Goal: Transaction & Acquisition: Purchase product/service

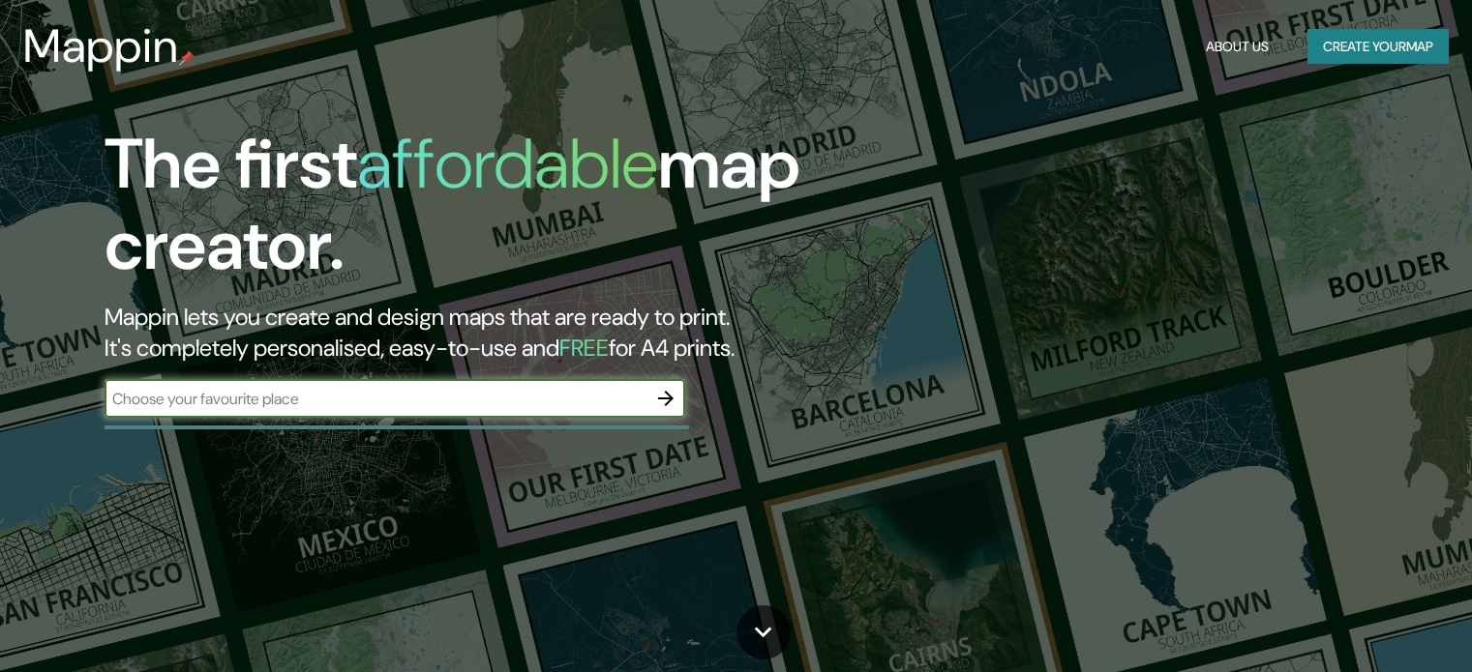
click at [445, 409] on input "text" at bounding box center [375, 399] width 542 height 22
click at [368, 388] on input "text" at bounding box center [375, 399] width 542 height 22
type input "Iniesta cuenca"
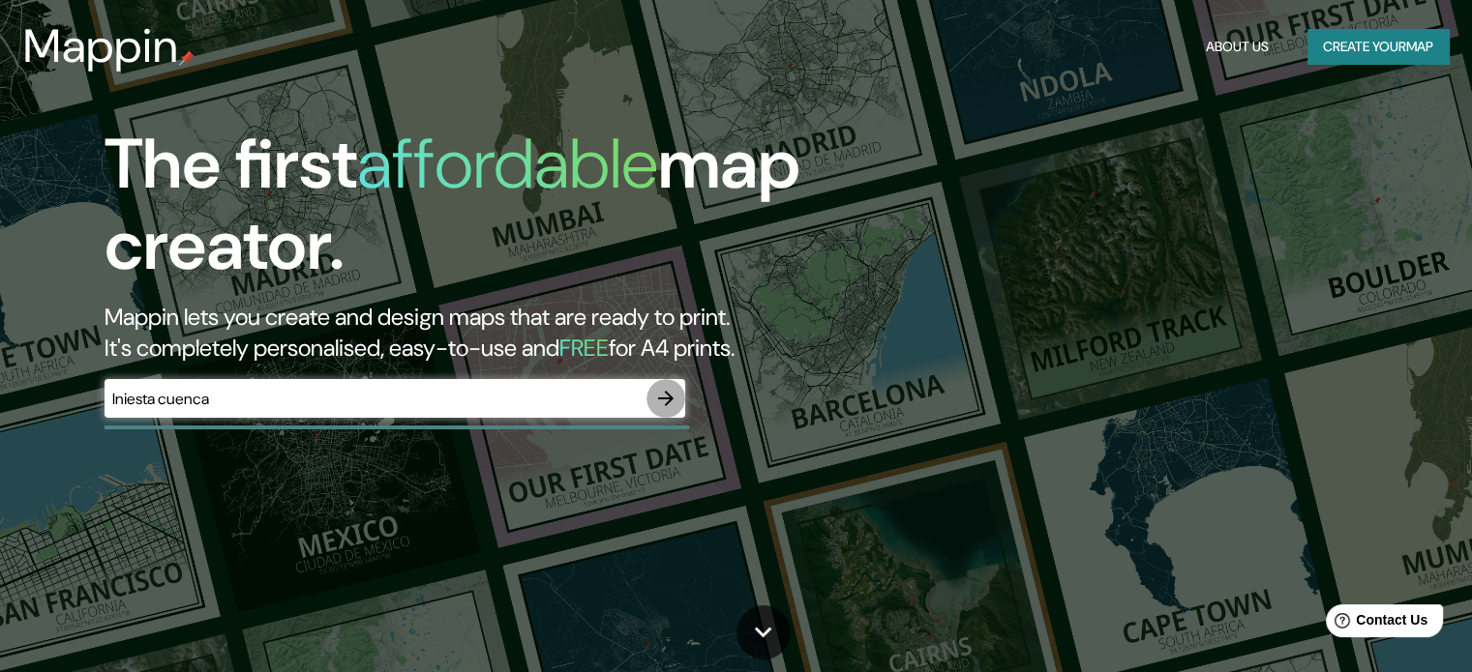
click at [669, 406] on icon "button" at bounding box center [665, 398] width 23 height 23
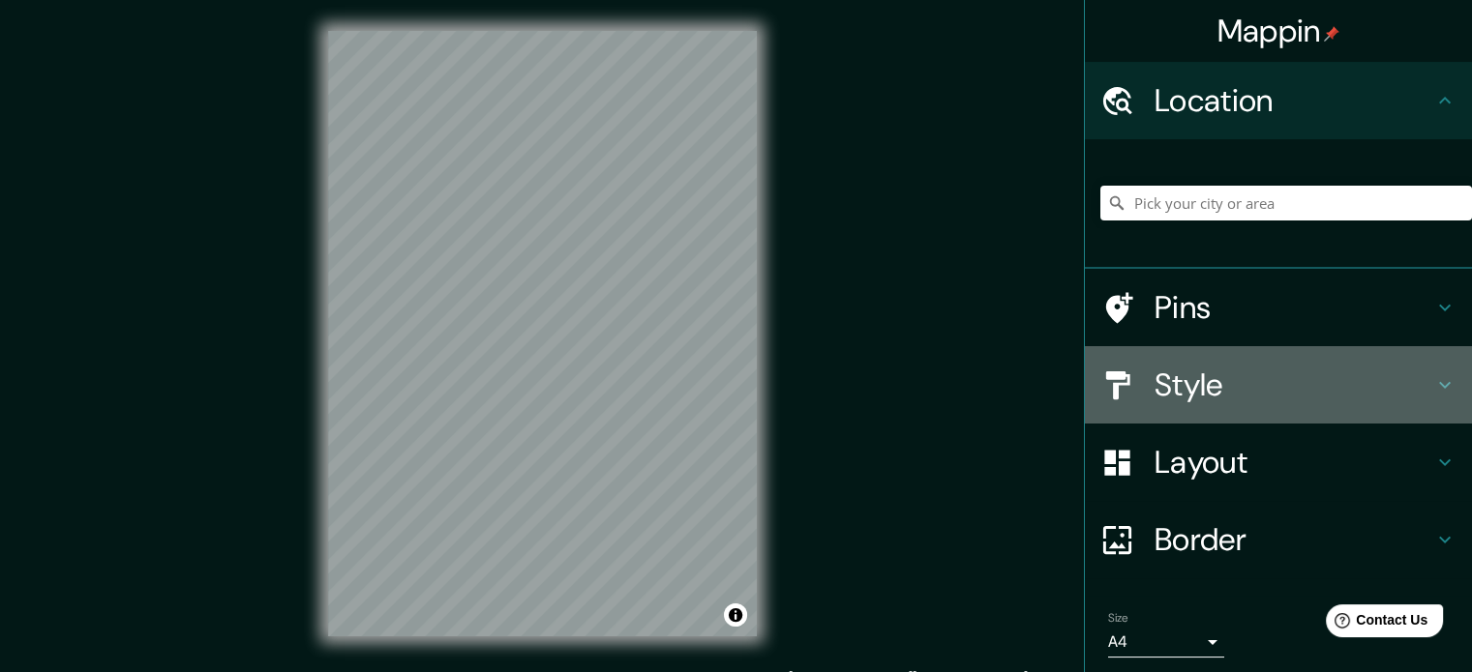
click at [1198, 384] on h4 "Style" at bounding box center [1293, 385] width 279 height 39
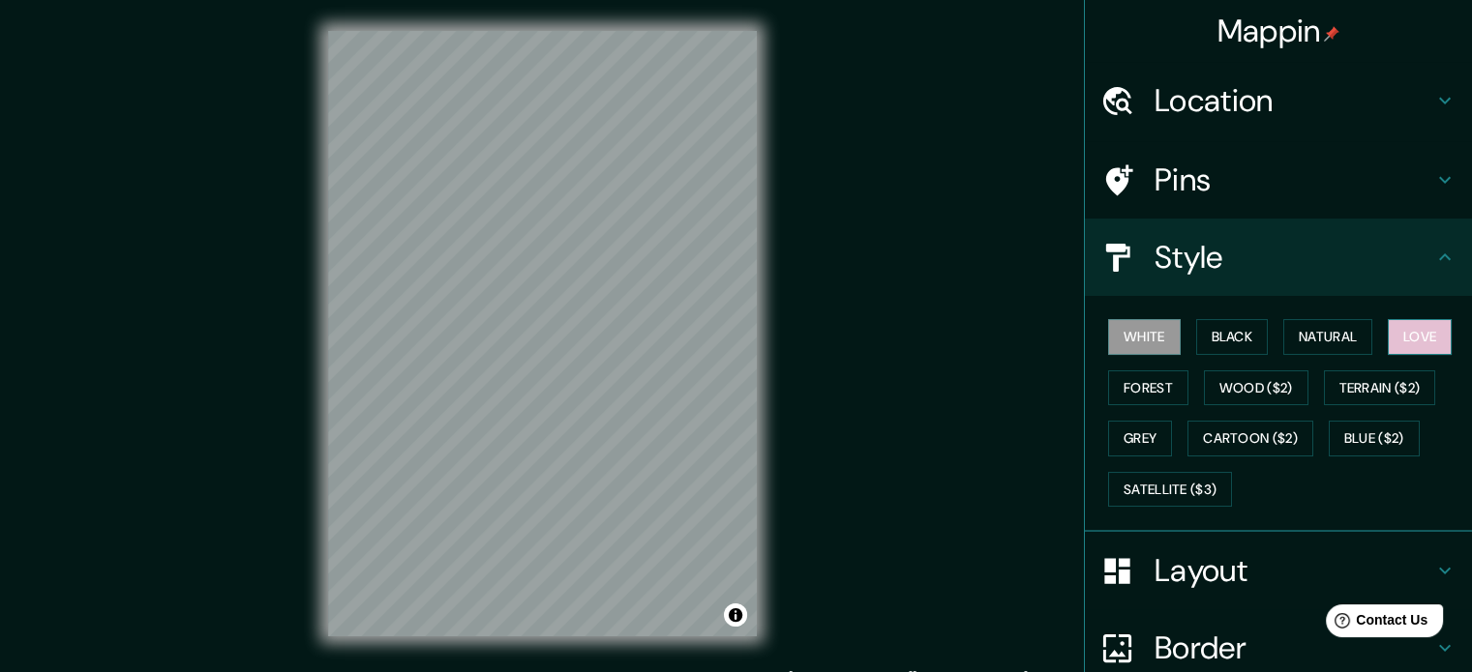
click at [1428, 327] on button "Love" at bounding box center [1419, 337] width 64 height 36
click at [1114, 433] on button "Grey" at bounding box center [1140, 439] width 64 height 36
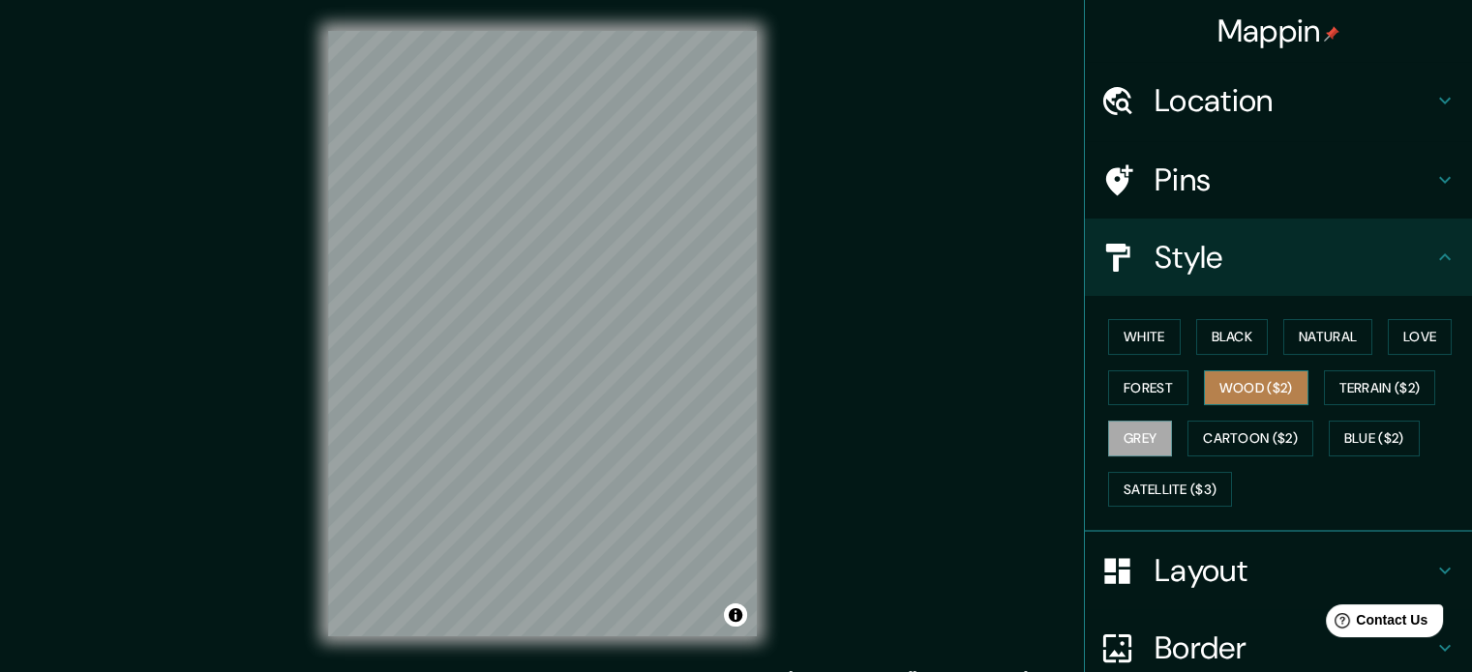
click at [1258, 382] on button "Wood ($2)" at bounding box center [1256, 389] width 104 height 36
click at [1126, 389] on button "Forest" at bounding box center [1148, 389] width 80 height 36
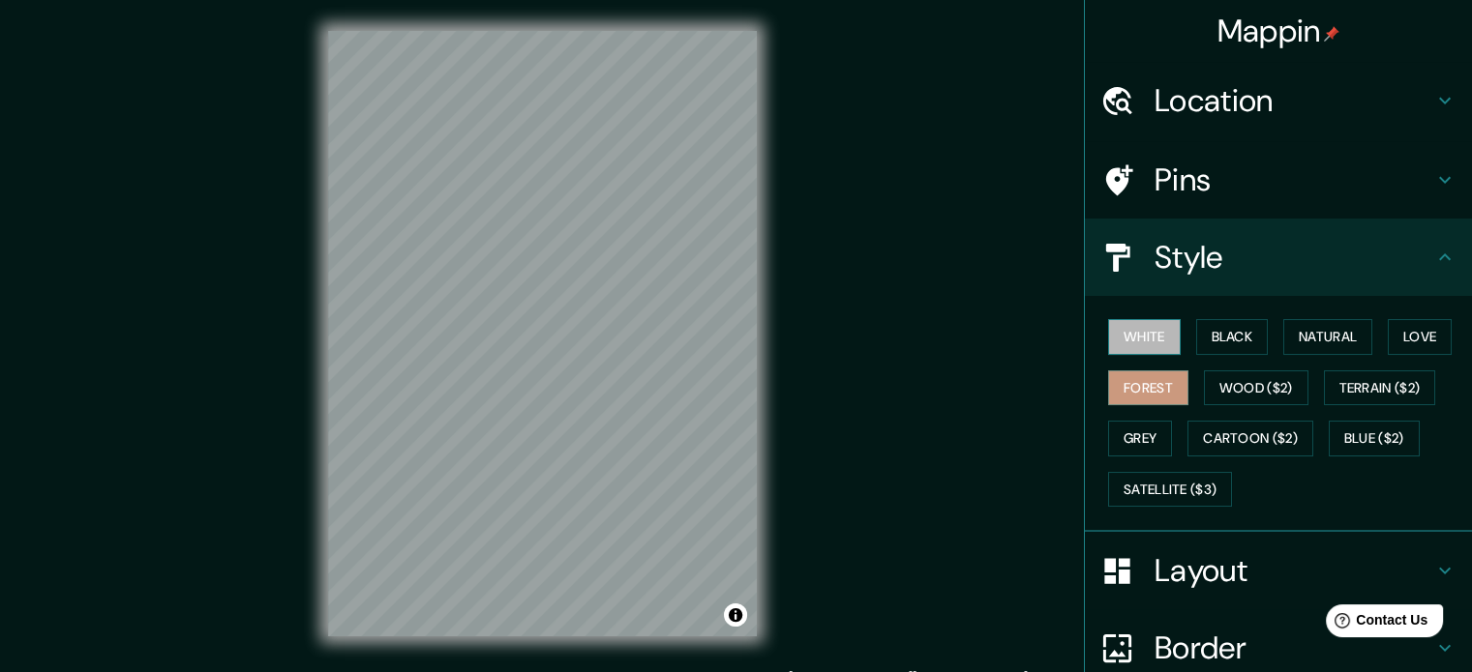
click at [1144, 339] on button "White" at bounding box center [1144, 337] width 73 height 36
click at [1220, 328] on button "Black" at bounding box center [1232, 337] width 73 height 36
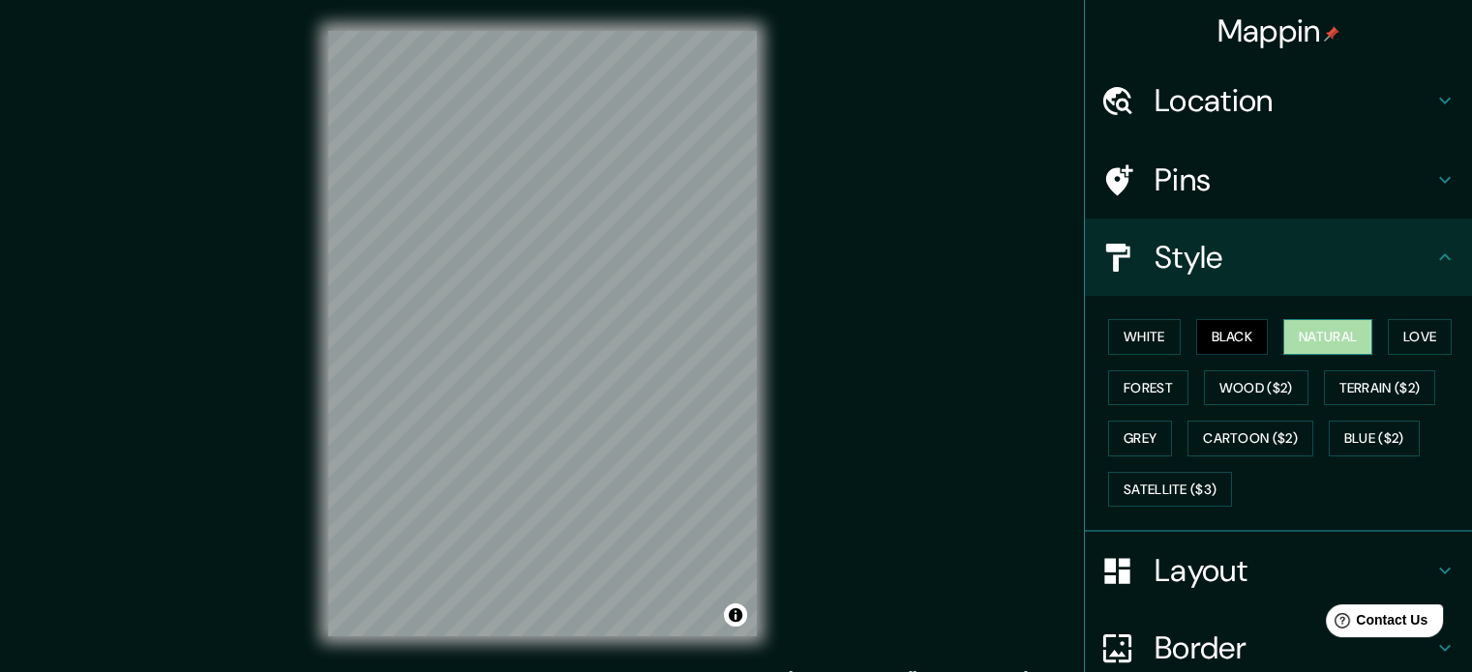
click at [1343, 334] on button "Natural" at bounding box center [1327, 337] width 89 height 36
click at [1145, 386] on button "Forest" at bounding box center [1148, 389] width 80 height 36
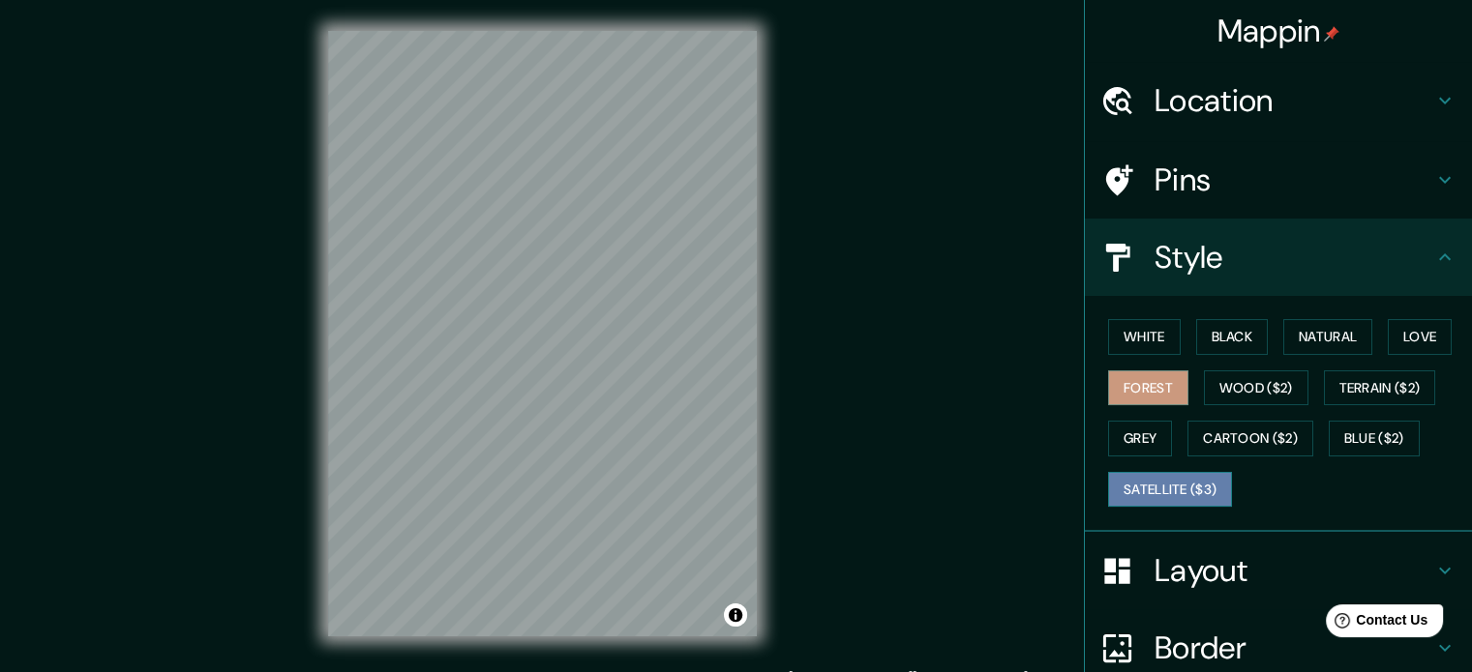
click at [1174, 473] on button "Satellite ($3)" at bounding box center [1170, 490] width 124 height 36
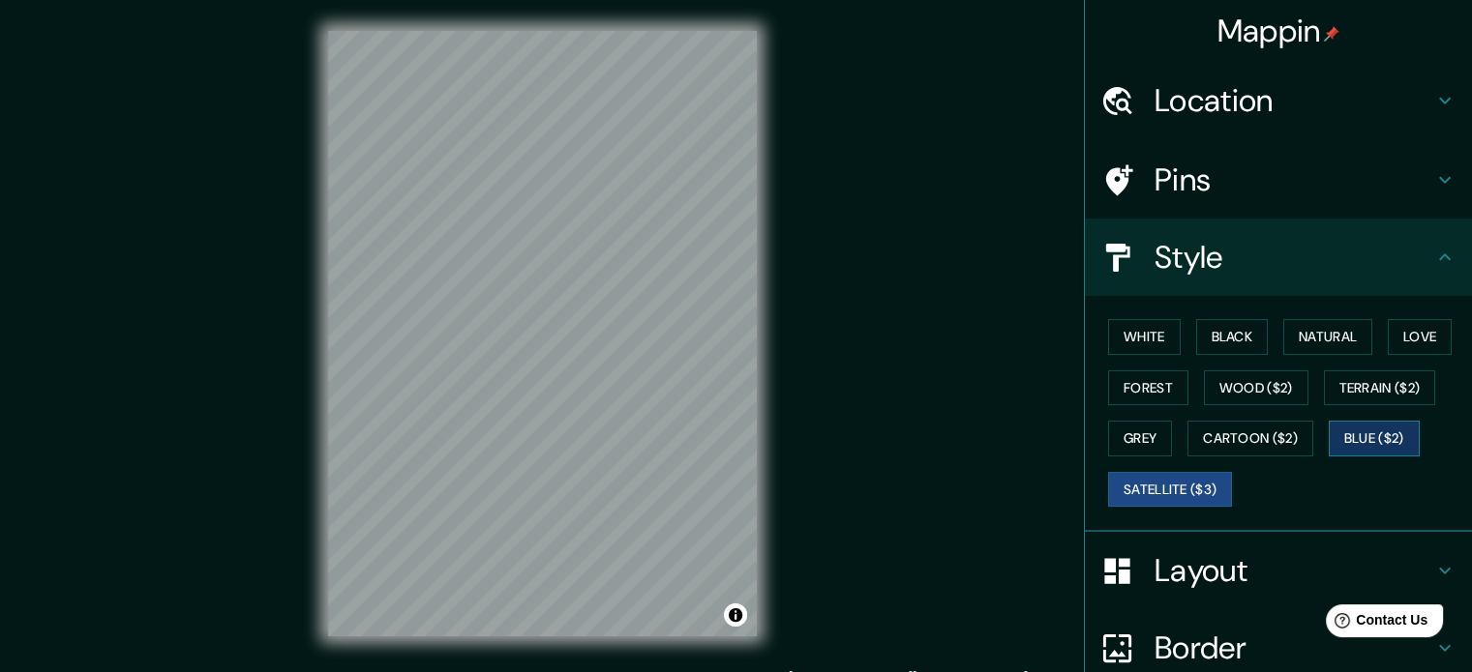
click at [1409, 436] on button "Blue ($2)" at bounding box center [1373, 439] width 91 height 36
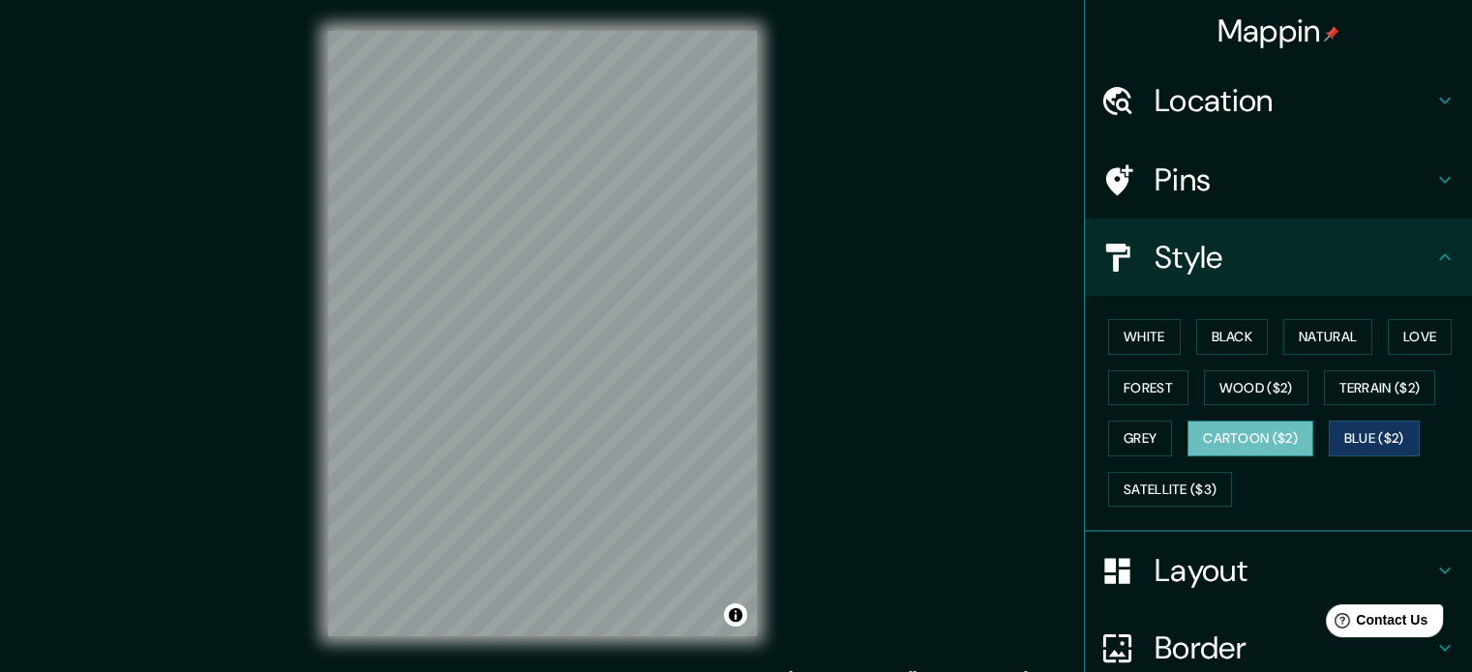
click at [1255, 444] on button "Cartoon ($2)" at bounding box center [1250, 439] width 126 height 36
click at [1366, 398] on button "Terrain ($2)" at bounding box center [1379, 389] width 112 height 36
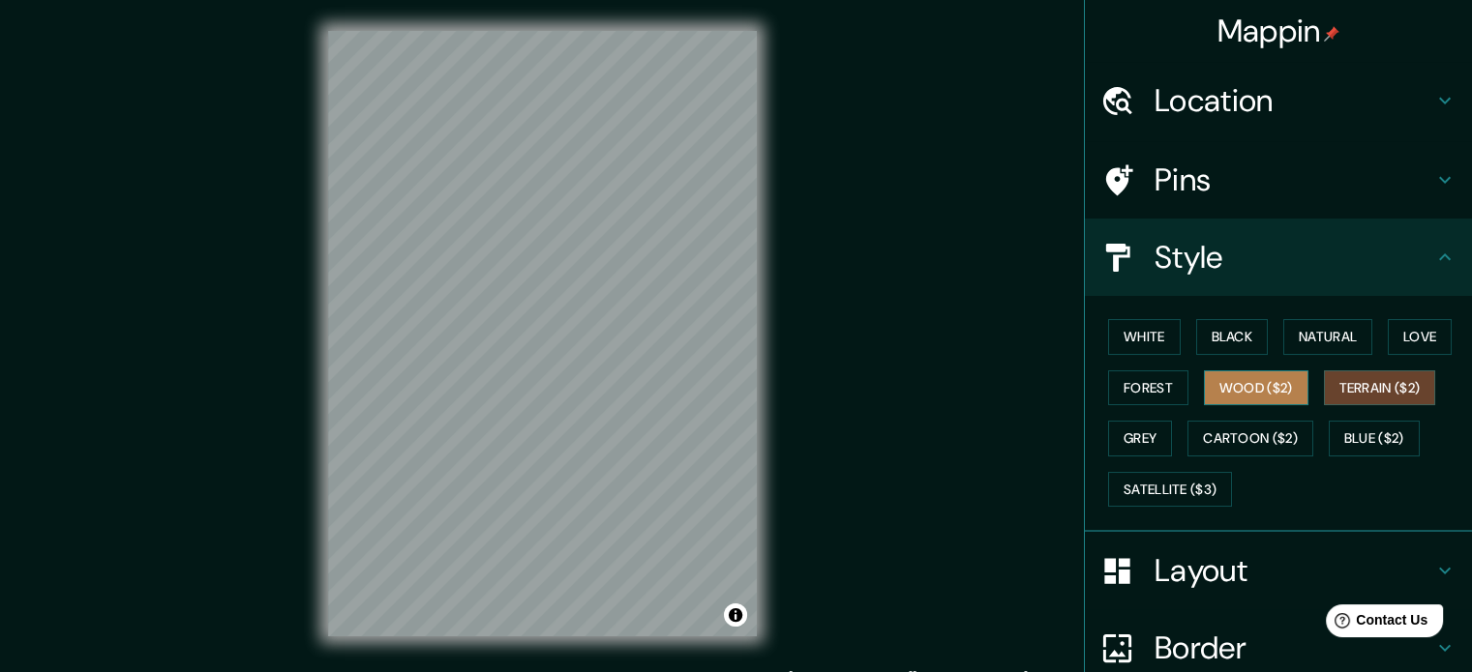
click at [1257, 378] on button "Wood ($2)" at bounding box center [1256, 389] width 104 height 36
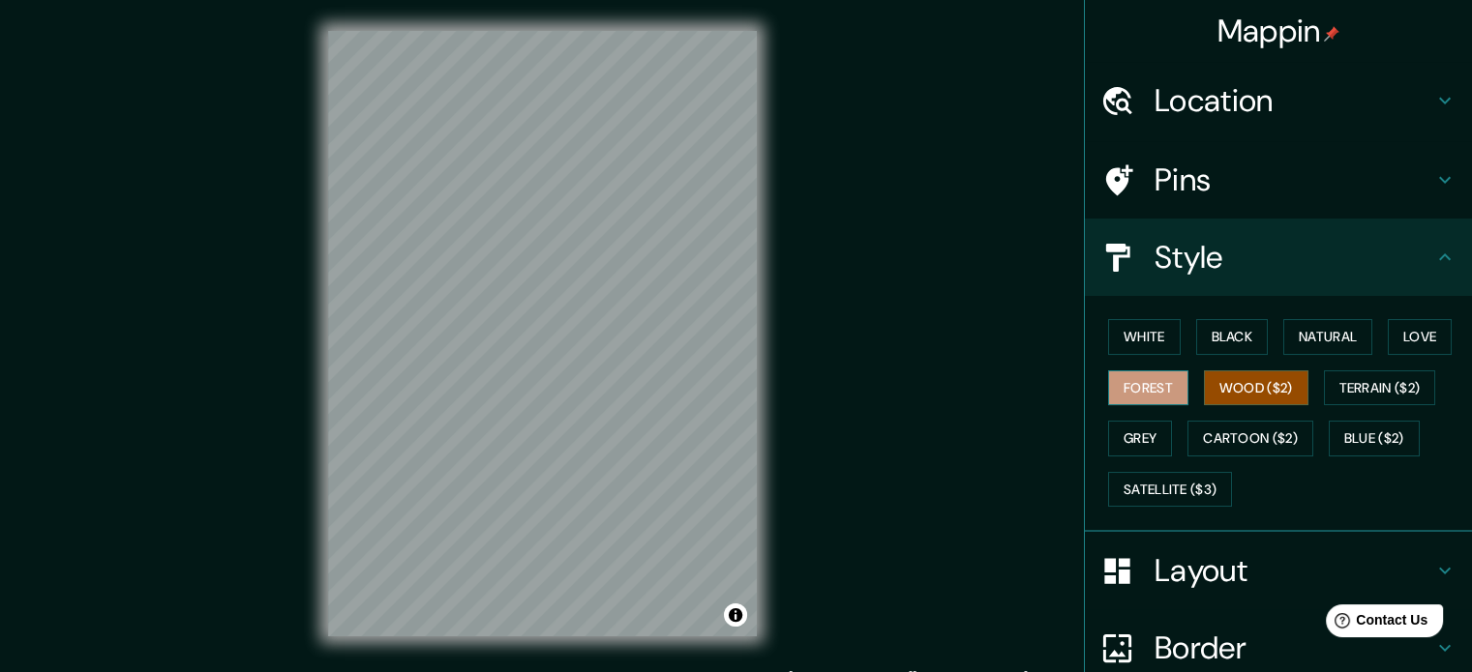
click at [1122, 385] on button "Forest" at bounding box center [1148, 389] width 80 height 36
click at [1390, 356] on div "White Black Natural Love Forest Wood ($2) Terrain ($2) Grey Cartoon ($2) Blue (…" at bounding box center [1286, 413] width 372 height 203
click at [1391, 344] on button "Love" at bounding box center [1419, 337] width 64 height 36
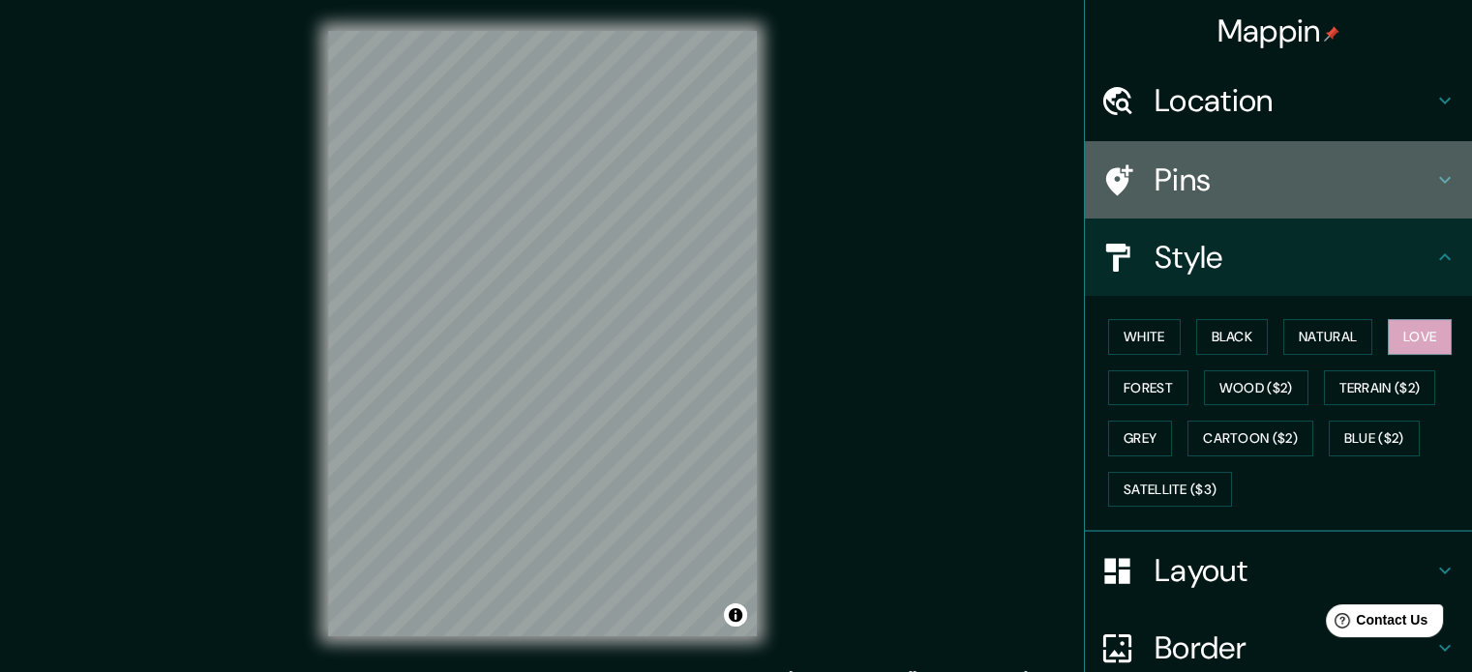
click at [1233, 202] on div "Pins" at bounding box center [1278, 179] width 387 height 77
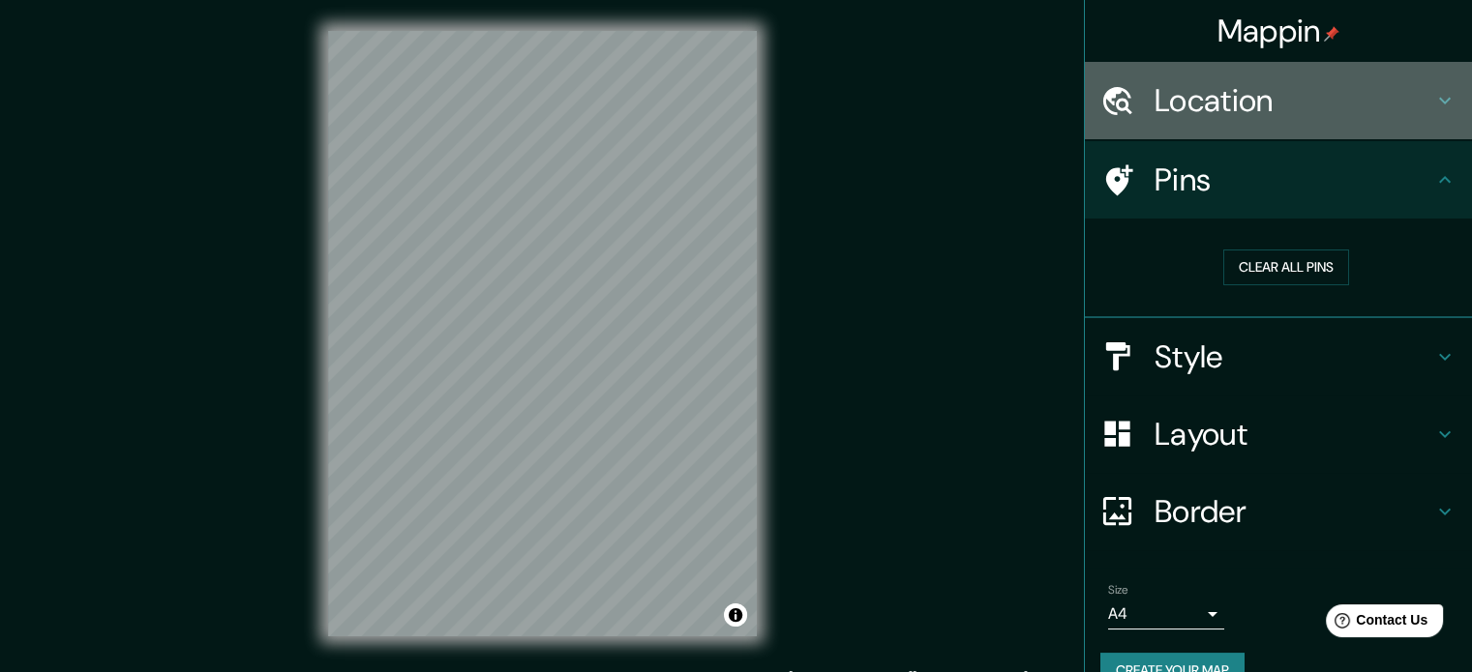
click at [1203, 131] on div "Location" at bounding box center [1278, 100] width 387 height 77
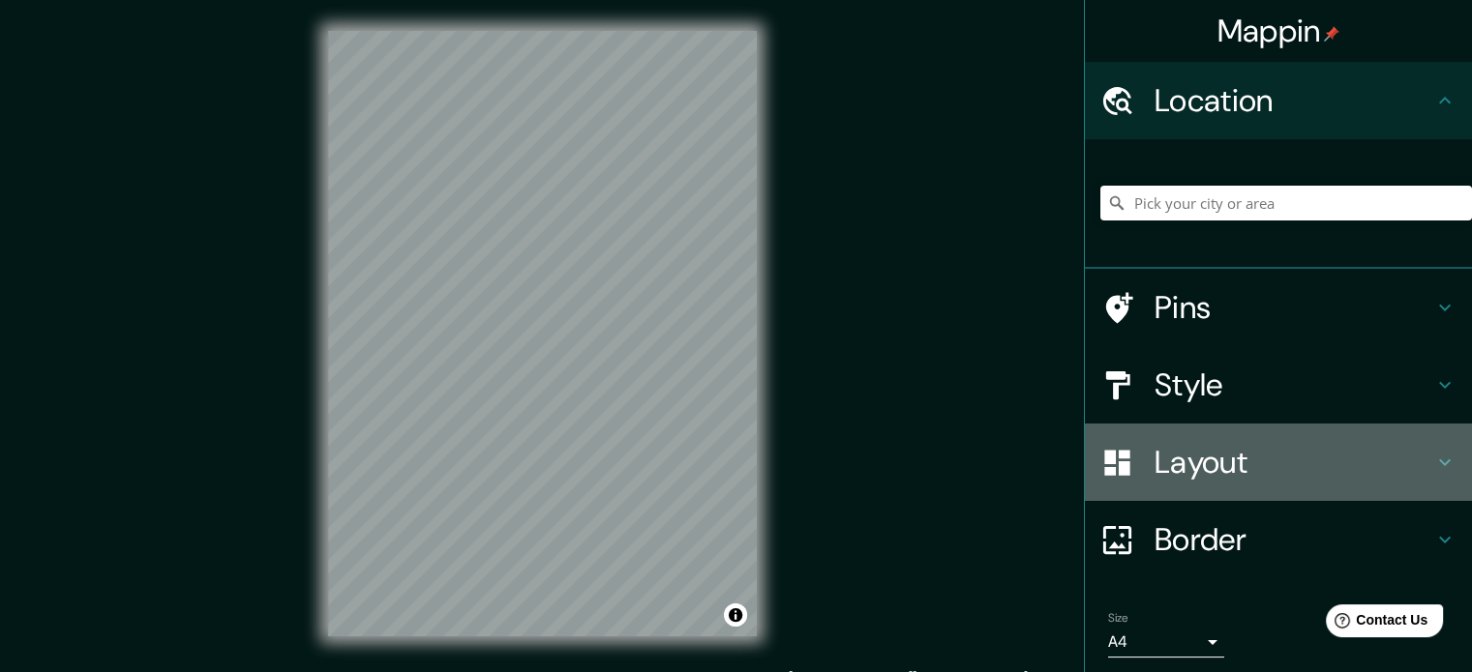
click at [1186, 492] on div "Layout" at bounding box center [1278, 462] width 387 height 77
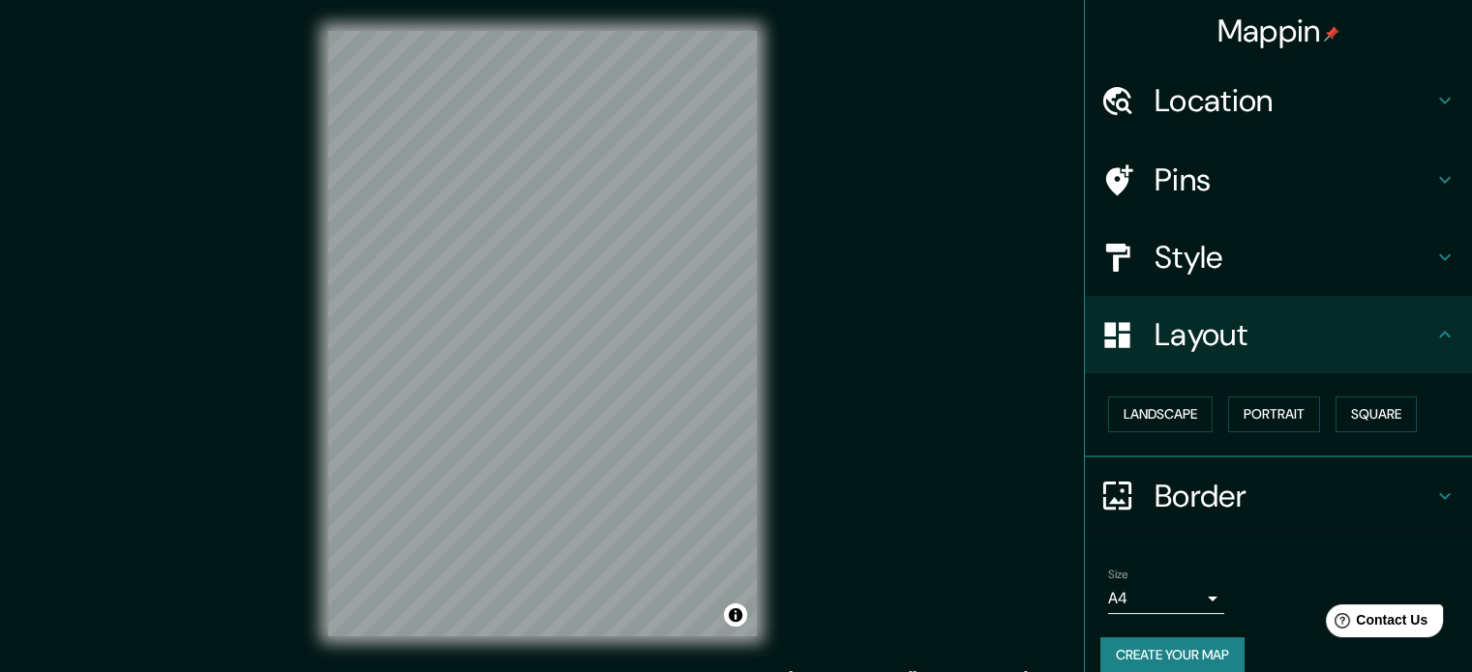
click at [1186, 492] on h4 "Border" at bounding box center [1293, 496] width 279 height 39
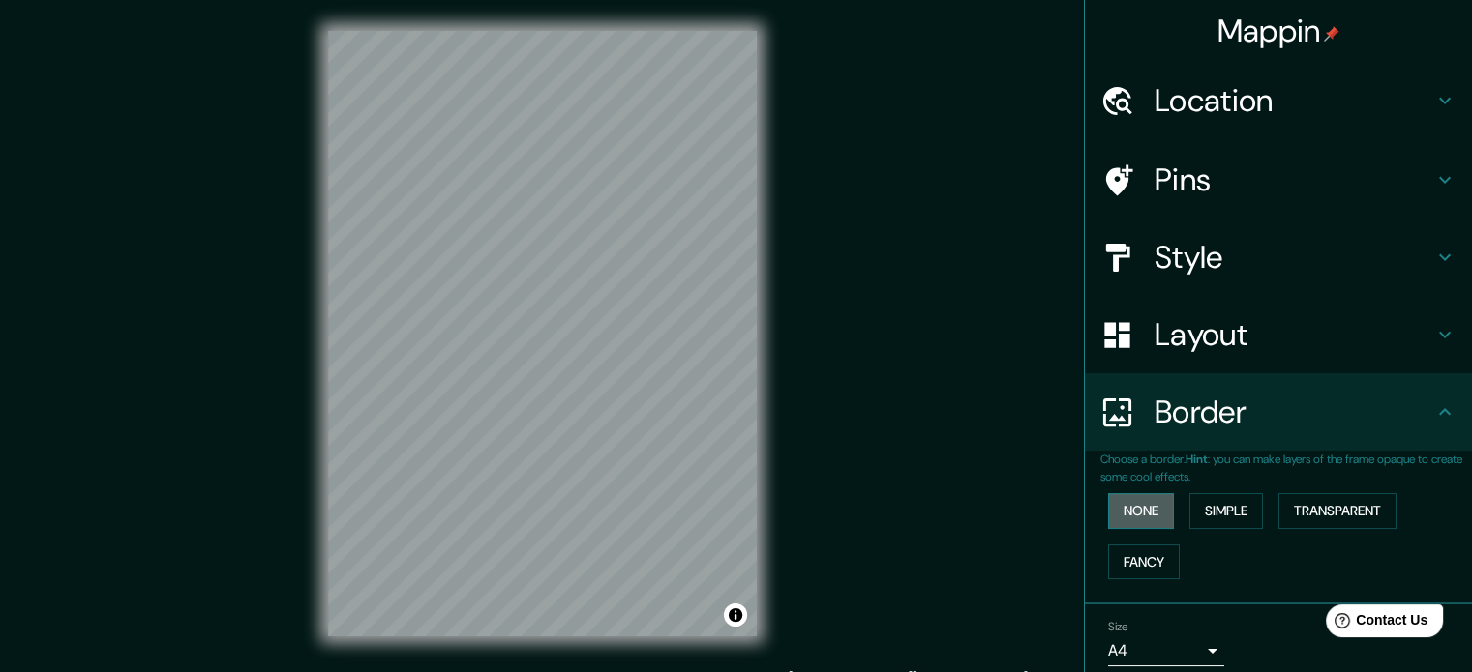
click at [1149, 500] on button "None" at bounding box center [1141, 511] width 66 height 36
click at [1192, 506] on button "Simple" at bounding box center [1226, 511] width 74 height 36
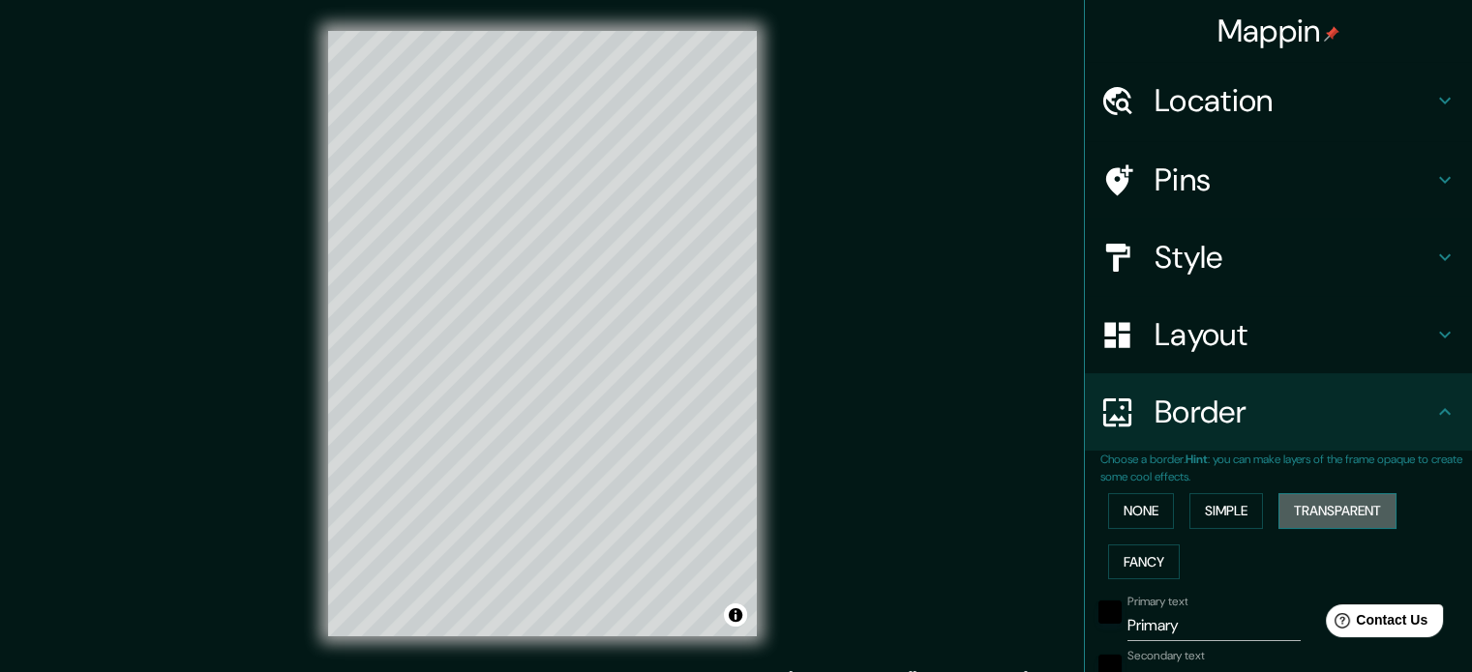
click at [1283, 510] on button "Transparent" at bounding box center [1337, 511] width 118 height 36
click at [1118, 572] on button "Fancy" at bounding box center [1144, 563] width 72 height 36
type input "177"
type input "35"
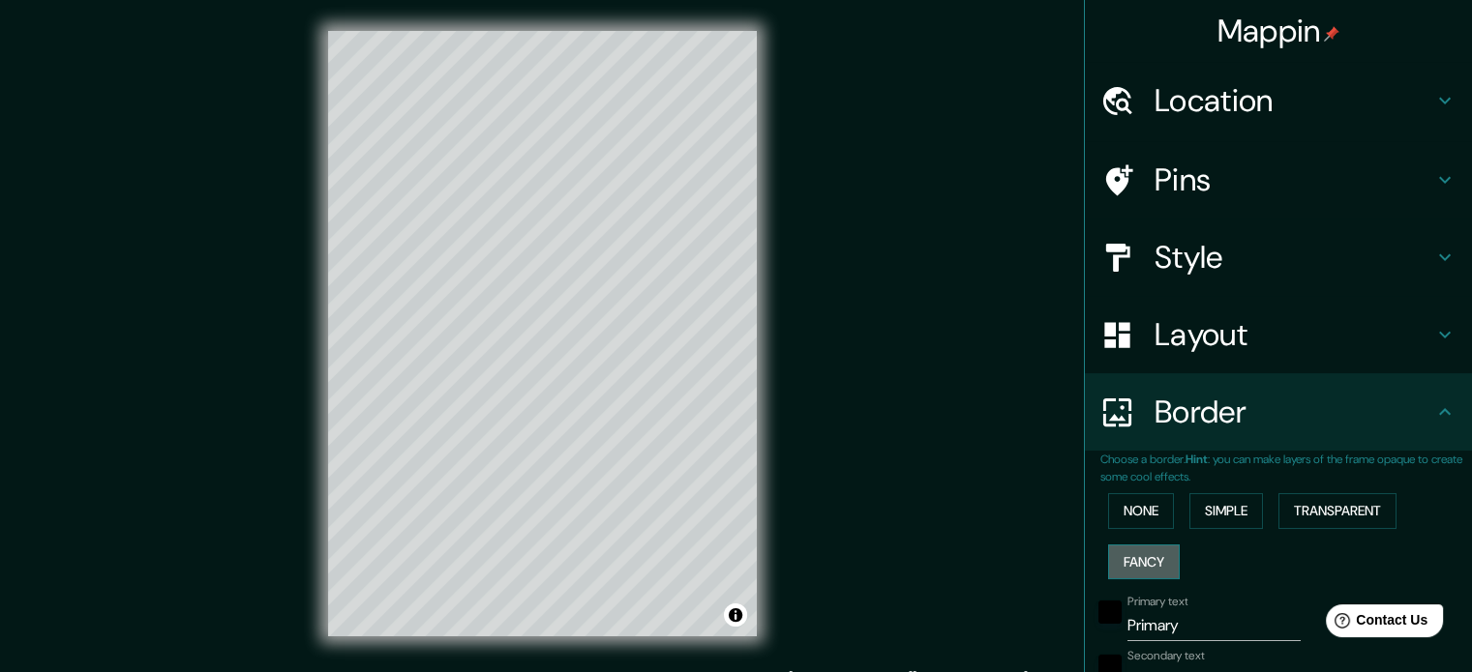
type input "35"
type input "18"
click at [1135, 511] on button "None" at bounding box center [1141, 511] width 66 height 36
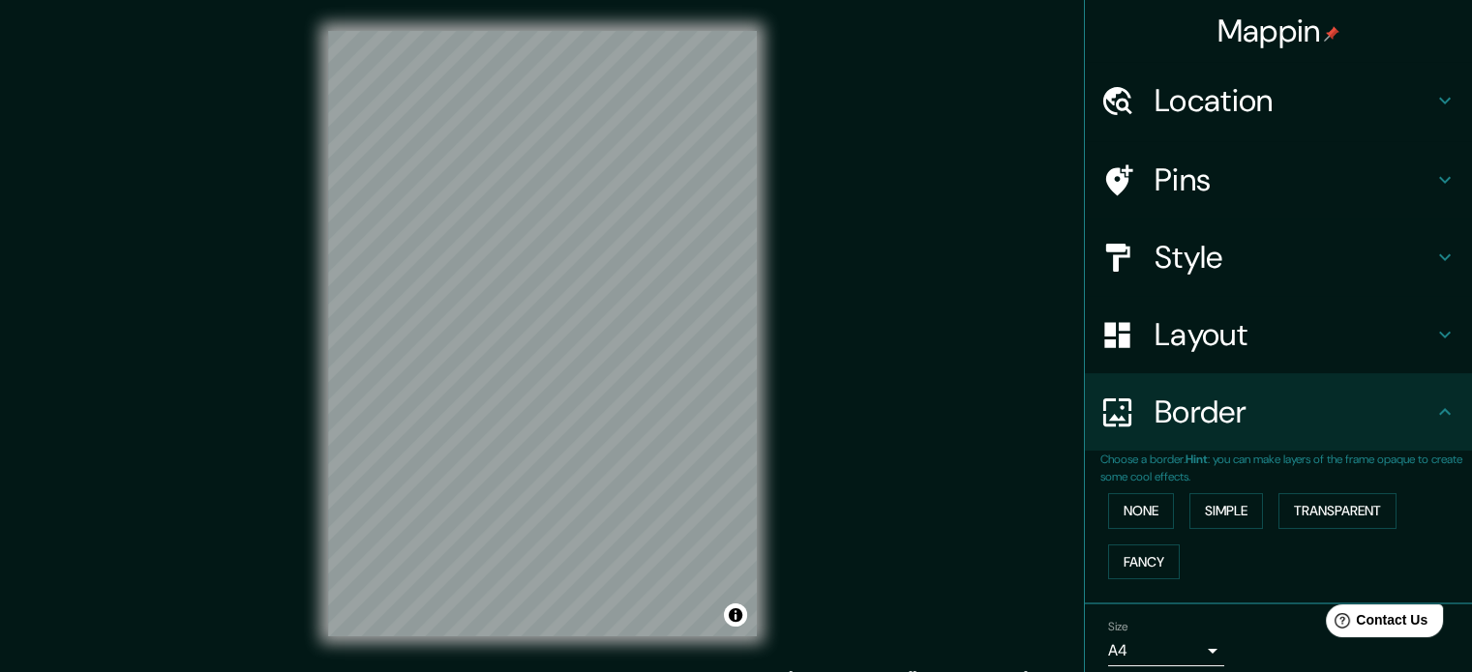
scroll to position [74, 0]
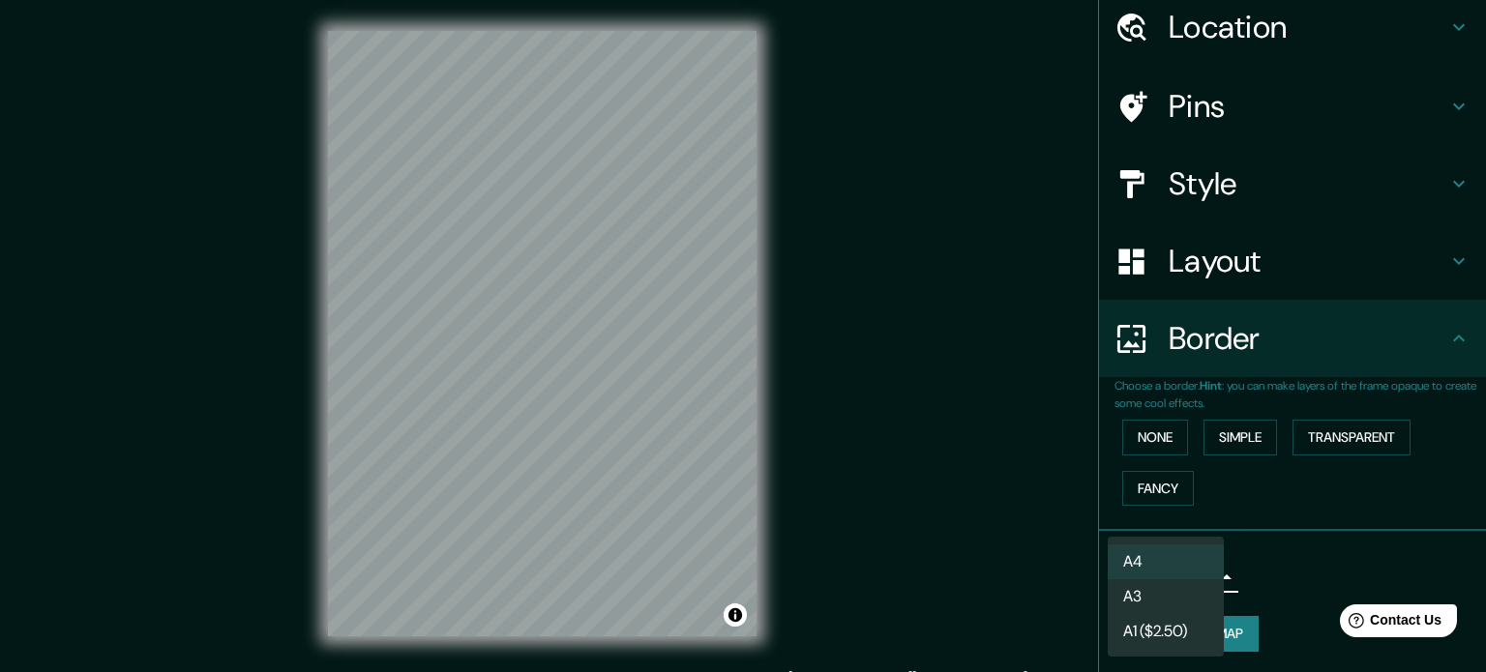
click at [1154, 580] on body "Mappin Location Pins Style Layout Border Choose a border. Hint : you can make l…" at bounding box center [743, 336] width 1486 height 672
click at [1341, 476] on div at bounding box center [743, 336] width 1486 height 672
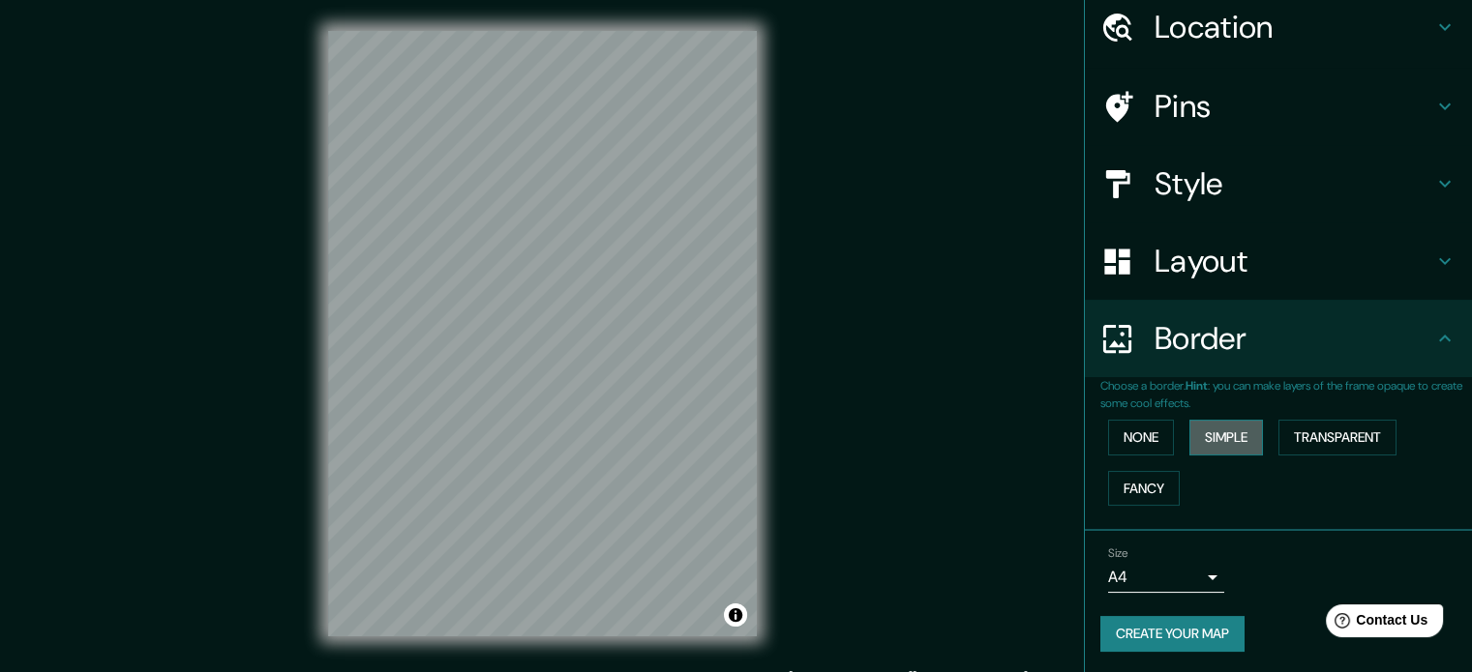
click at [1190, 431] on button "Simple" at bounding box center [1226, 438] width 74 height 36
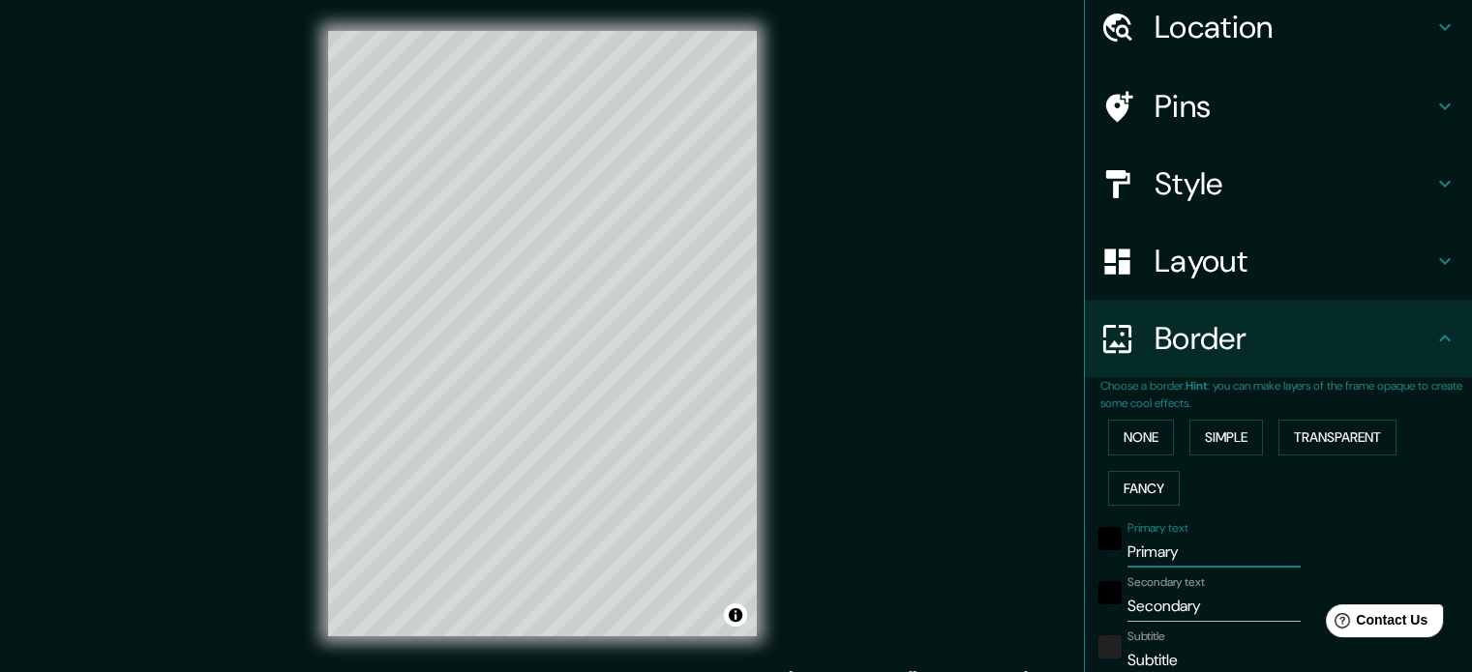
click at [1174, 552] on input "Primary" at bounding box center [1213, 552] width 173 height 31
type input "Primar"
type input "177"
type input "35"
type input "P"
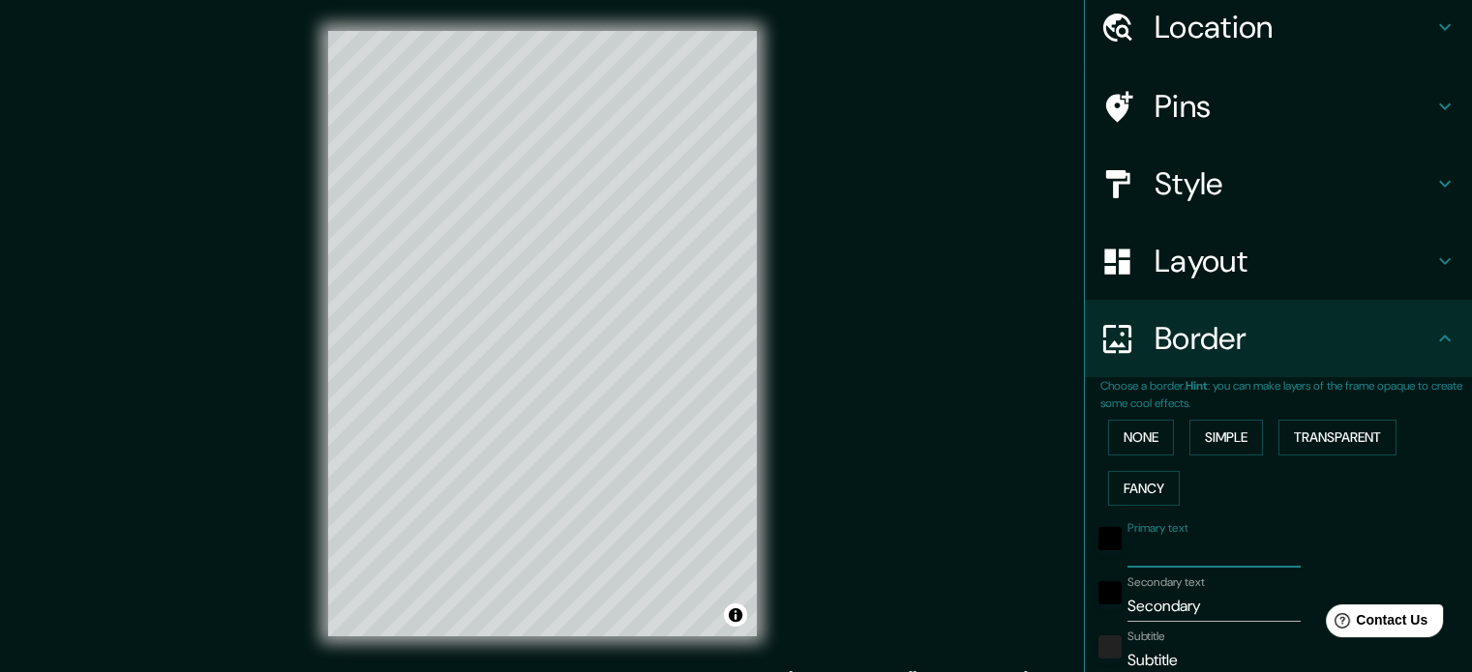
type input "177"
type input "35"
type input "I"
type input "177"
type input "35"
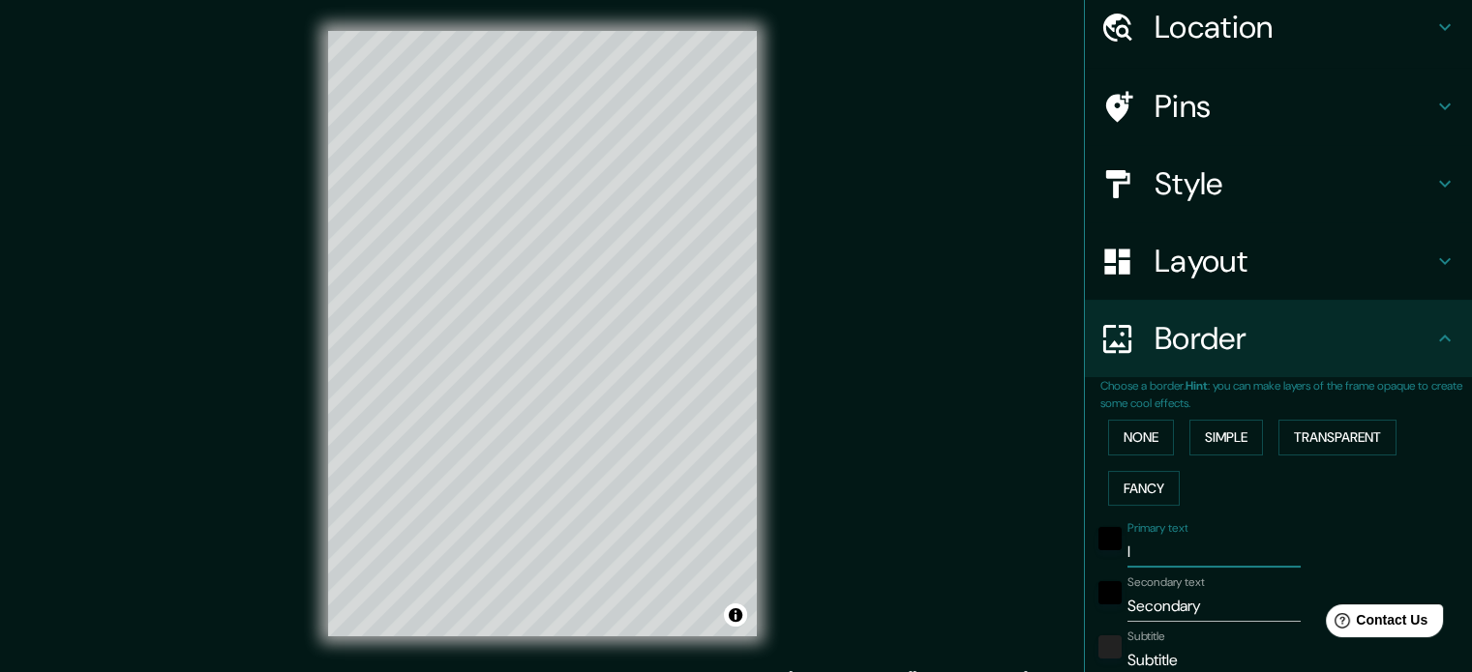
type input "IN"
type input "177"
type input "35"
type input "INI"
type input "177"
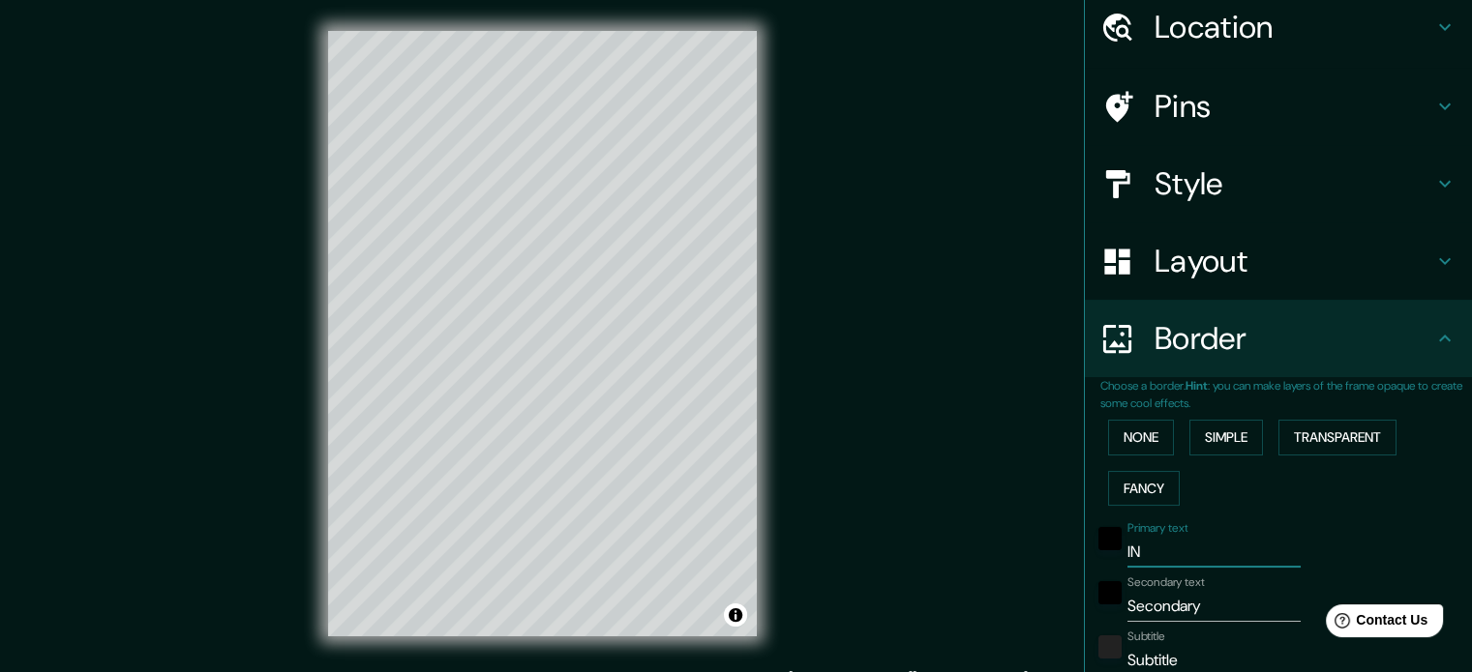
type input "35"
type input "INIE"
type input "177"
type input "35"
type input "INIES"
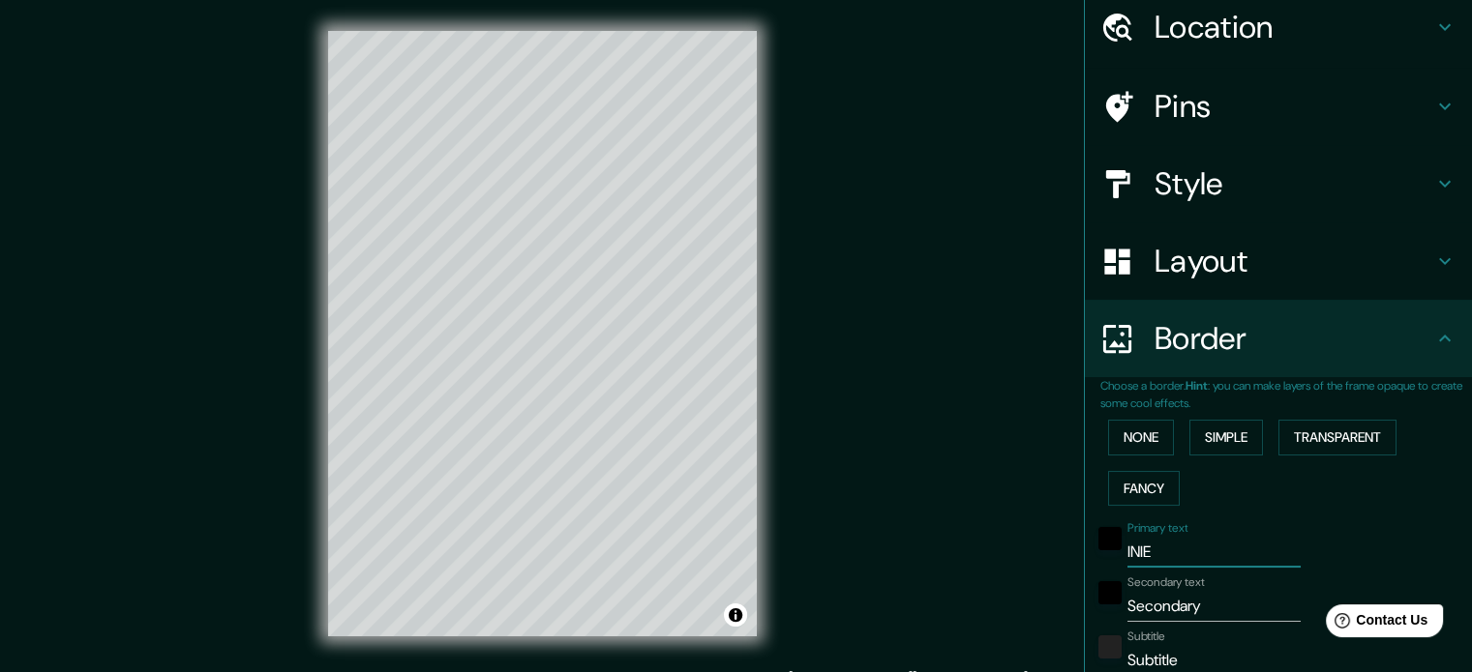
type input "177"
type input "35"
type input "INIEST"
type input "177"
type input "35"
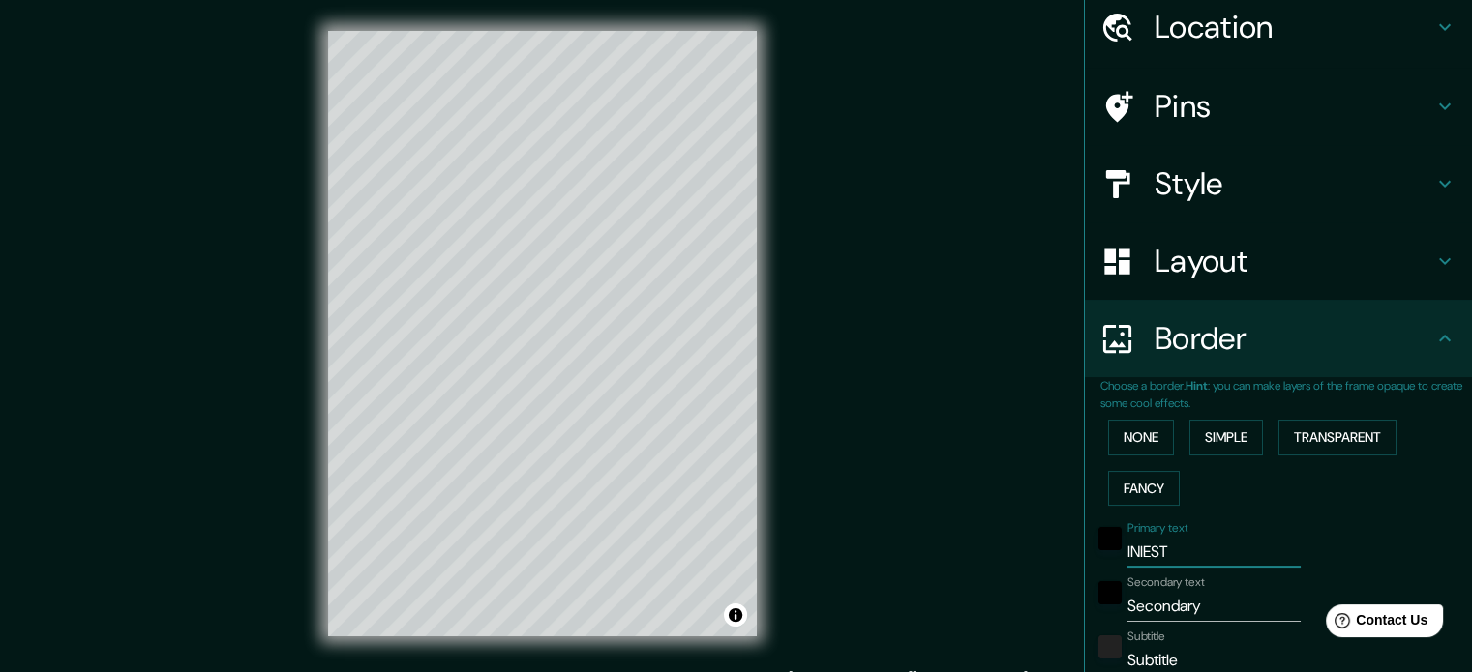
type input "INIESTA"
type input "177"
type input "35"
type input "INIESTA"
click at [1207, 606] on input "Secondary" at bounding box center [1213, 606] width 173 height 31
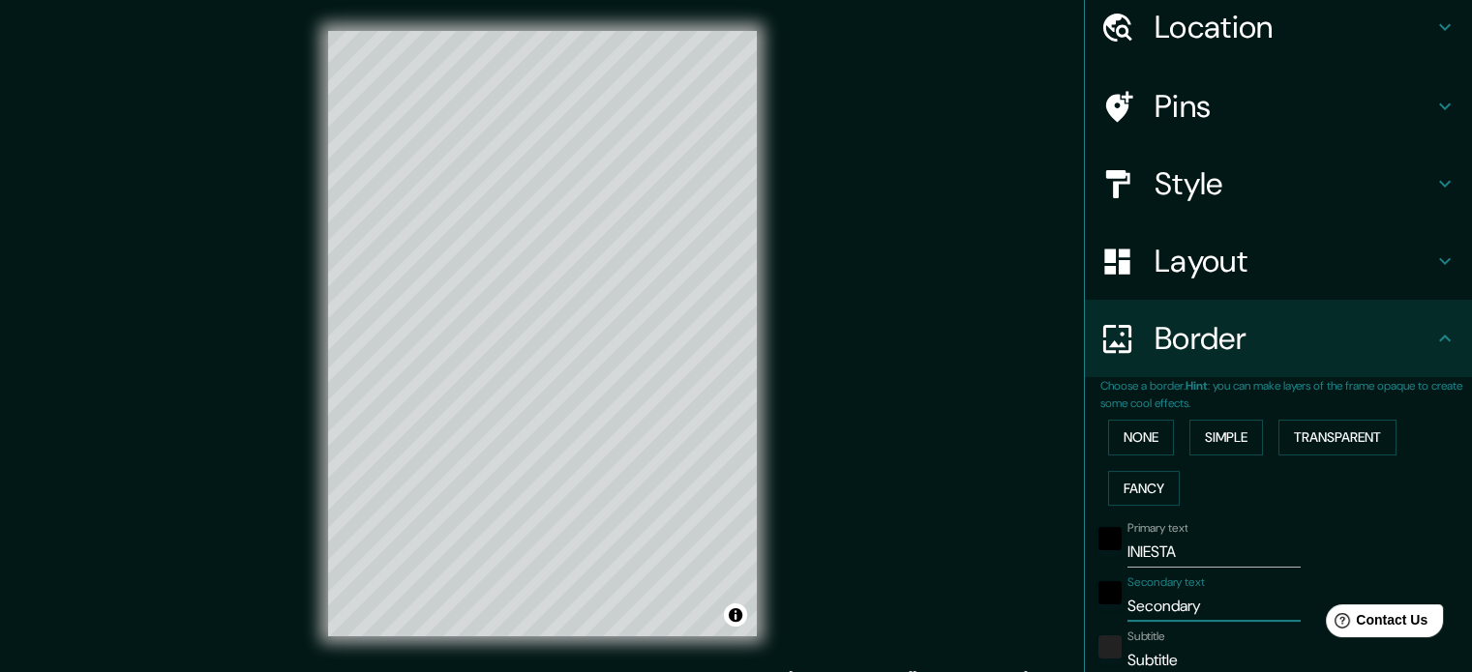
type input "Secondar"
type input "177"
type input "35"
type input "S"
type input "177"
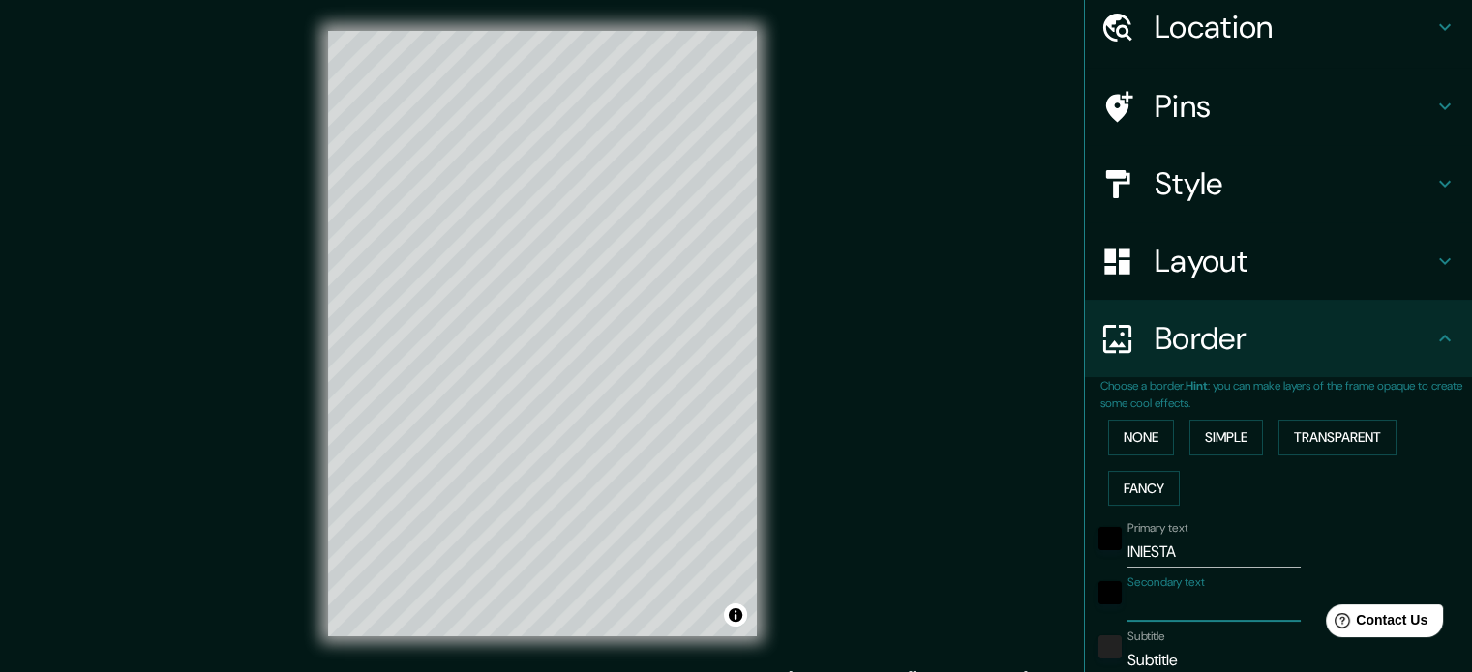
type input "35"
type input "c"
type input "177"
type input "35"
type input "177"
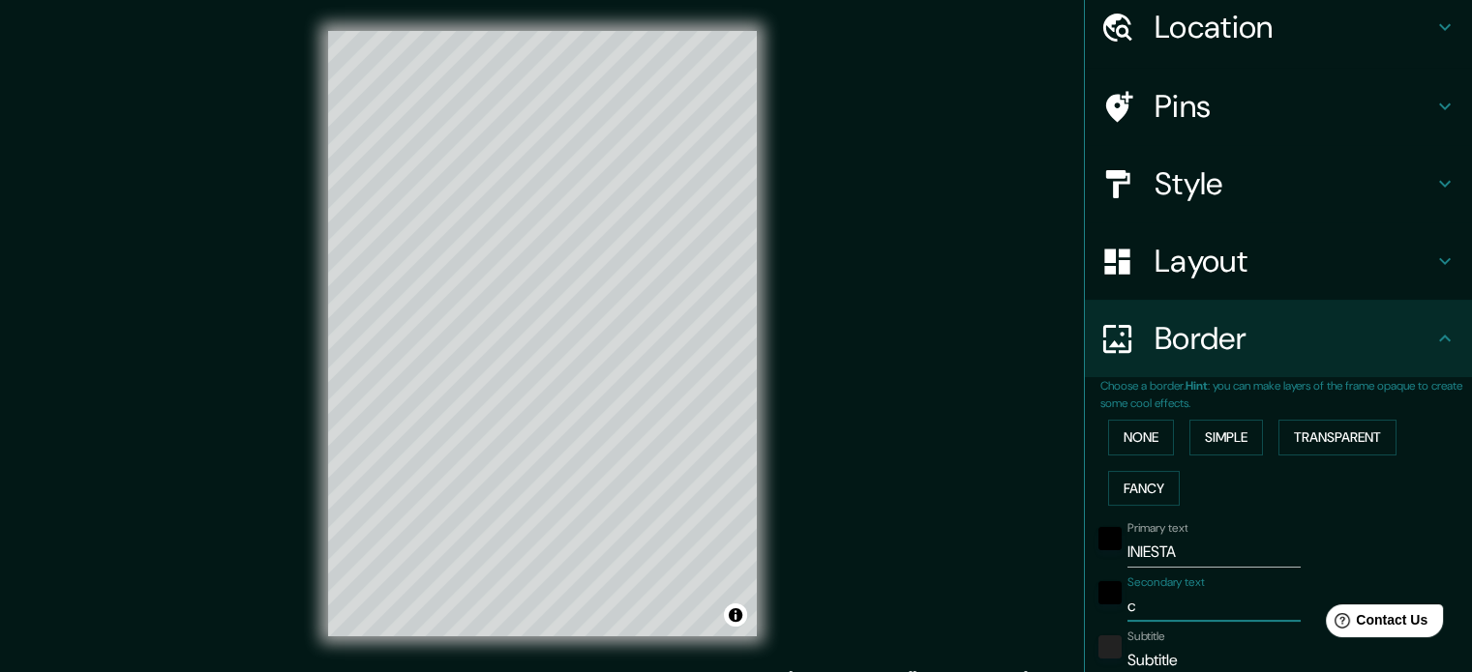
type input "35"
type input "C"
type input "177"
type input "35"
type input "Cu"
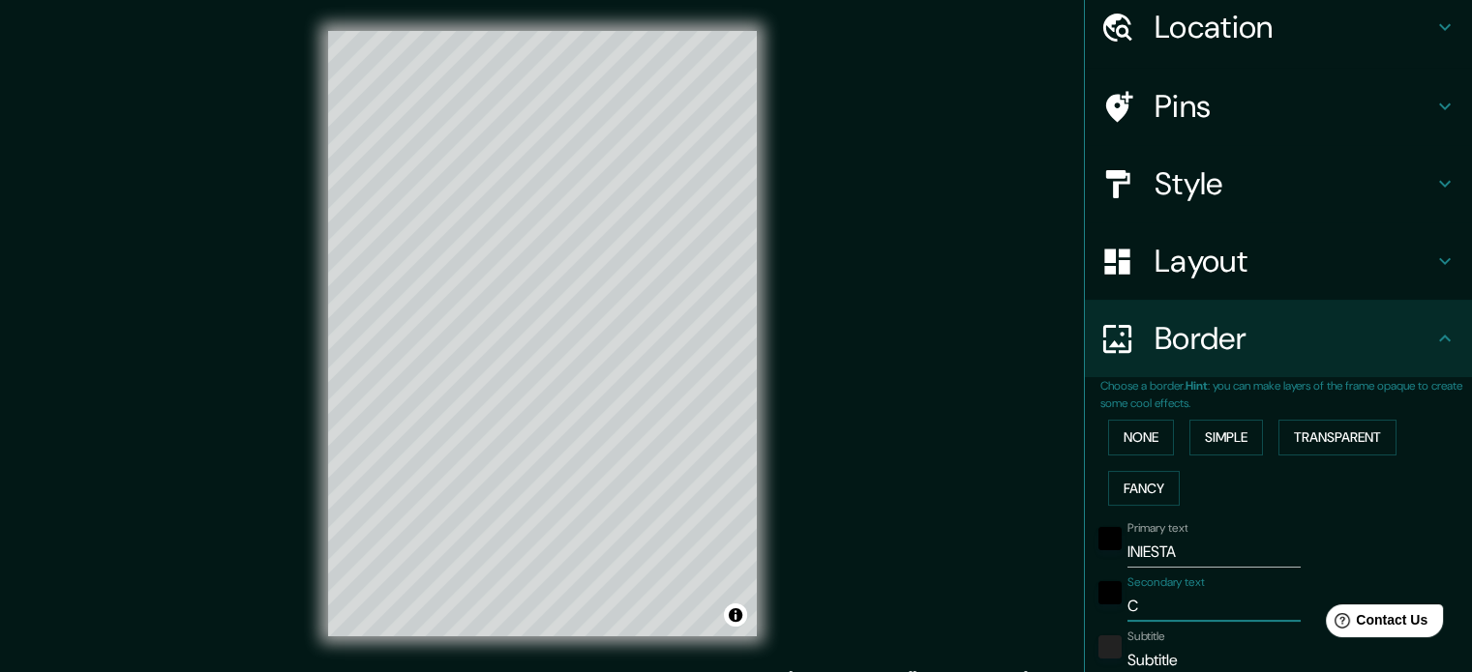
type input "177"
type input "35"
type input "Cue"
type input "177"
type input "35"
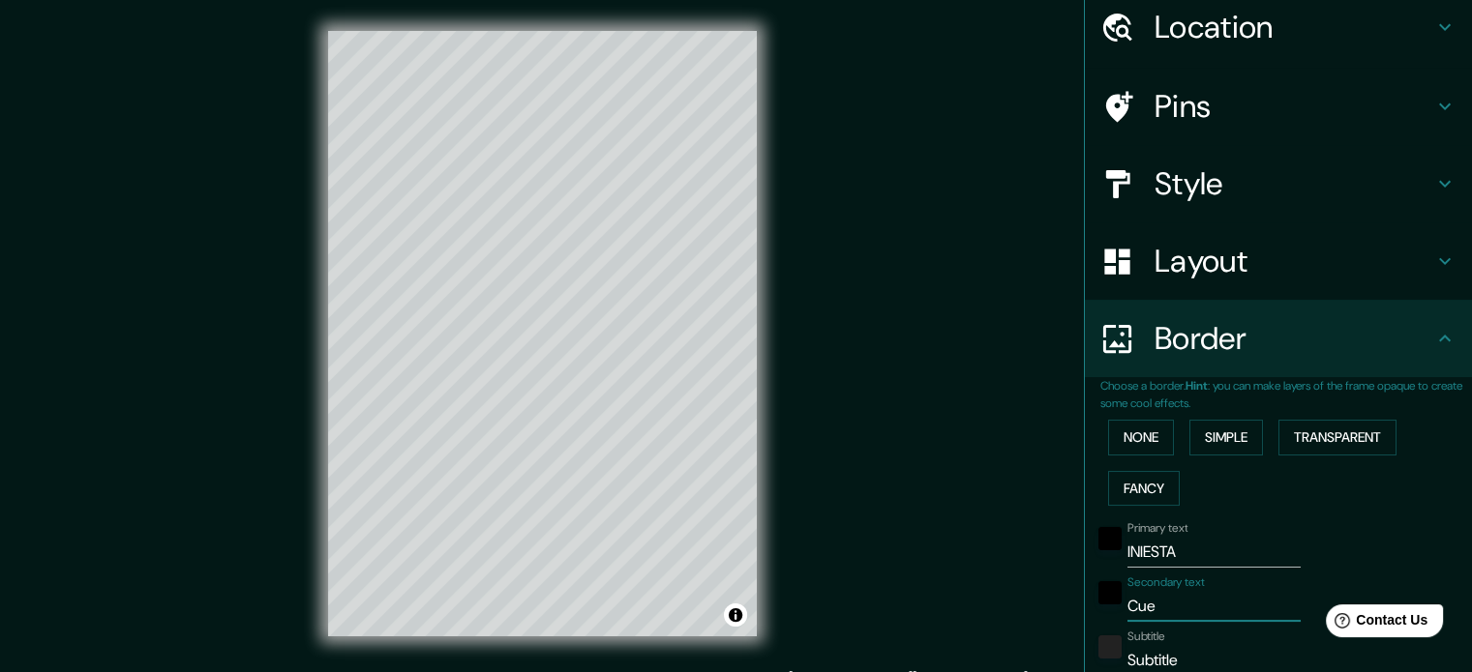
type input "[PERSON_NAME]"
type input "177"
type input "35"
type input "Cuenc"
type input "177"
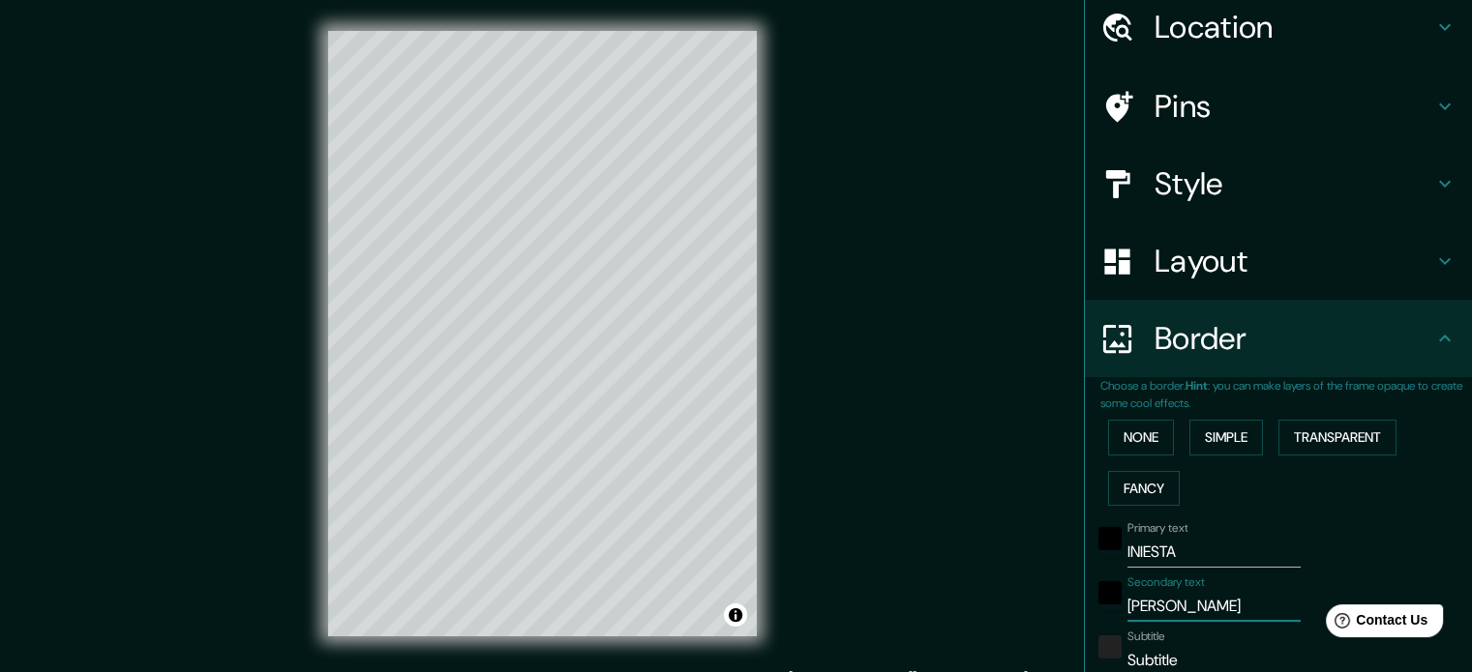
type input "35"
type input "[GEOGRAPHIC_DATA]"
type input "177"
type input "35"
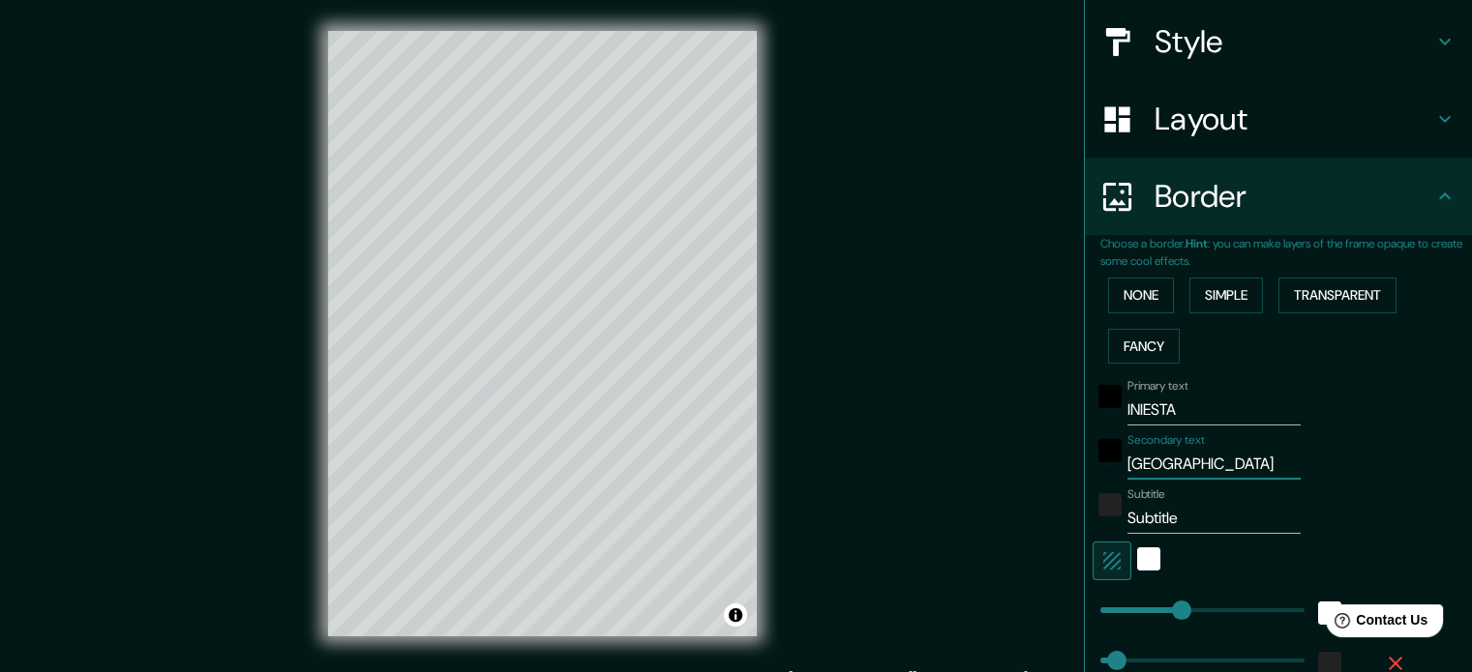
scroll to position [218, 0]
type input "[GEOGRAPHIC_DATA]"
click at [1181, 511] on input "Subtitle" at bounding box center [1213, 516] width 173 height 31
type input "Subtitl"
type input "177"
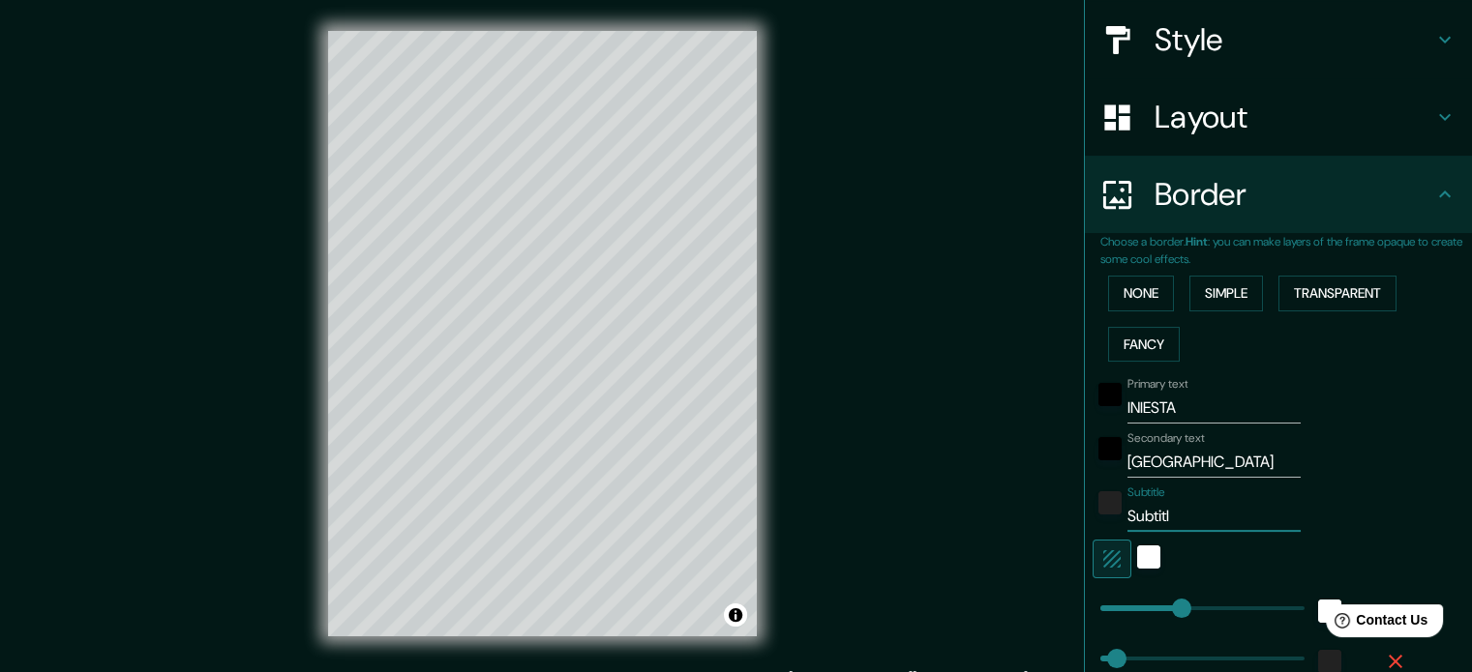
type input "35"
type input "Subtit"
type input "177"
type input "35"
type input "Subti"
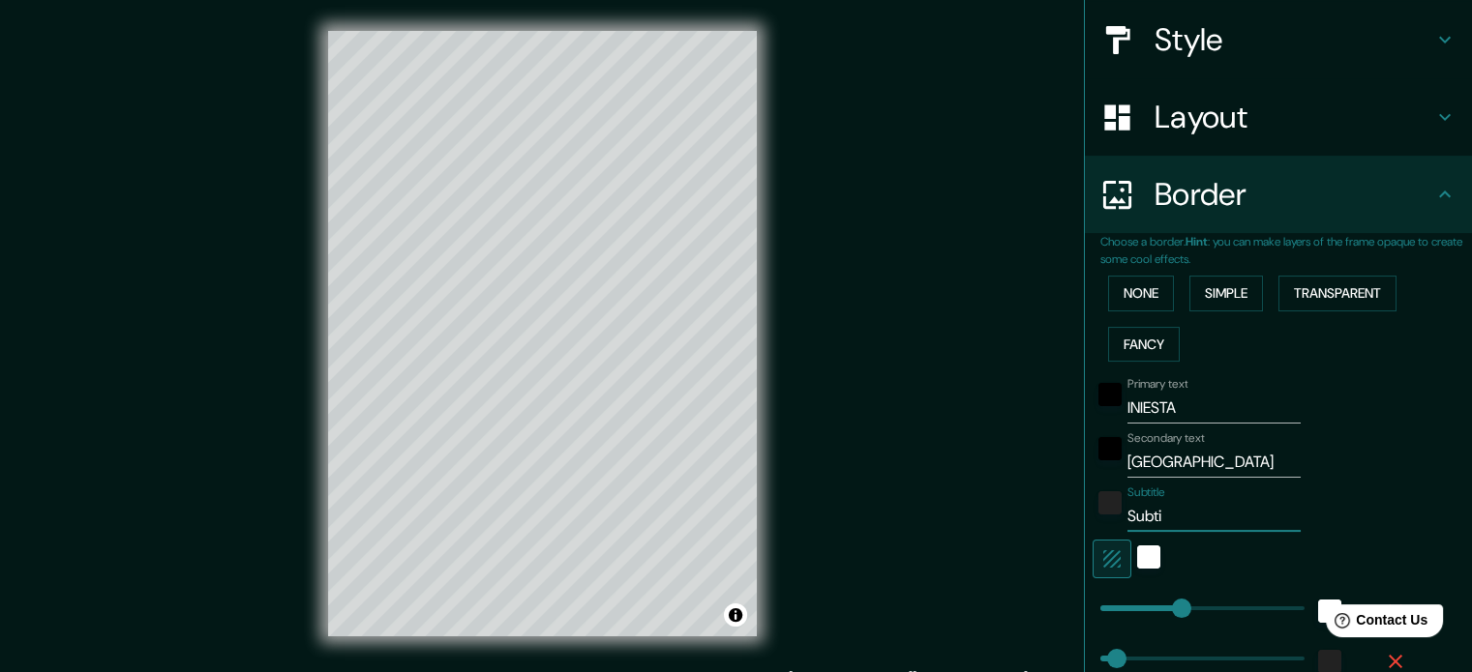
type input "177"
type input "35"
type input "Subt"
type input "177"
type input "35"
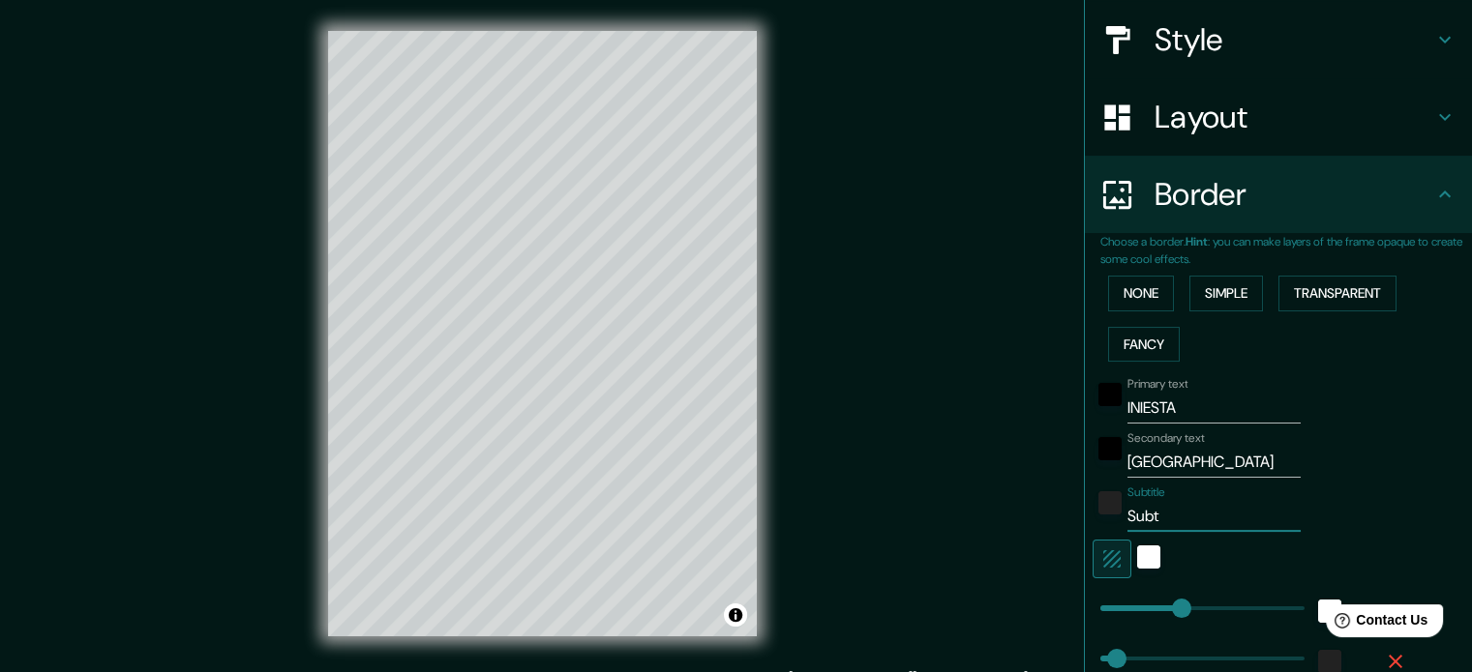
type input "Sub"
type input "177"
type input "35"
type input "Su"
type input "177"
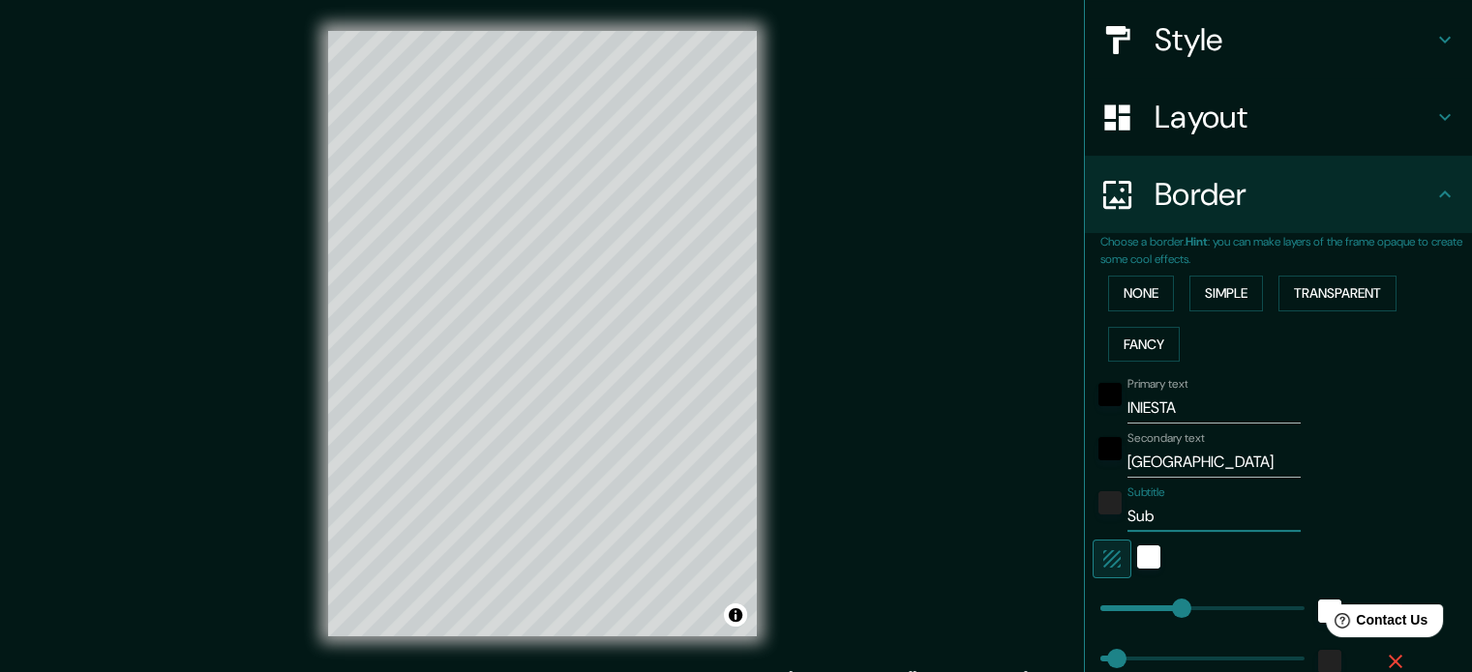
type input "35"
type input "S"
type input "177"
type input "35"
type input "177"
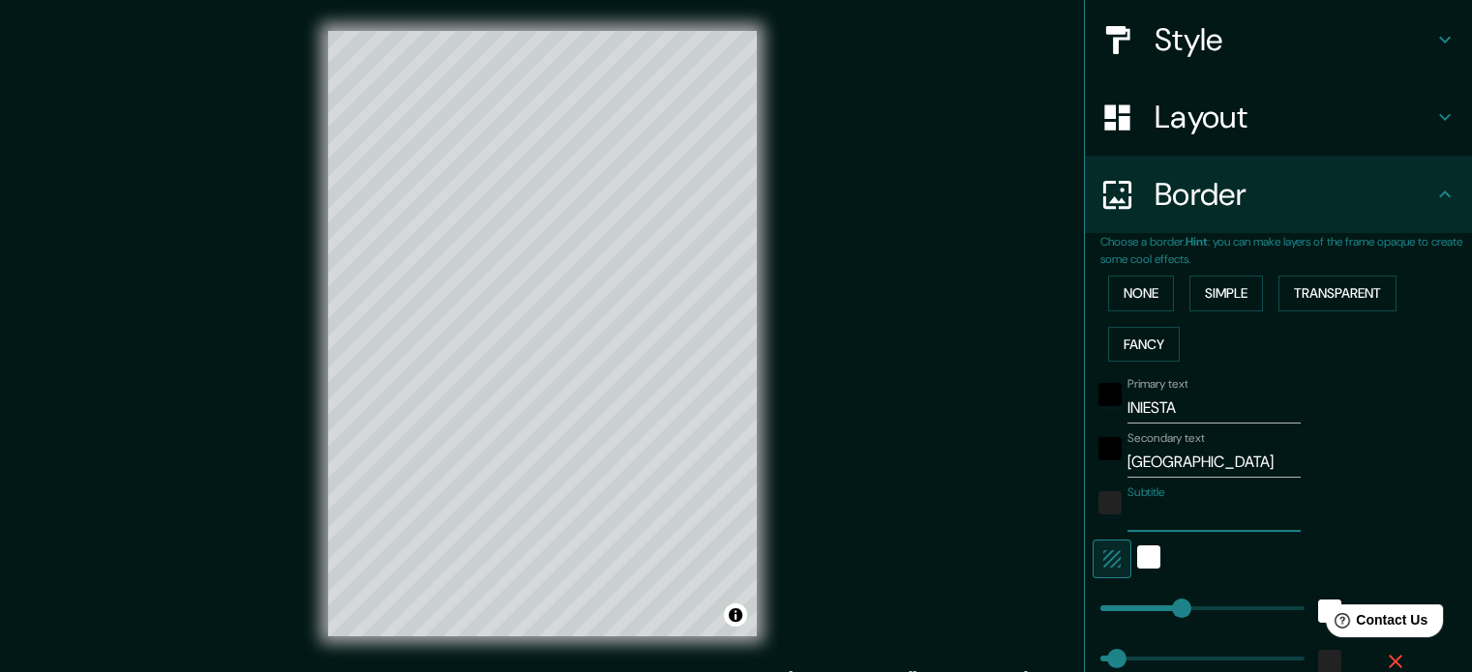
type input "35"
type input "M"
type input "177"
type input "35"
type input "Ma"
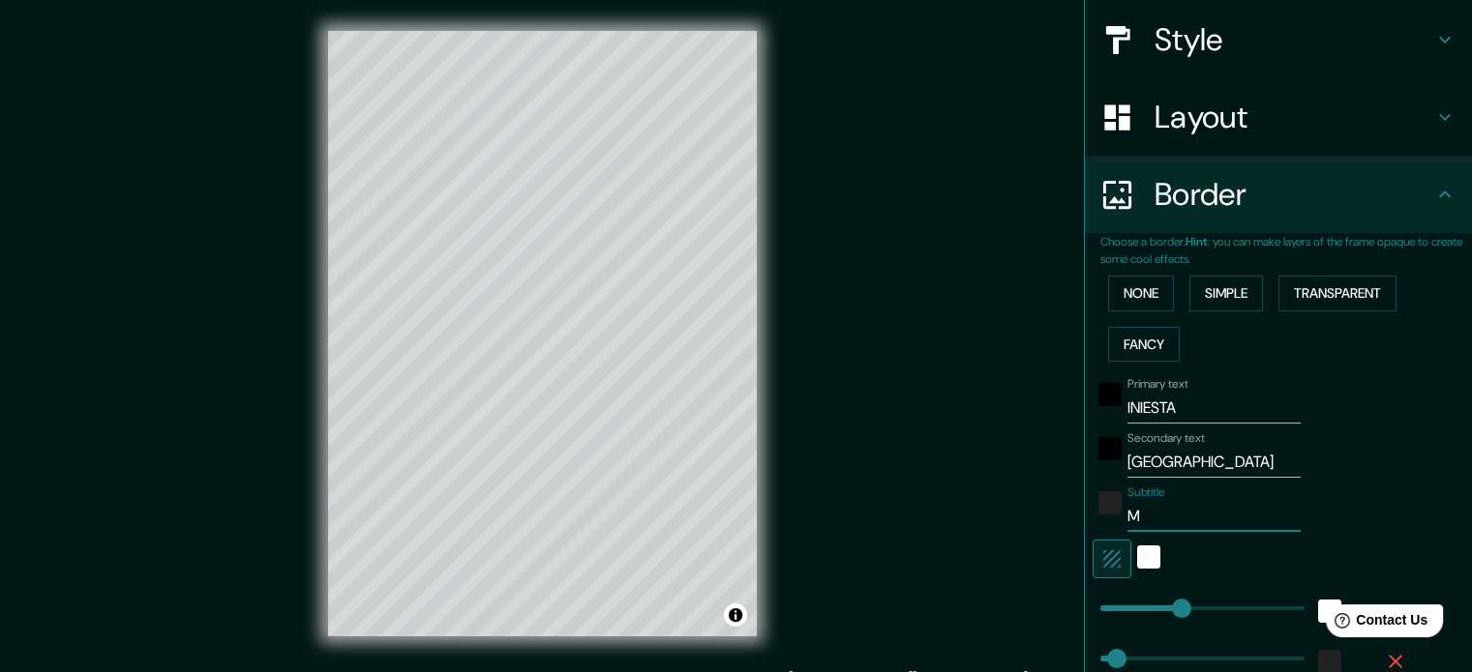
type input "177"
type input "35"
type input "Mar"
type input "177"
type input "35"
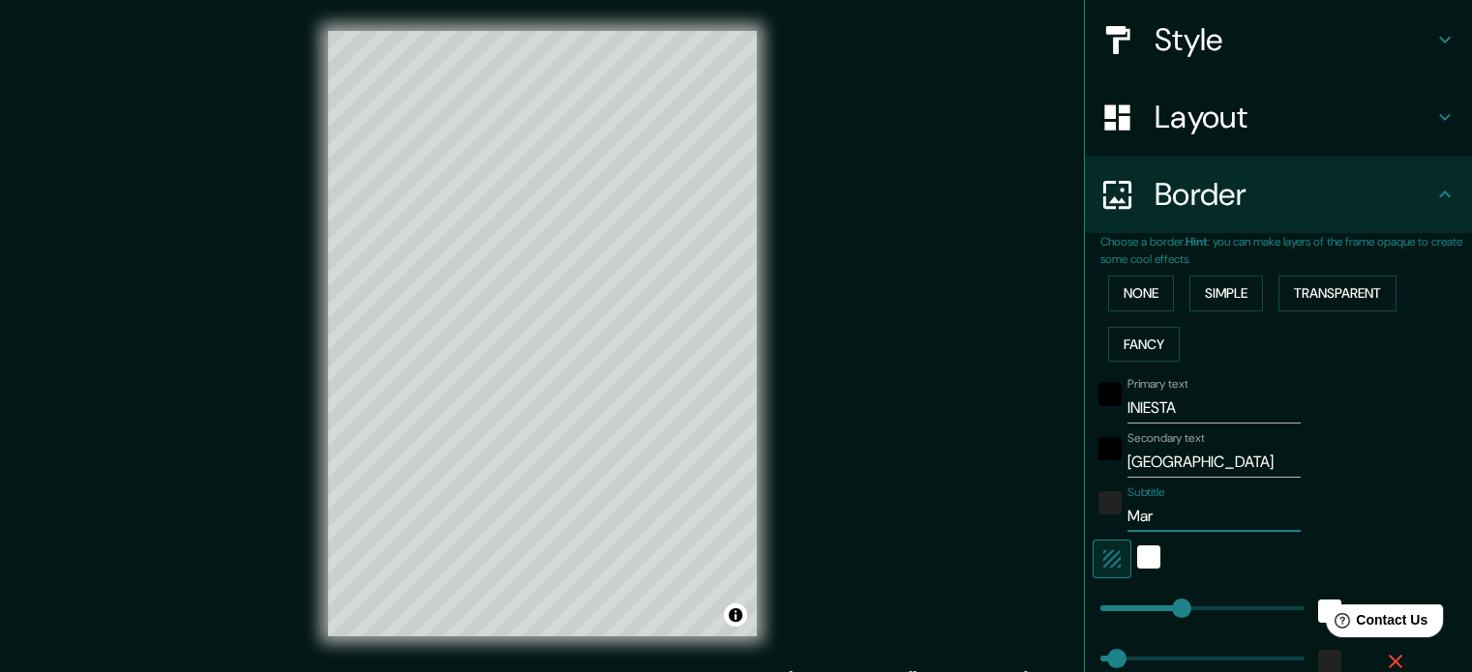
type input "Mari"
type input "177"
type input "35"
type input "[PERSON_NAME]"
type input "177"
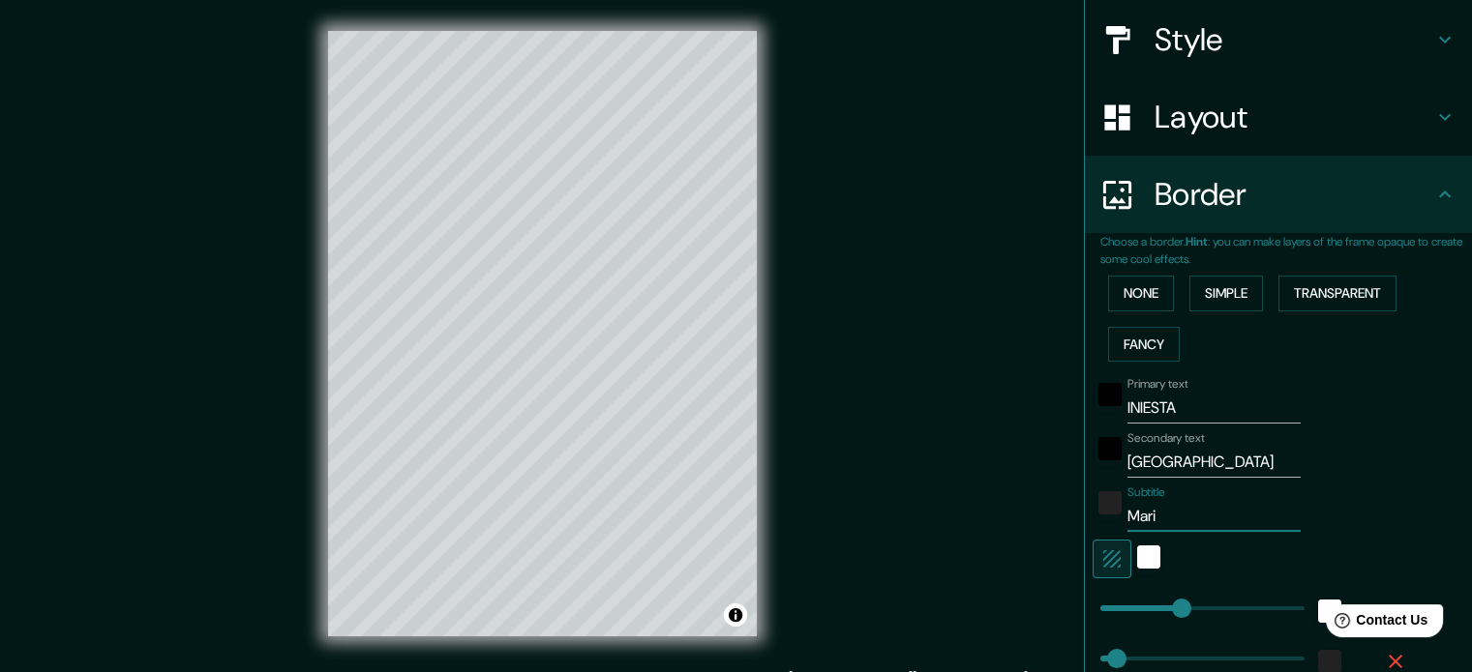
type input "35"
type input "[PERSON_NAME]"
type input "177"
type input "35"
type input "[PERSON_NAME]"
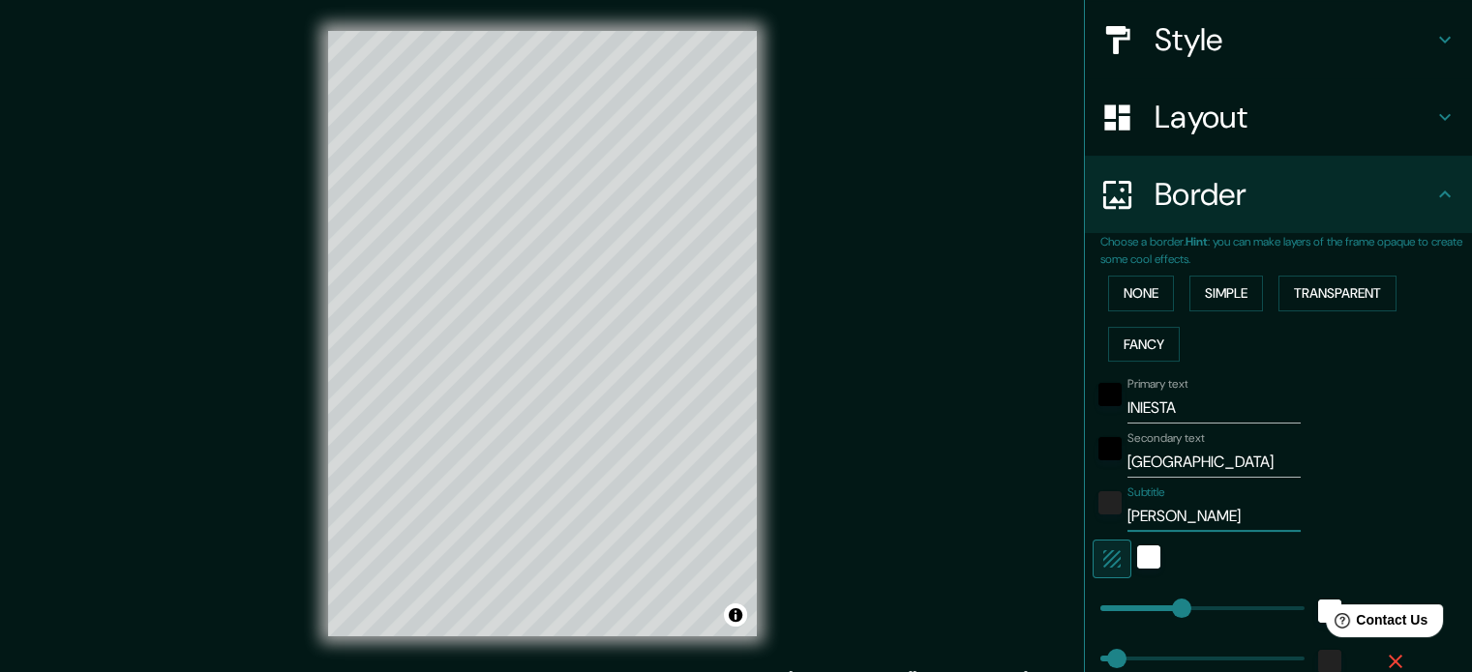
type input "177"
type input "35"
type input "[PERSON_NAME]"
type input "177"
type input "35"
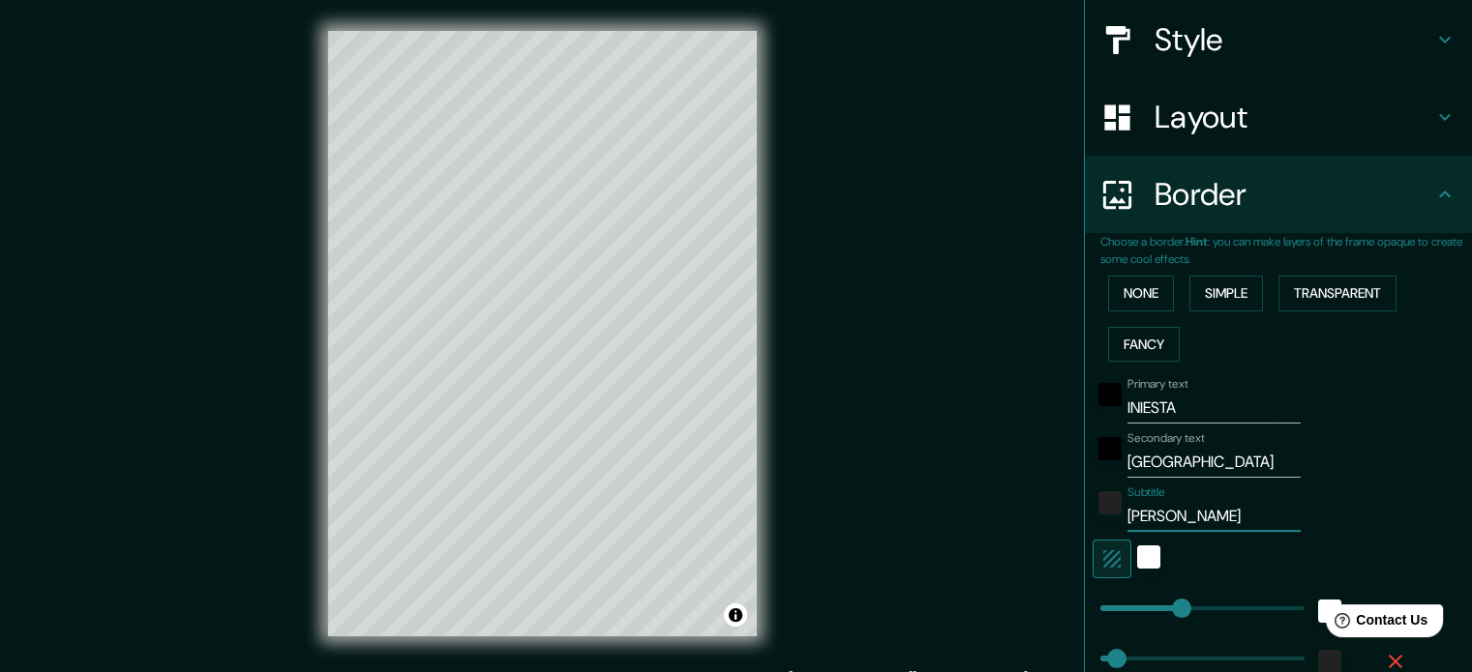
type input "[PERSON_NAME]"
type input "177"
type input "35"
type input "[PERSON_NAME]"
type input "177"
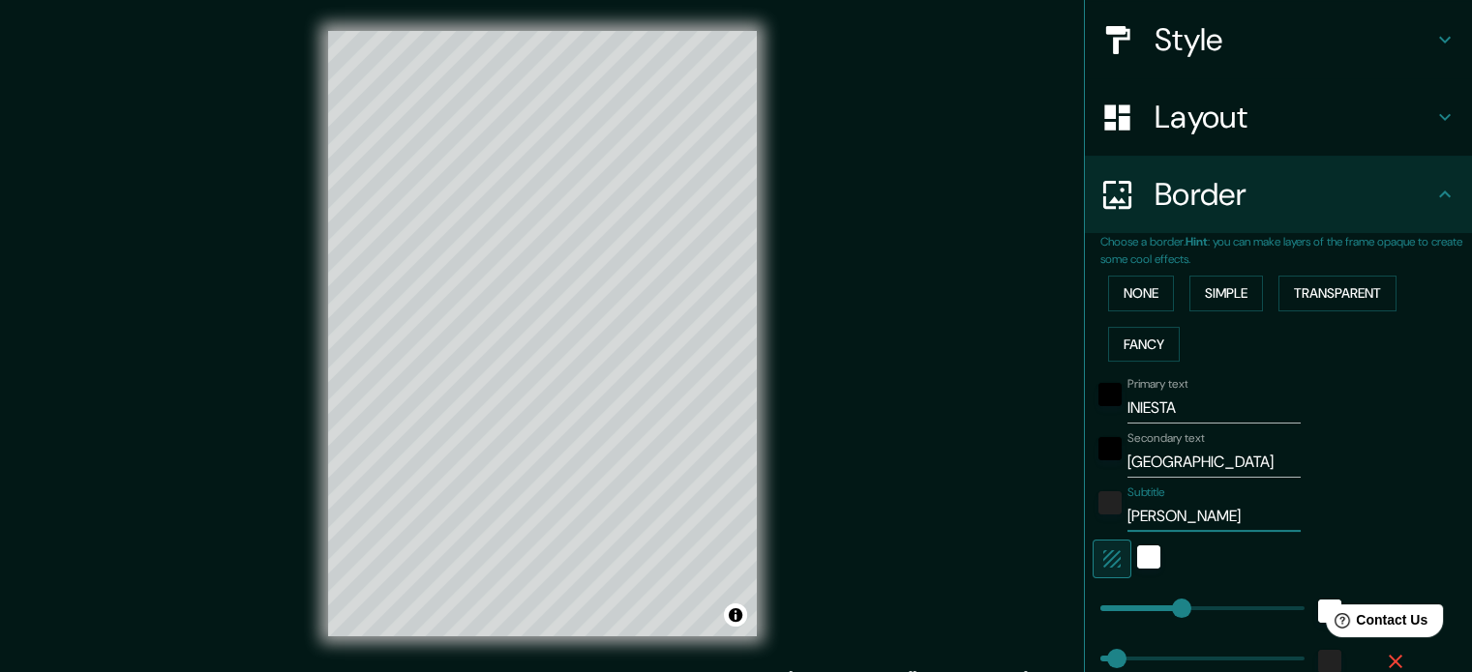
type input "35"
type input "[PERSON_NAME]"
type input "177"
type input "35"
type input "[PERSON_NAME] [PERSON_NAME]"
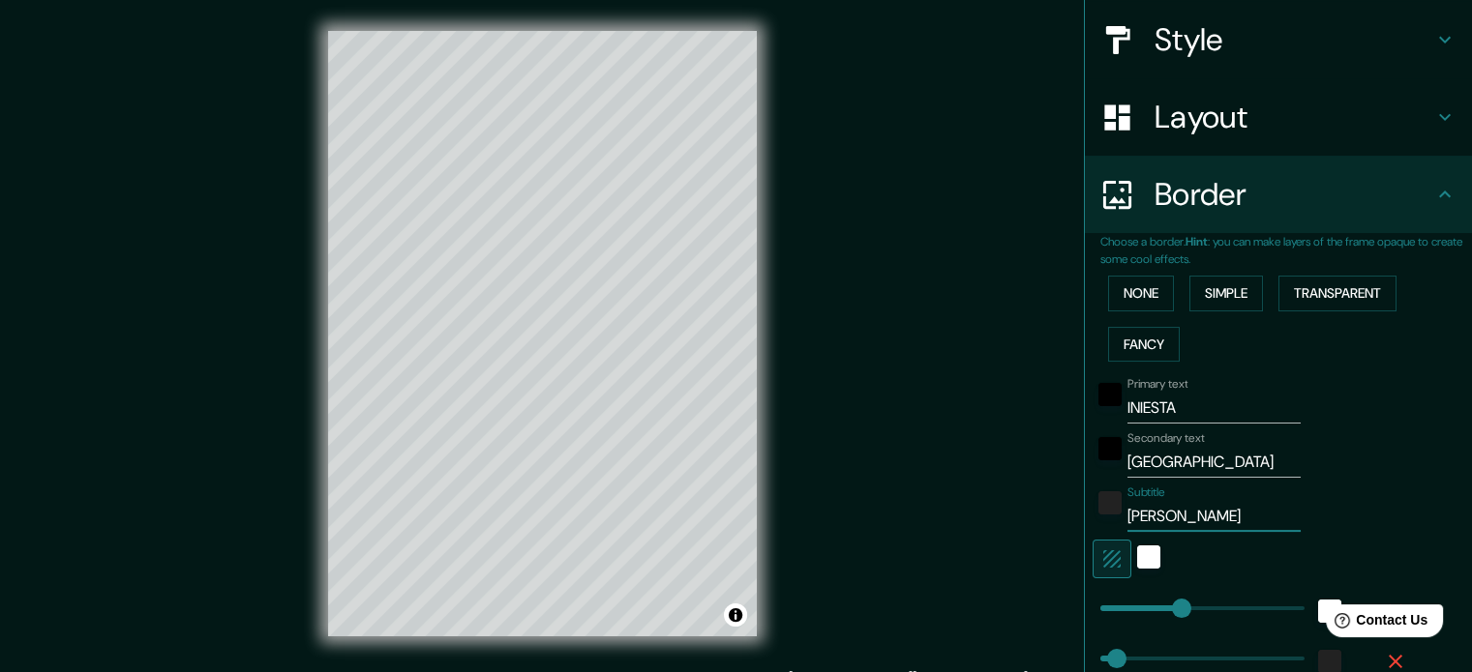
type input "177"
type input "35"
type input "[PERSON_NAME] [PERSON_NAME]"
type input "177"
type input "35"
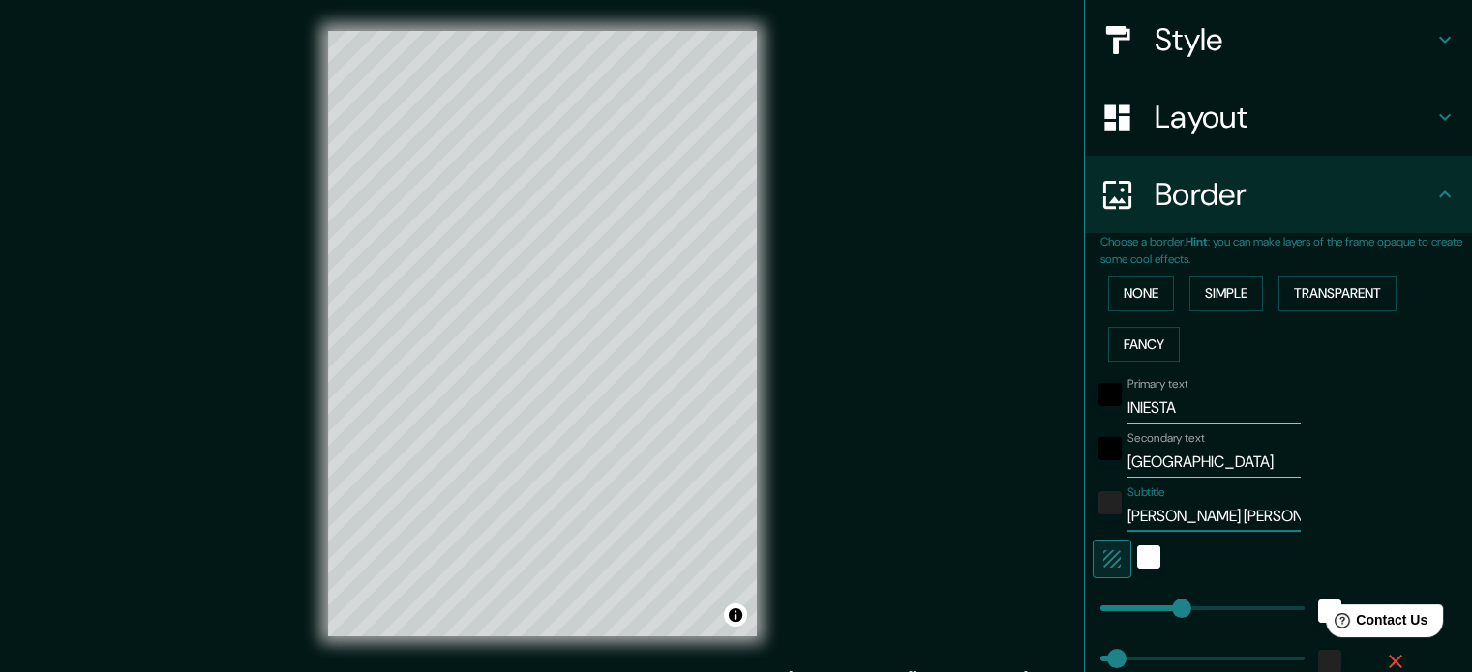
type input "[PERSON_NAME] [PERSON_NAME] g"
type input "177"
type input "35"
type input "[PERSON_NAME] [PERSON_NAME]"
type input "177"
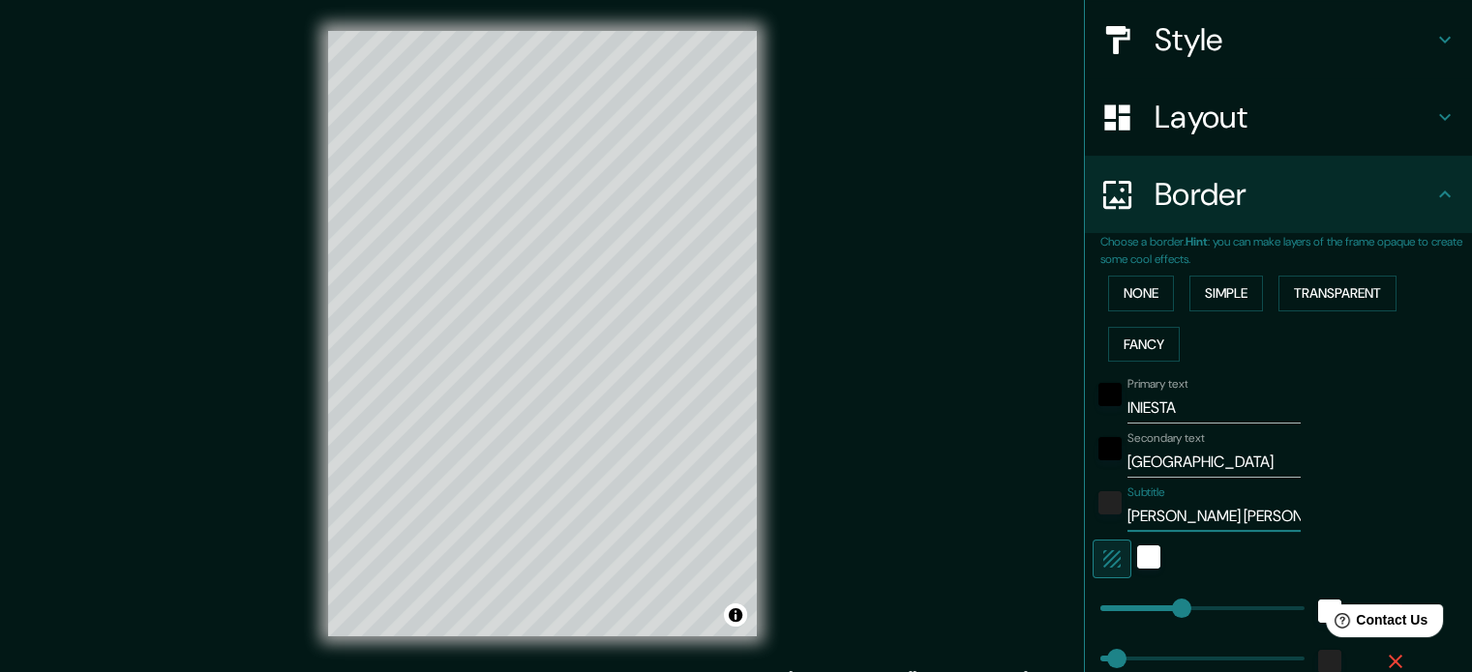
type input "35"
type input "[PERSON_NAME] [PERSON_NAME] G"
type input "177"
type input "35"
type input "[PERSON_NAME] [PERSON_NAME] Ga"
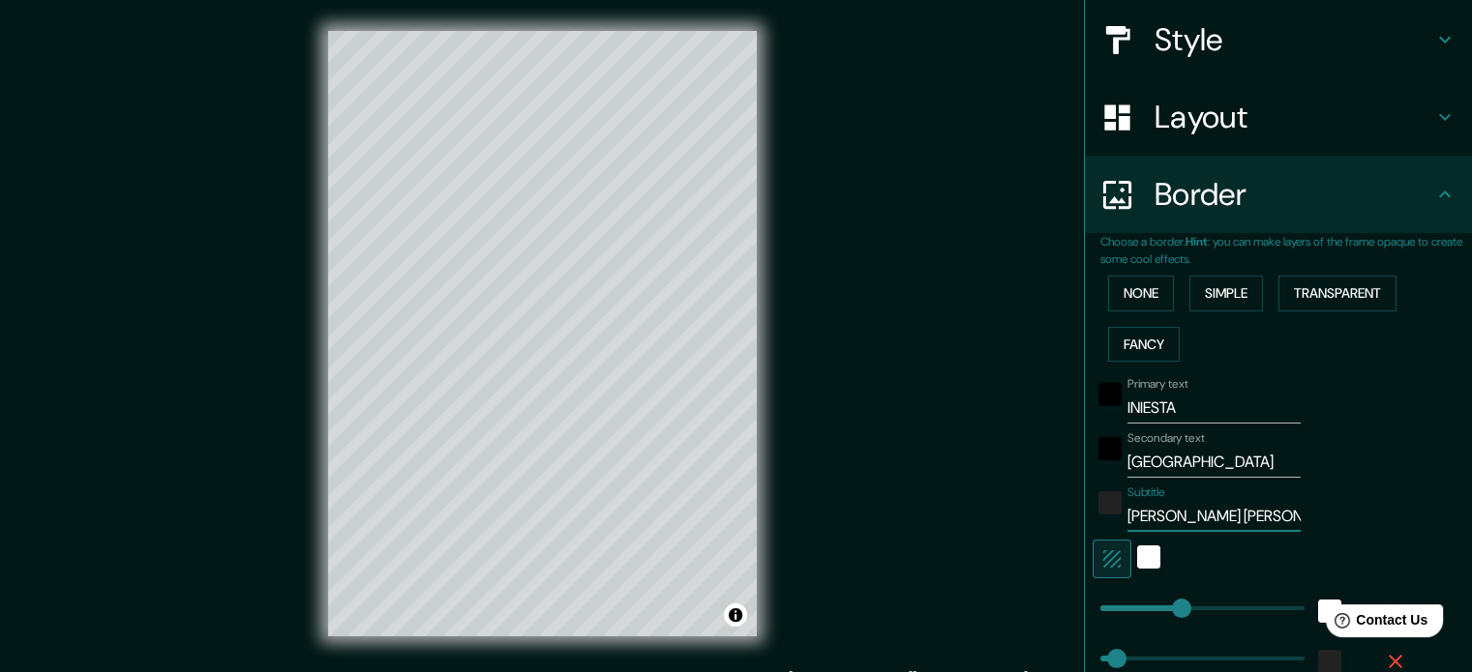
type input "177"
type input "35"
type input "[PERSON_NAME] [PERSON_NAME] Gar"
type input "177"
type input "35"
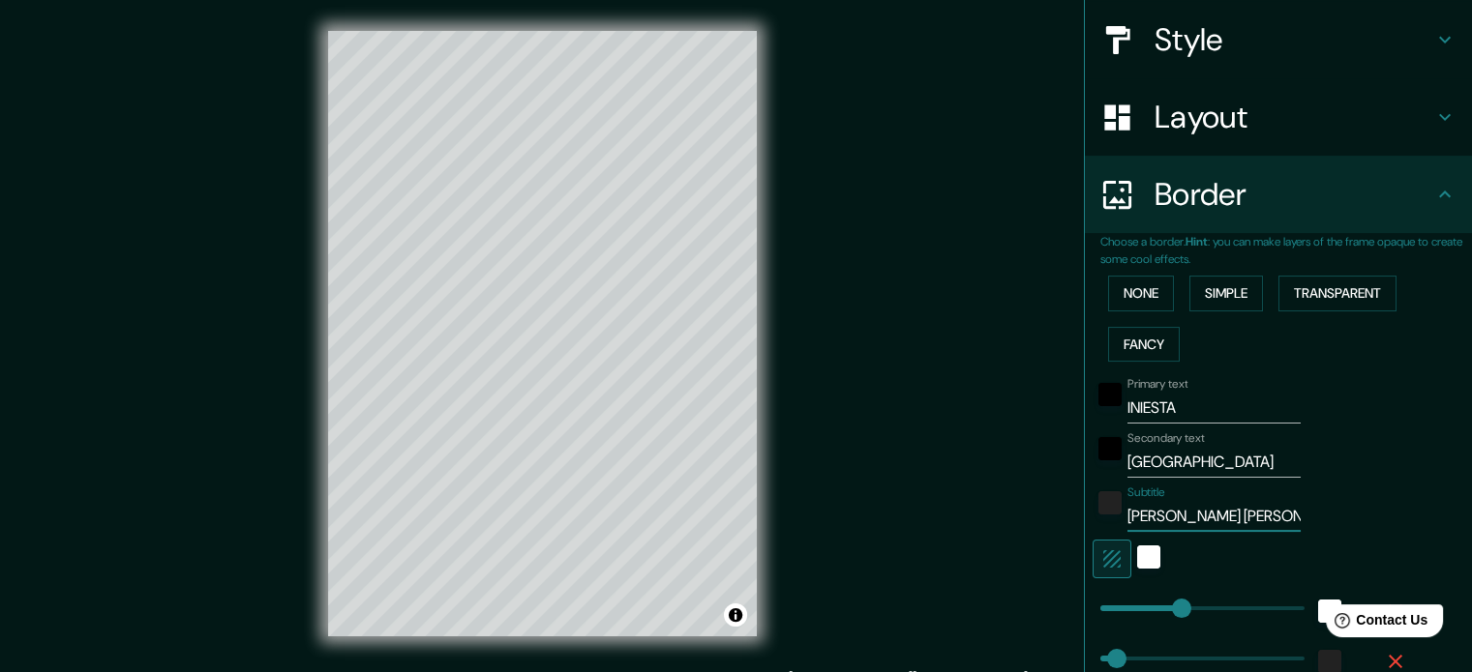
type input "[PERSON_NAME] [PERSON_NAME] Garc"
type input "177"
type input "35"
type input "[PERSON_NAME]"
type input "177"
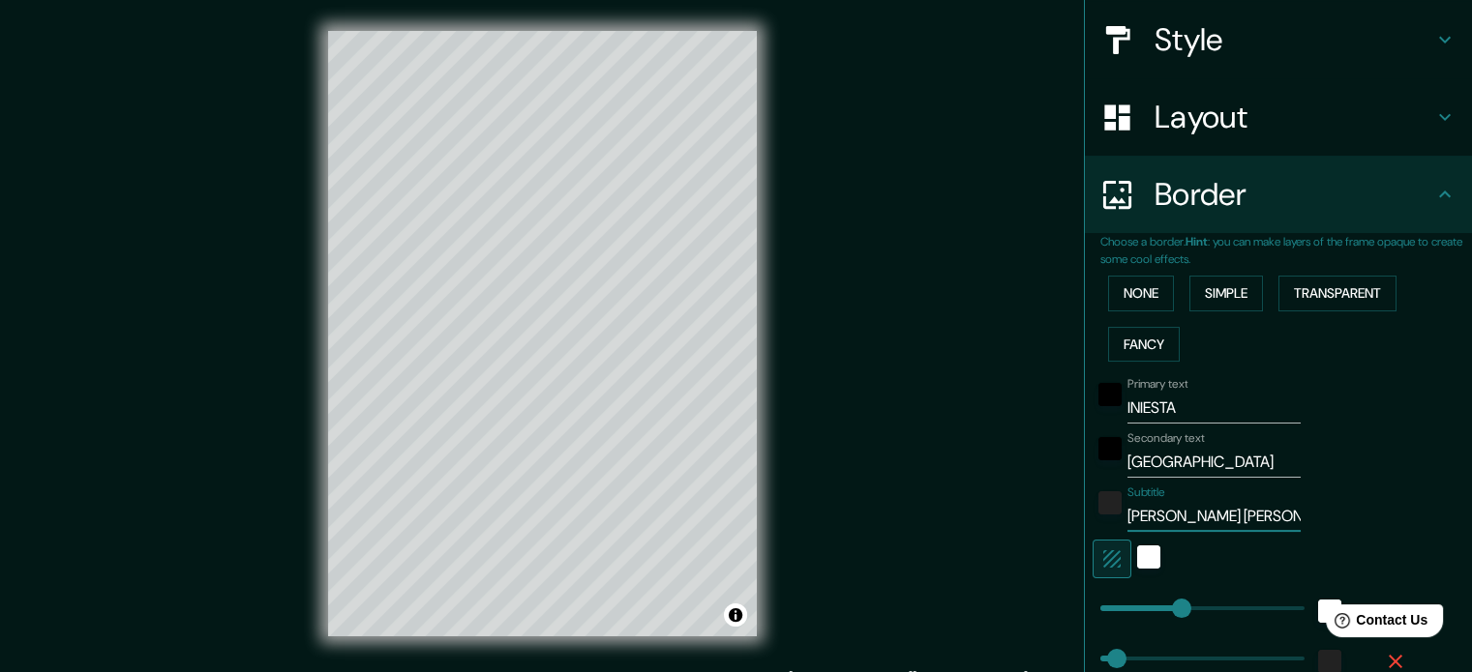
type input "35"
type input "[PERSON_NAME]"
type input "177"
type input "35"
type input "[PERSON_NAME]"
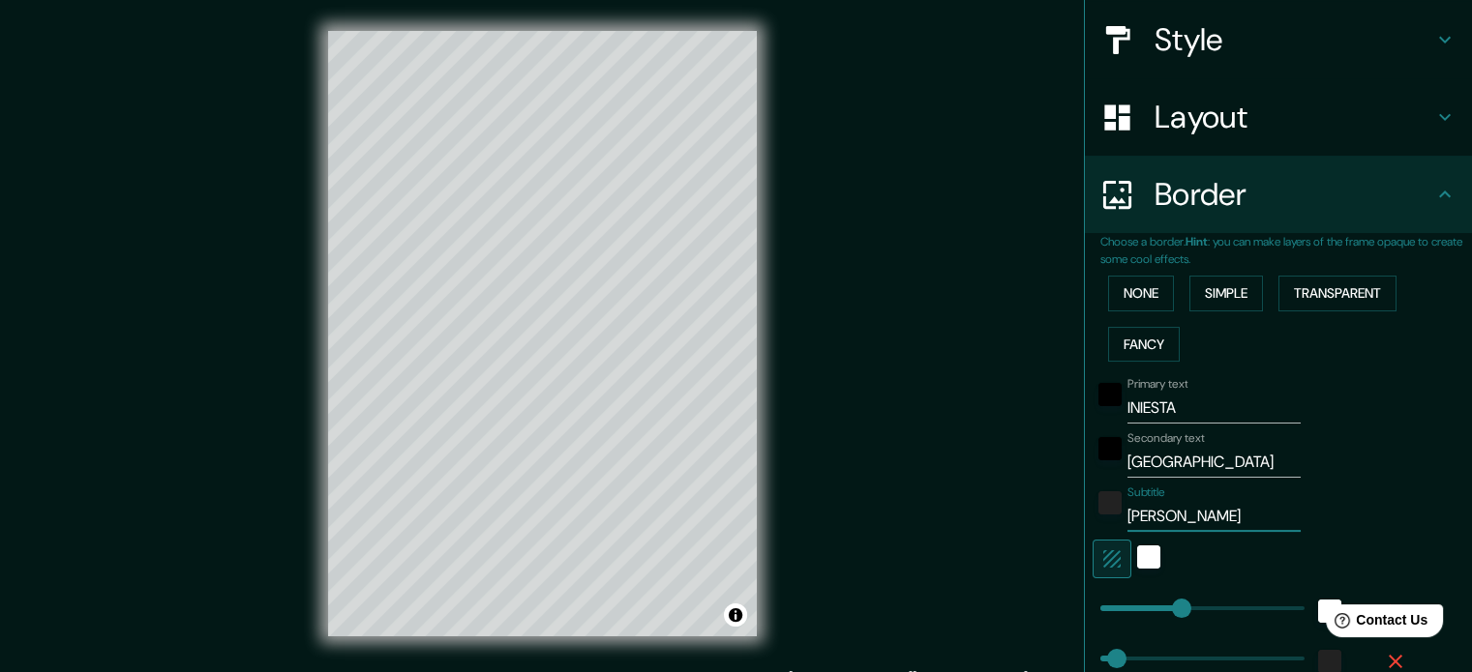
type input "177"
type input "35"
type input "[PERSON_NAME] [PERSON_NAME] Garc"
type input "177"
type input "35"
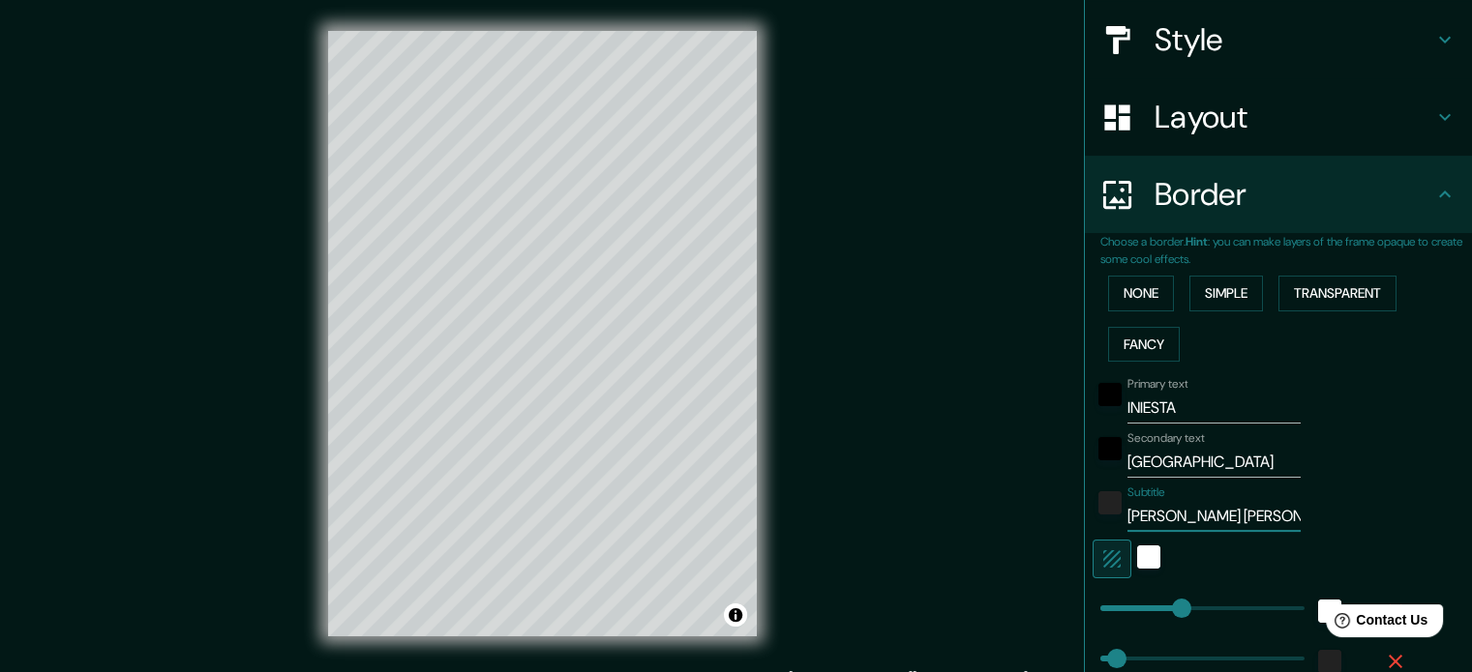
type input "[PERSON_NAME]"
type input "177"
type input "35"
type input "[PERSON_NAME]"
type input "177"
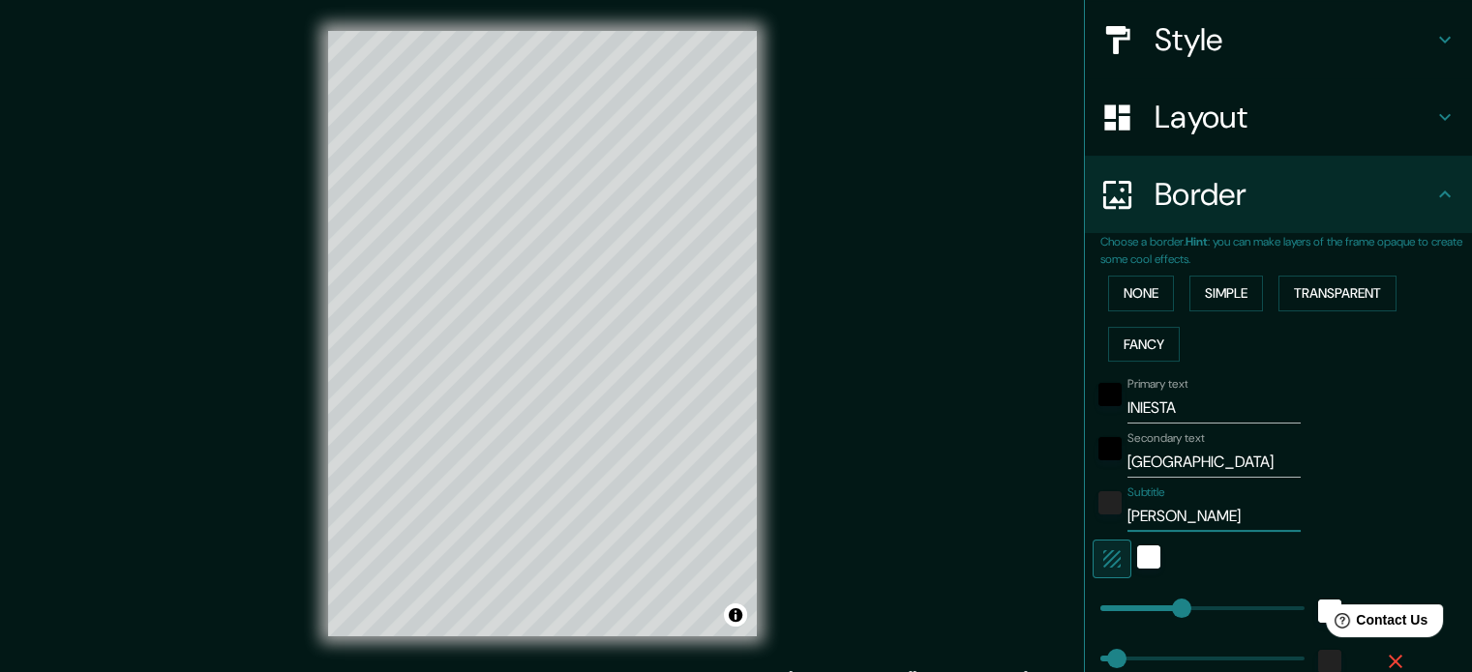
type input "35"
type input "[PERSON_NAME]"
type input "177"
type input "35"
type input "[PERSON_NAME]"
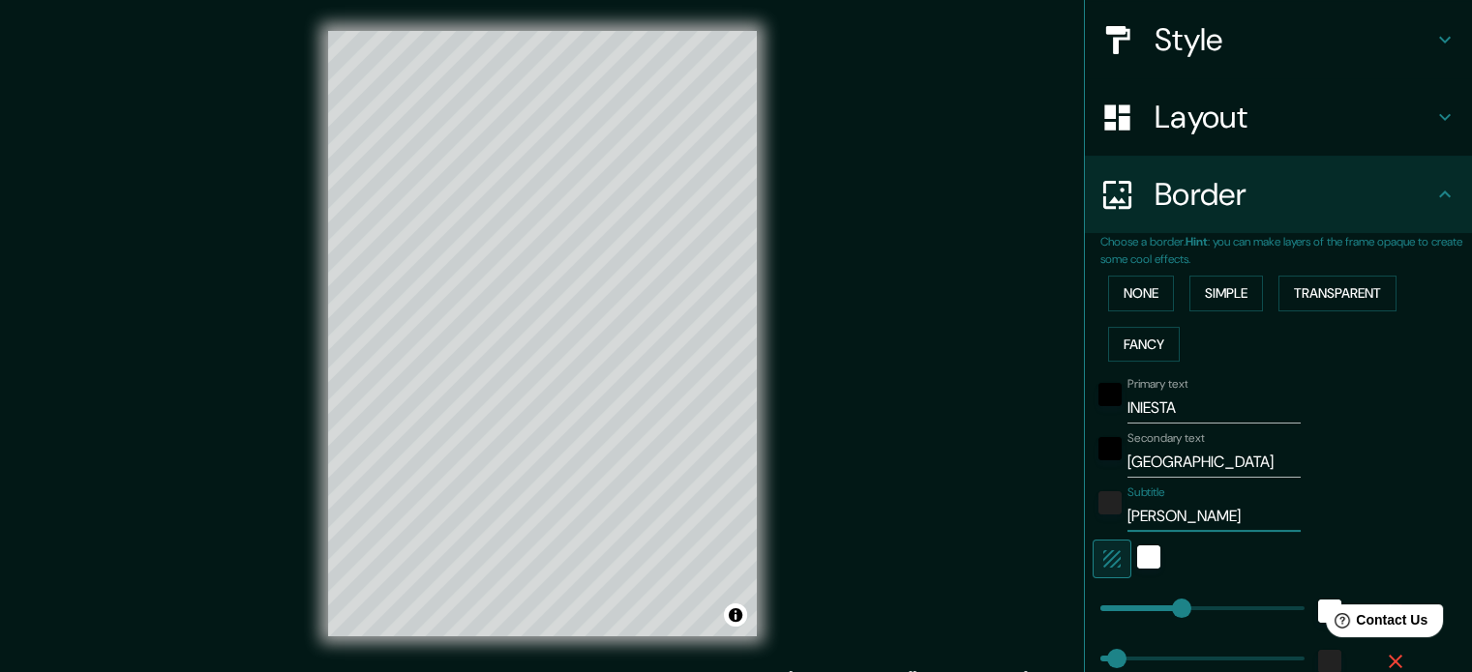
type input "177"
type input "35"
type input "[PERSON_NAME]"
type input "177"
type input "35"
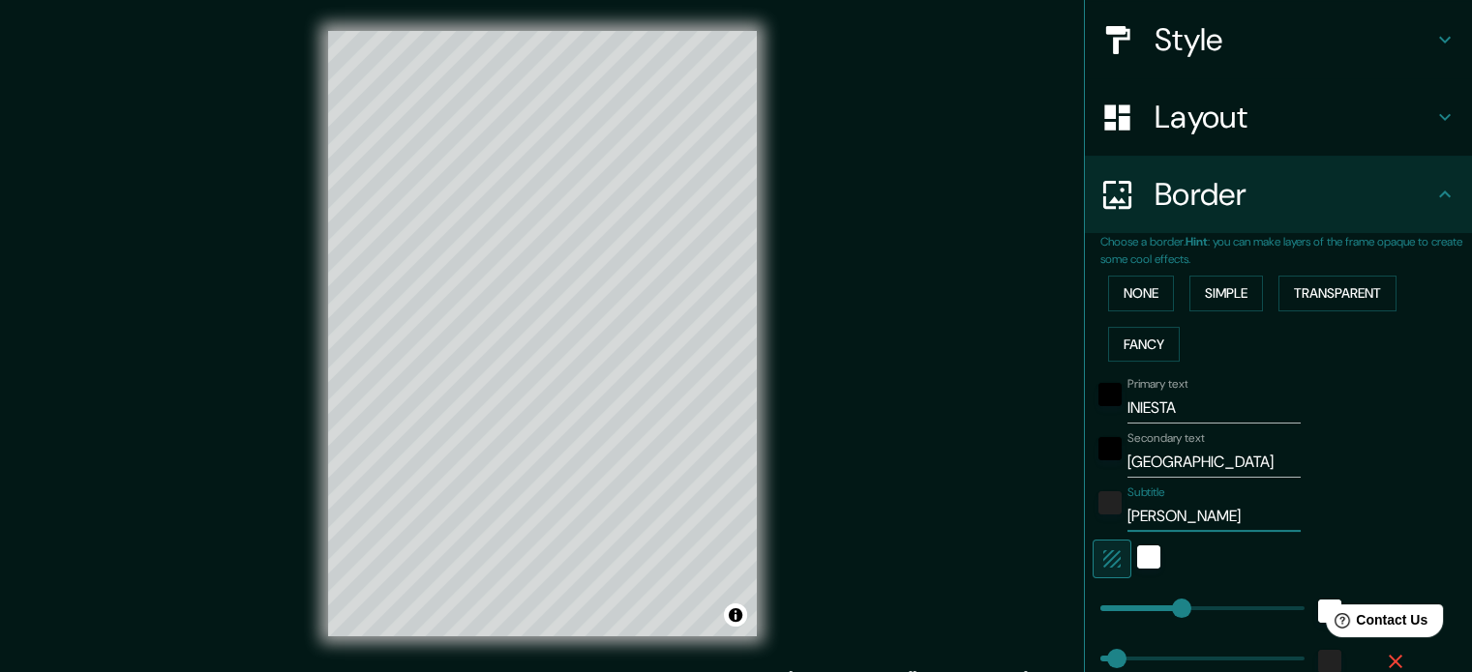
type input "[PERSON_NAME]"
type input "177"
type input "35"
type input "[PERSON_NAME]"
type input "177"
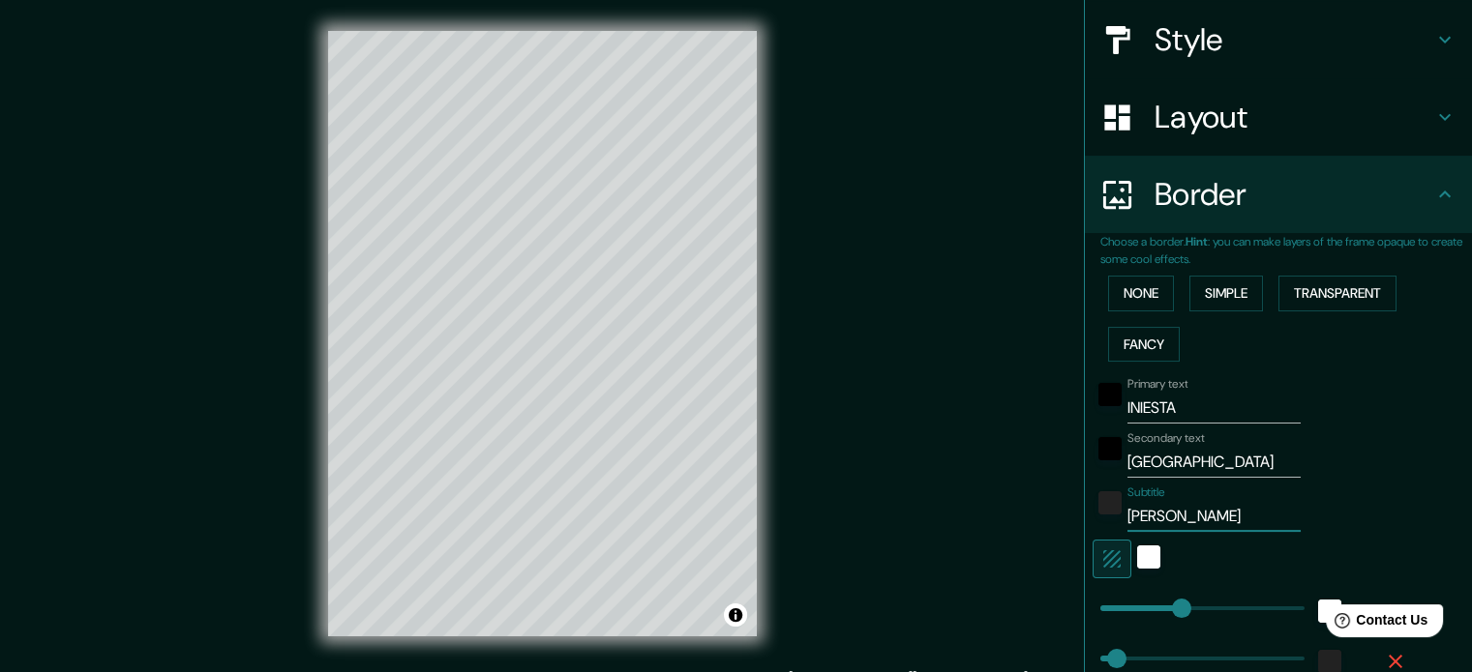
type input "35"
type input "[PERSON_NAME] [PERSON_NAME]"
type input "177"
type input "35"
type input "[PERSON_NAME] [PERSON_NAME]"
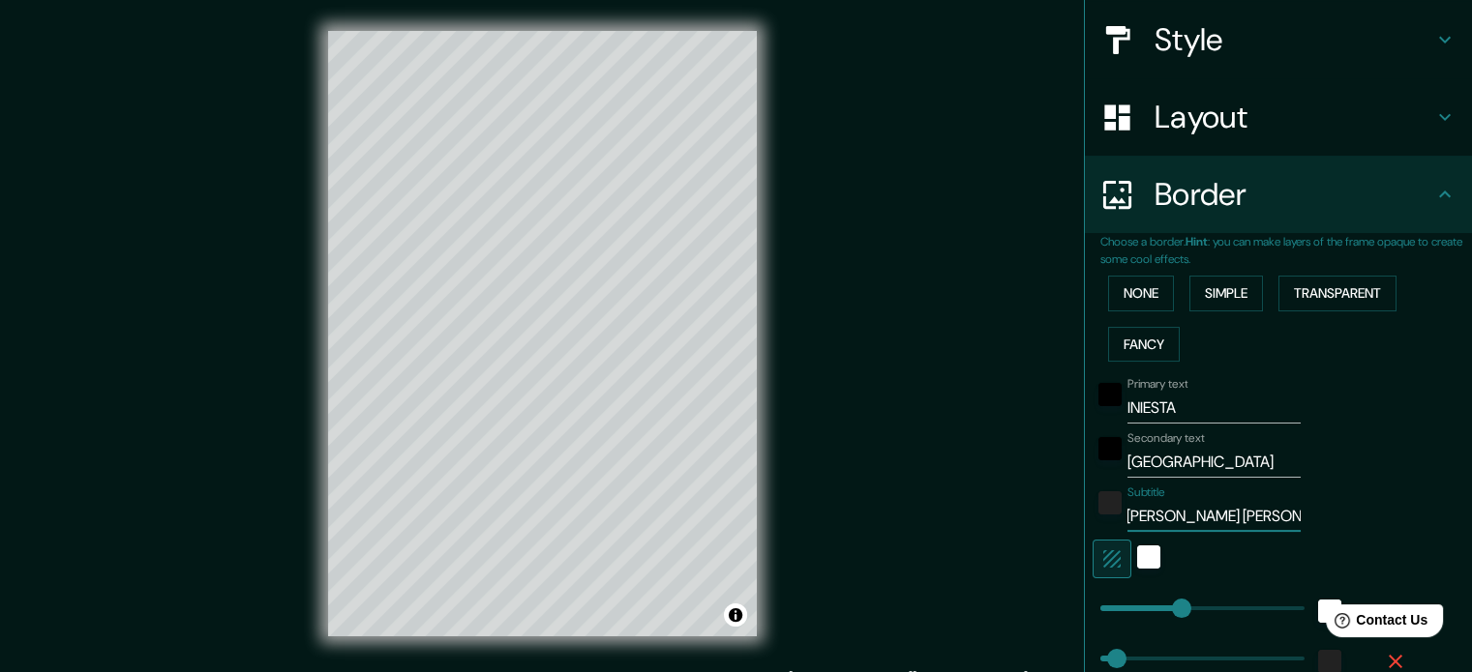
type input "177"
type input "35"
type input "[PERSON_NAME] [PERSON_NAME]"
type input "177"
type input "35"
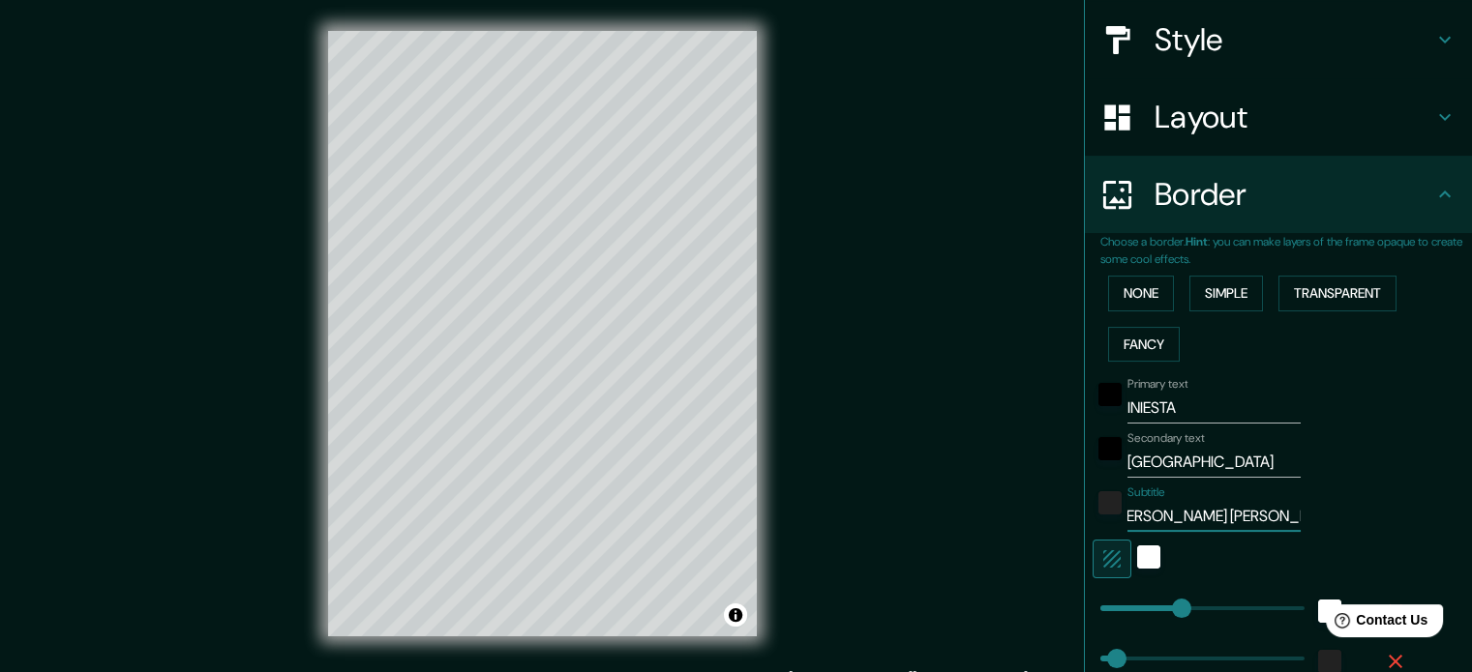
type input "[PERSON_NAME] [PERSON_NAME]"
type input "177"
type input "35"
type input "[PERSON_NAME] [PERSON_NAME]"
type input "177"
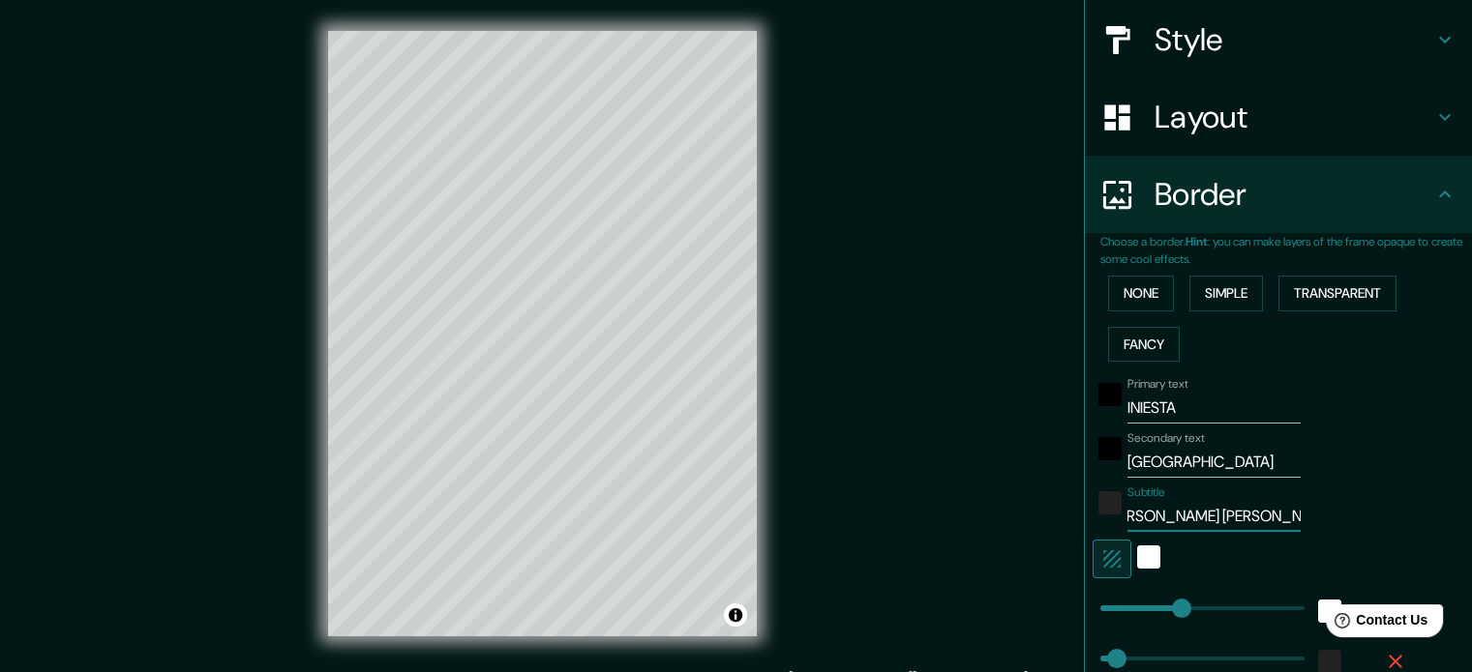
type input "35"
type input "[PERSON_NAME] [PERSON_NAME] G"
type input "177"
type input "35"
type input "[PERSON_NAME] [PERSON_NAME]"
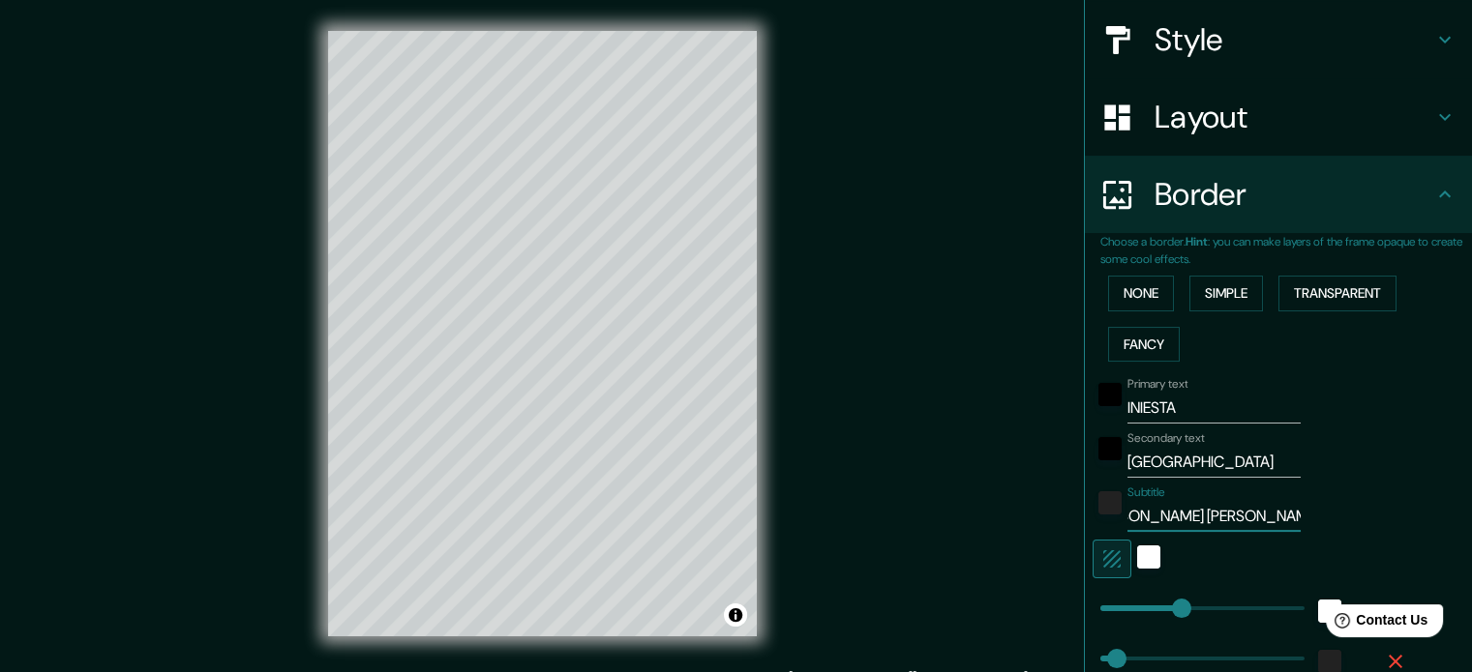
type input "177"
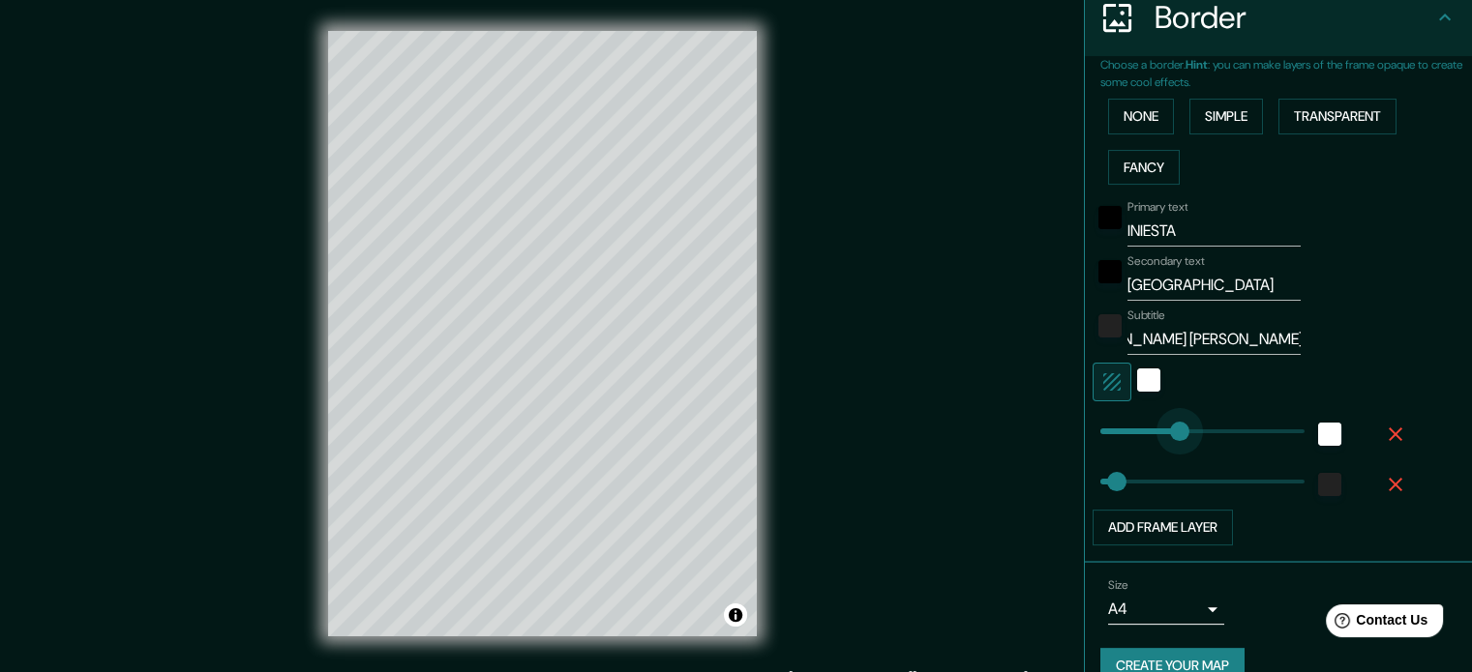
scroll to position [0, 0]
drag, startPoint x: 1165, startPoint y: 424, endPoint x: 1028, endPoint y: 424, distance: 136.4
drag, startPoint x: 1106, startPoint y: 472, endPoint x: 1022, endPoint y: 473, distance: 84.2
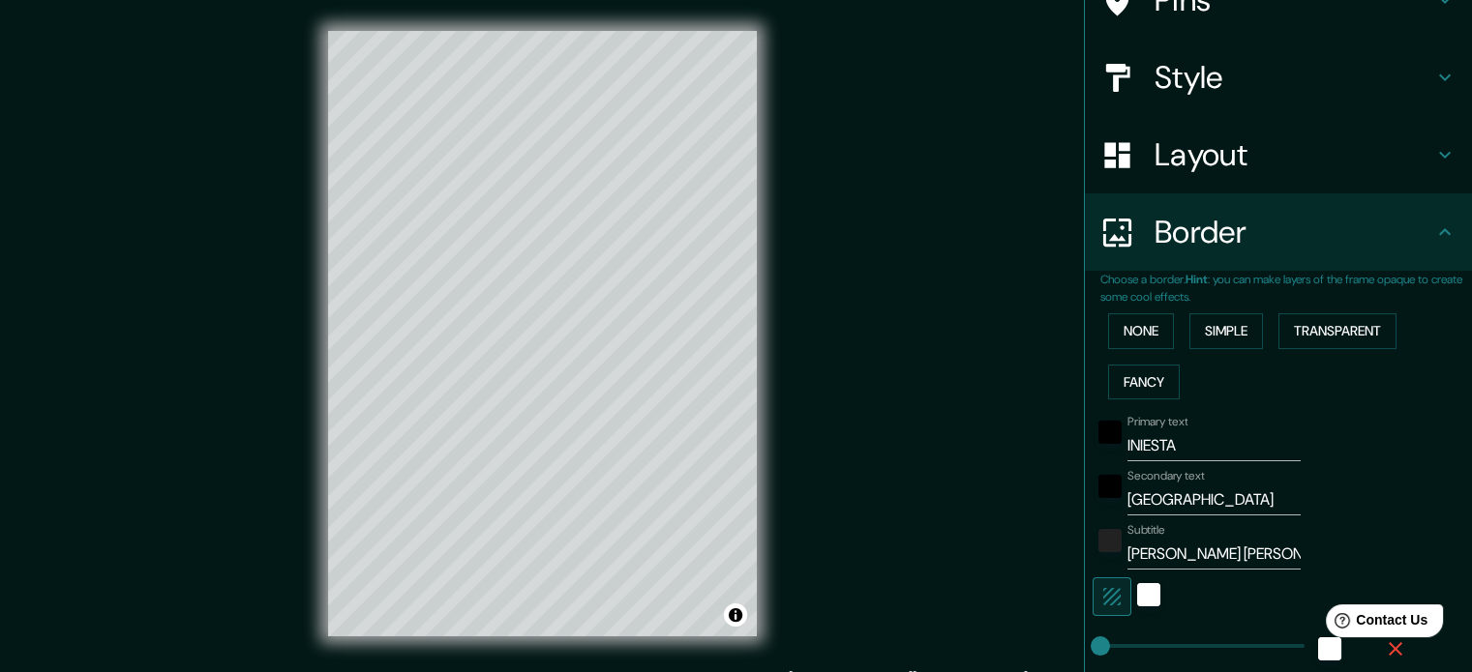
scroll to position [177, 0]
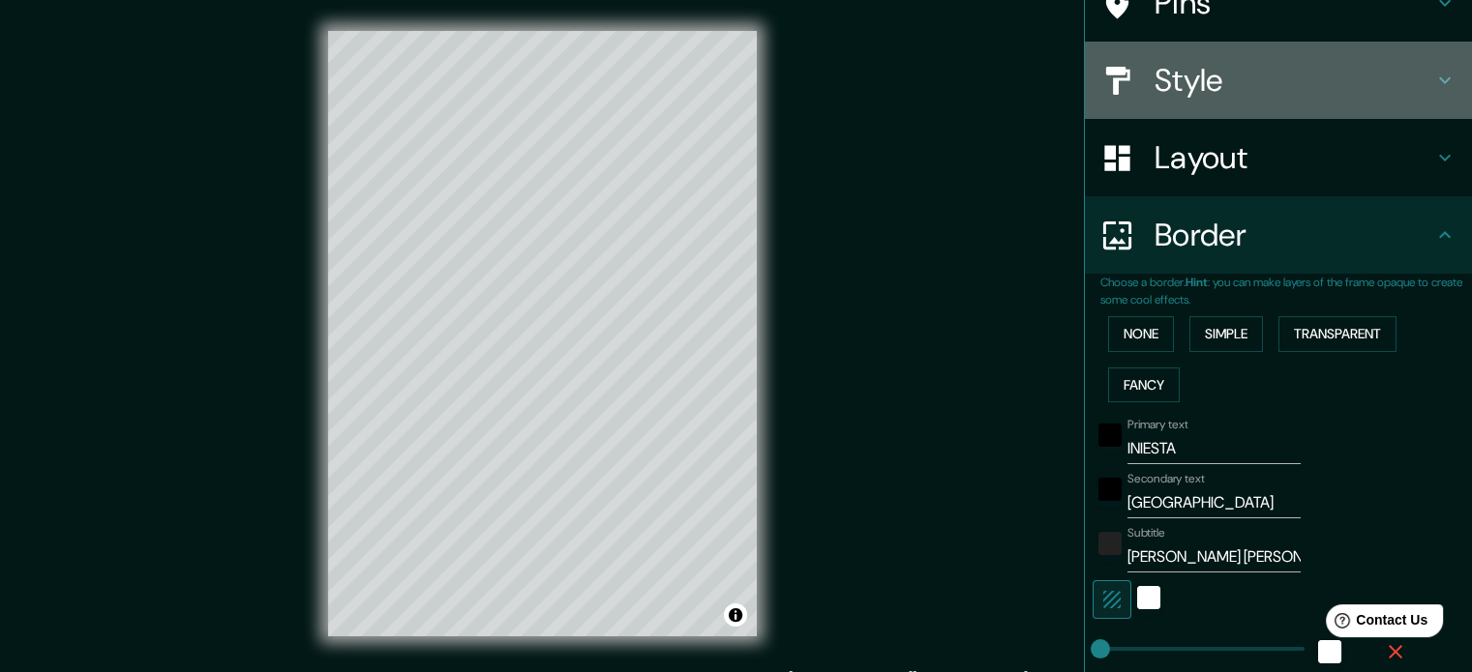
click at [1293, 81] on h4 "Style" at bounding box center [1293, 80] width 279 height 39
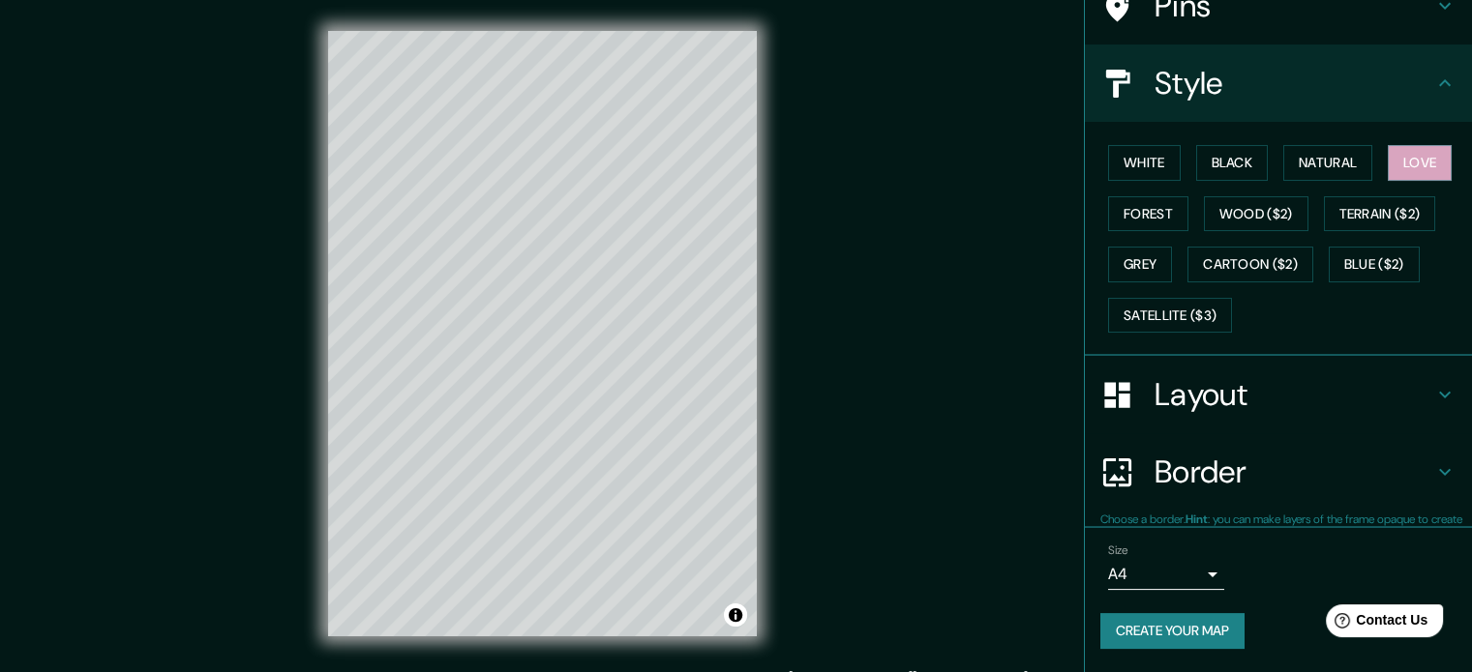
scroll to position [172, 0]
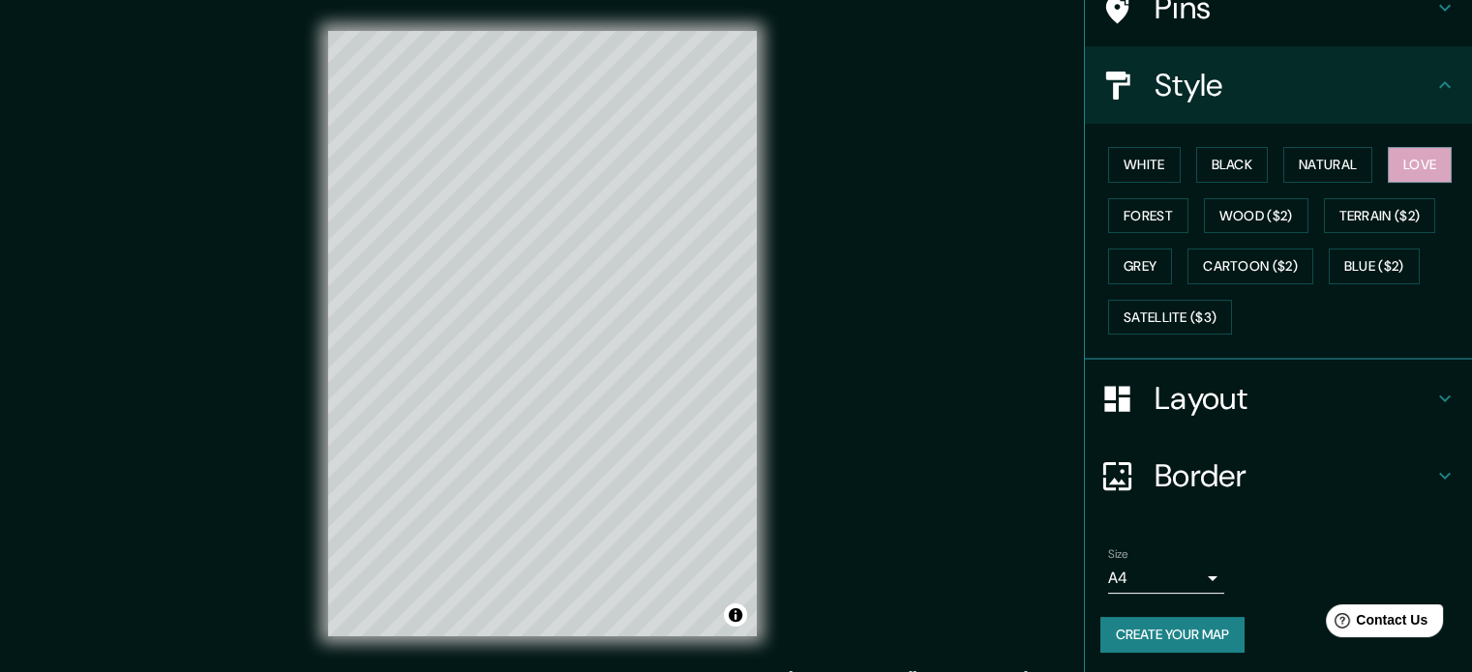
click at [1227, 379] on h4 "Layout" at bounding box center [1293, 398] width 279 height 39
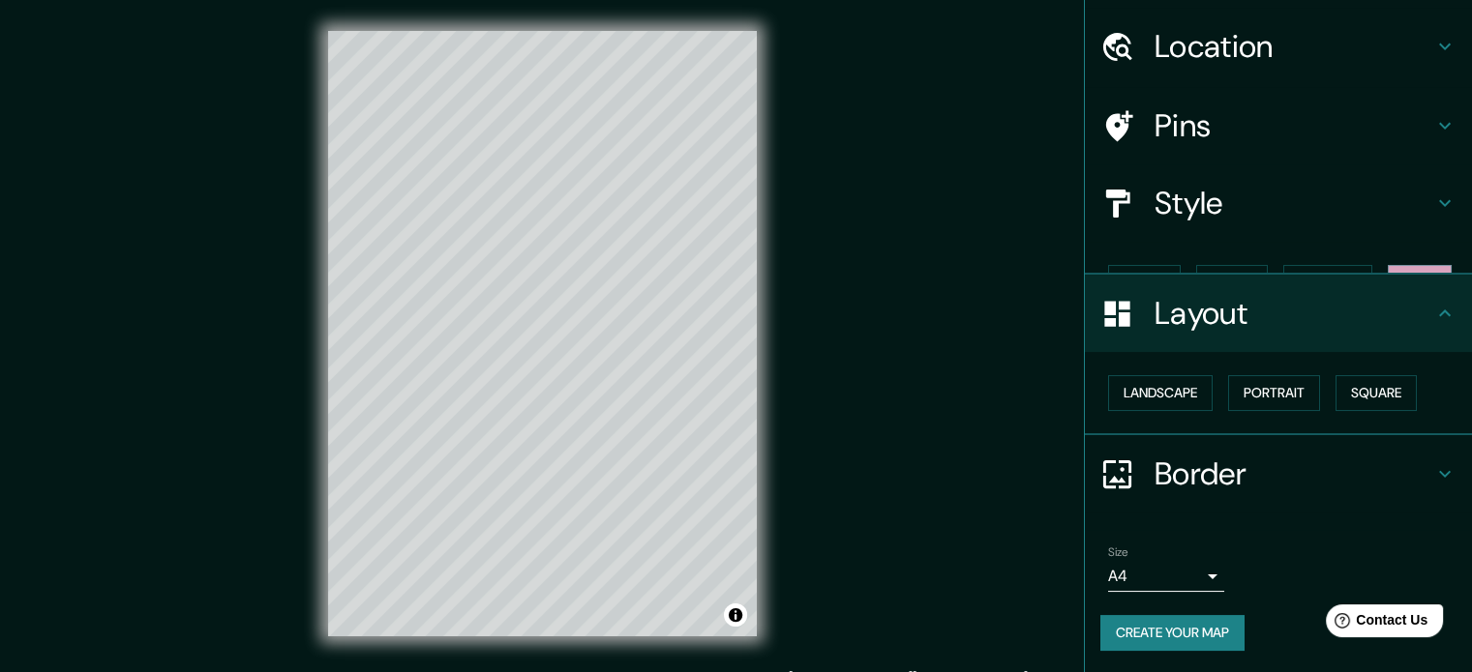
scroll to position [21, 0]
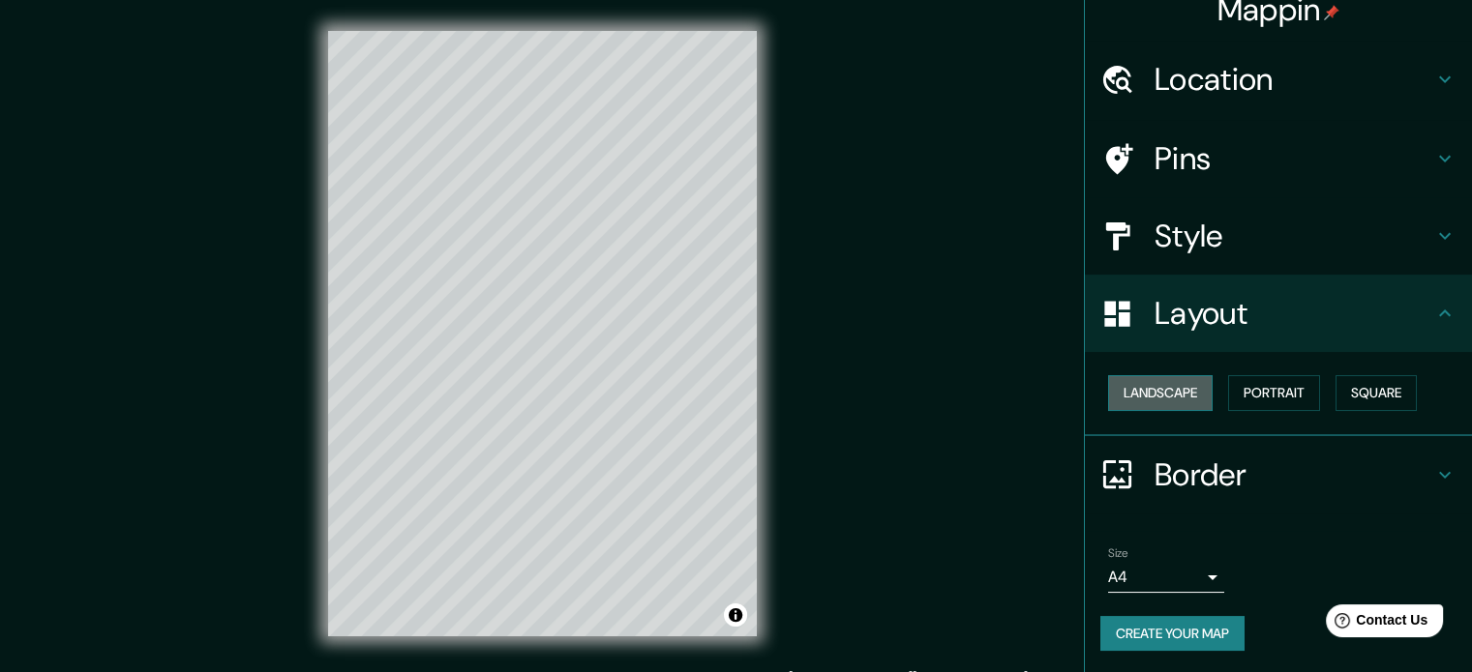
click at [1174, 401] on button "Landscape" at bounding box center [1160, 393] width 104 height 36
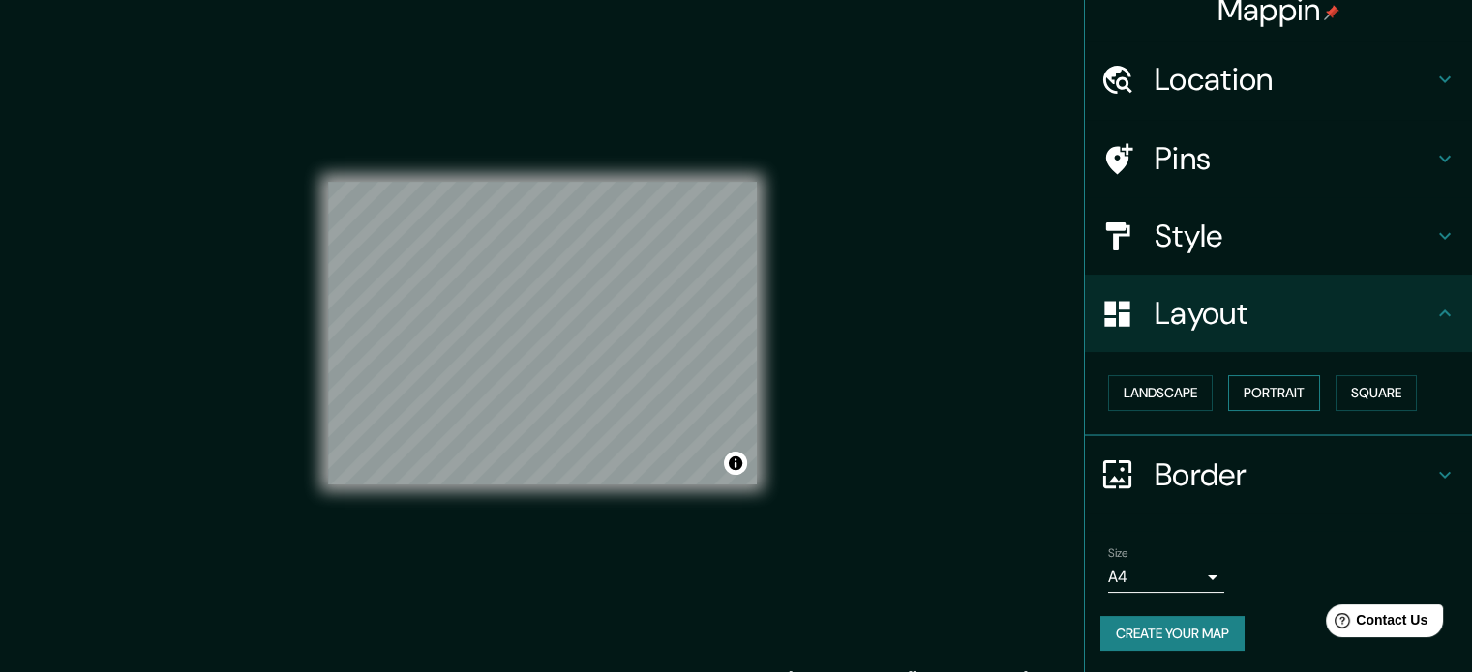
drag, startPoint x: 1323, startPoint y: 388, endPoint x: 1295, endPoint y: 387, distance: 28.1
click at [1295, 387] on div "Landscape [GEOGRAPHIC_DATA]" at bounding box center [1286, 393] width 372 height 51
click at [1295, 387] on button "Portrait" at bounding box center [1274, 393] width 92 height 36
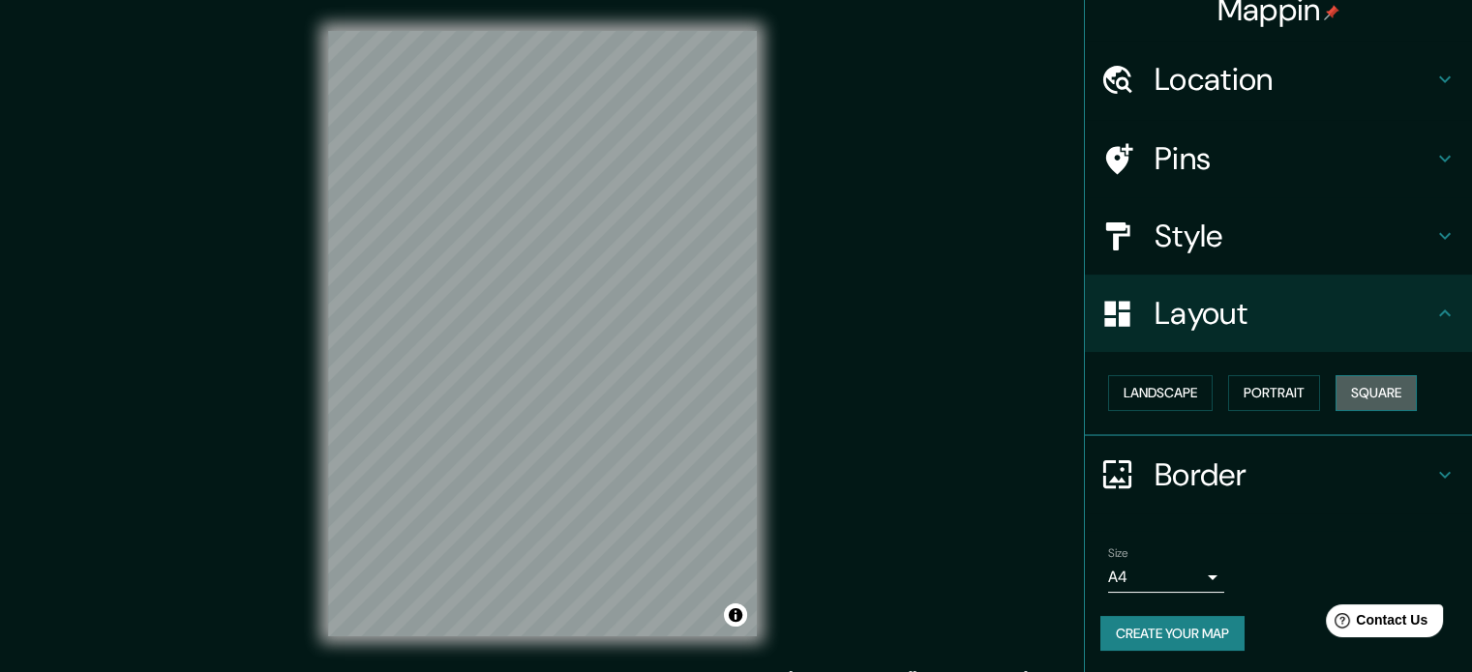
click at [1369, 384] on button "Square" at bounding box center [1375, 393] width 81 height 36
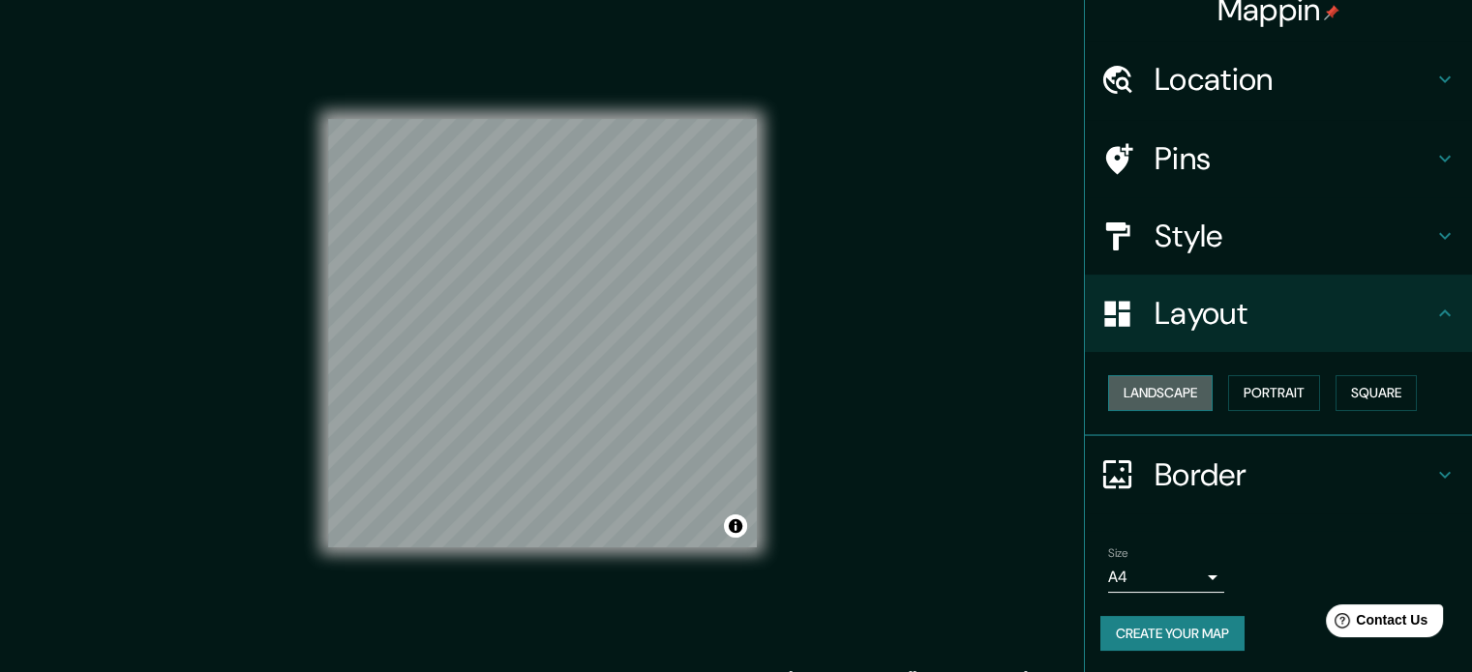
click at [1118, 394] on button "Landscape" at bounding box center [1160, 393] width 104 height 36
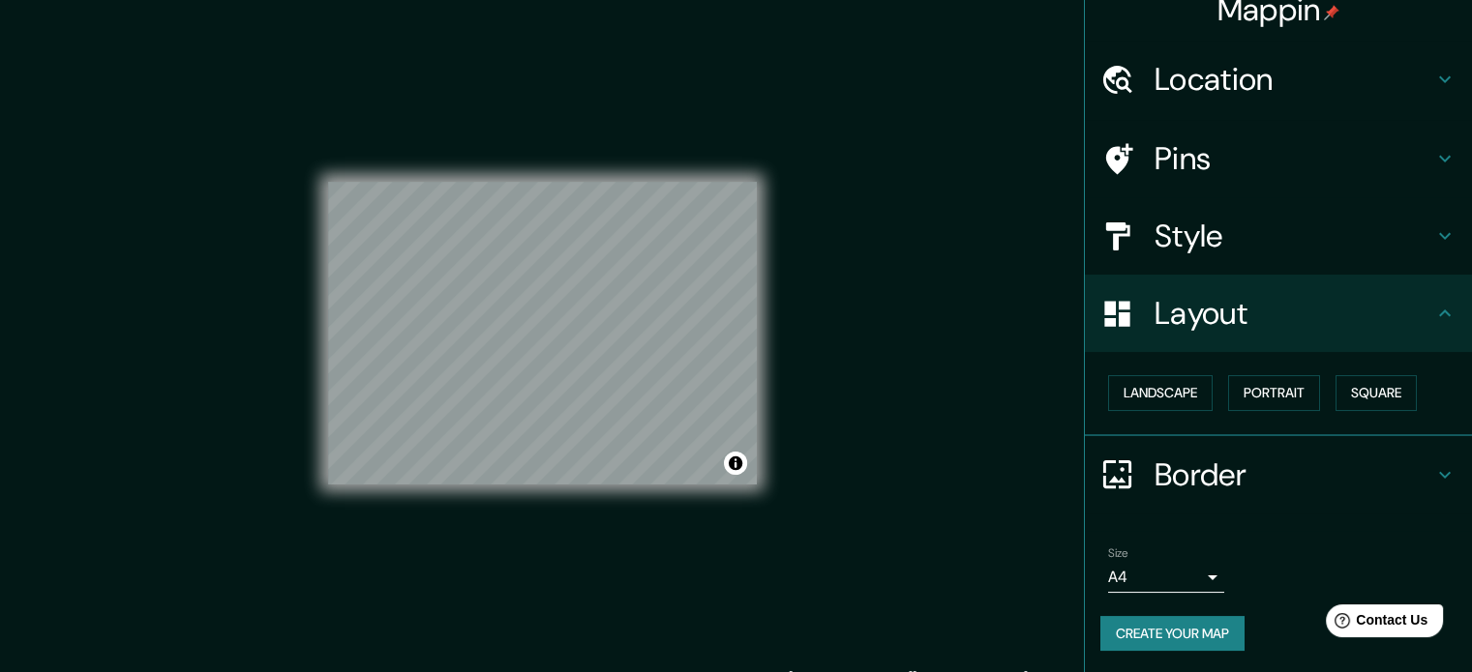
click at [1255, 467] on h4 "Border" at bounding box center [1293, 475] width 279 height 39
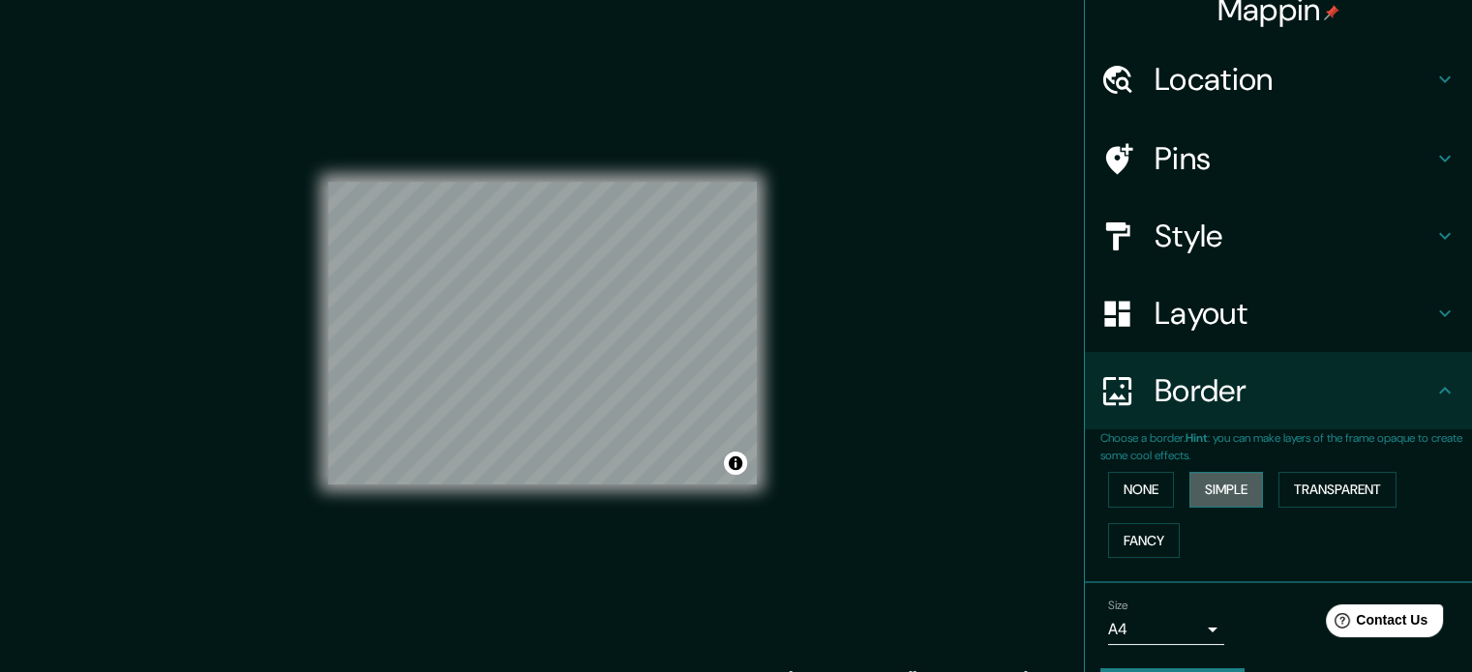
click at [1209, 492] on button "Simple" at bounding box center [1226, 490] width 74 height 36
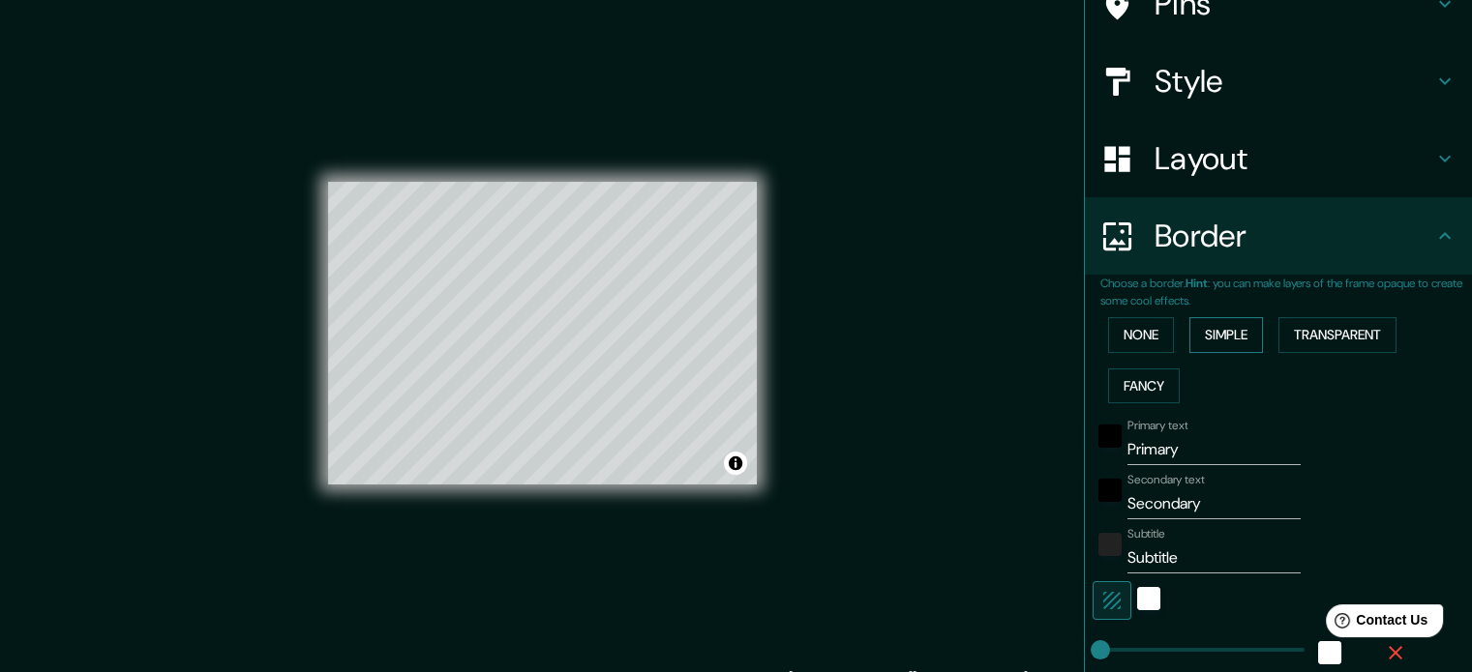
scroll to position [190, 0]
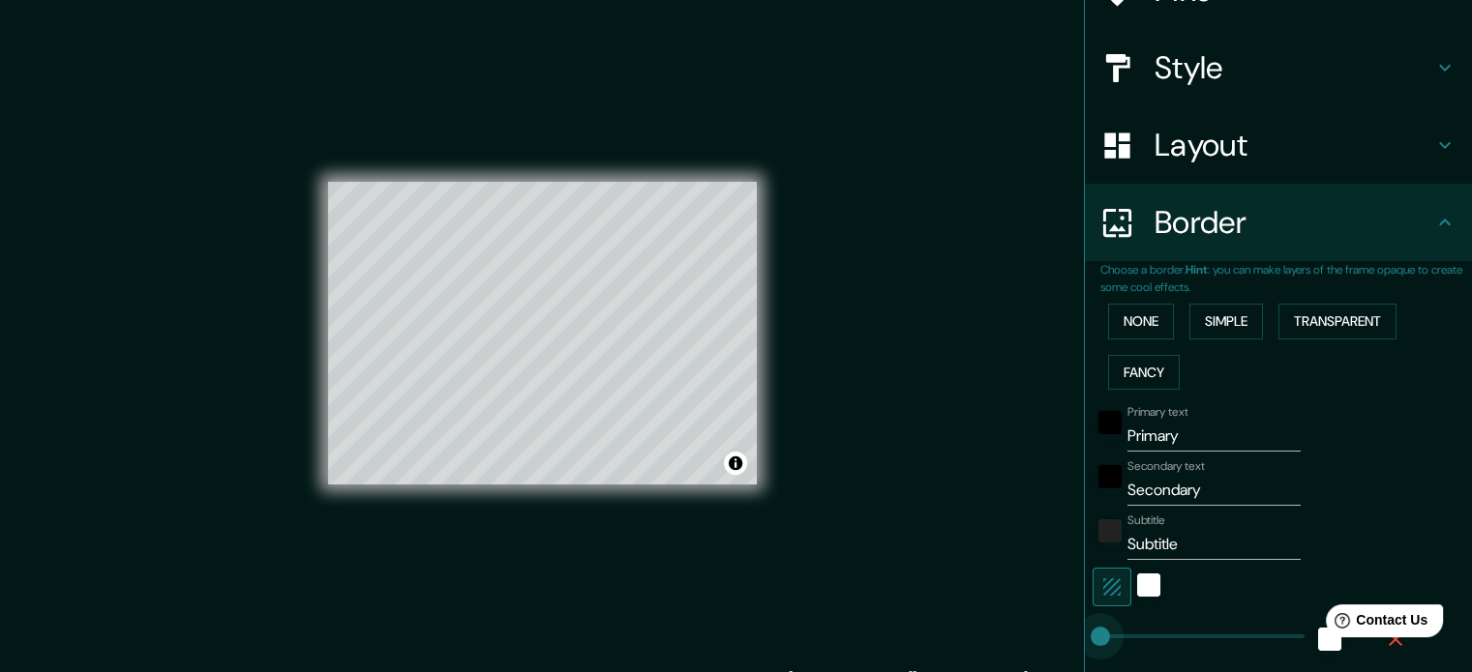
drag, startPoint x: 1097, startPoint y: 620, endPoint x: 995, endPoint y: 619, distance: 102.6
click at [995, 619] on div "Mappin Location Pins Style Layout Border Choose a border. Hint : you can make l…" at bounding box center [736, 349] width 1472 height 699
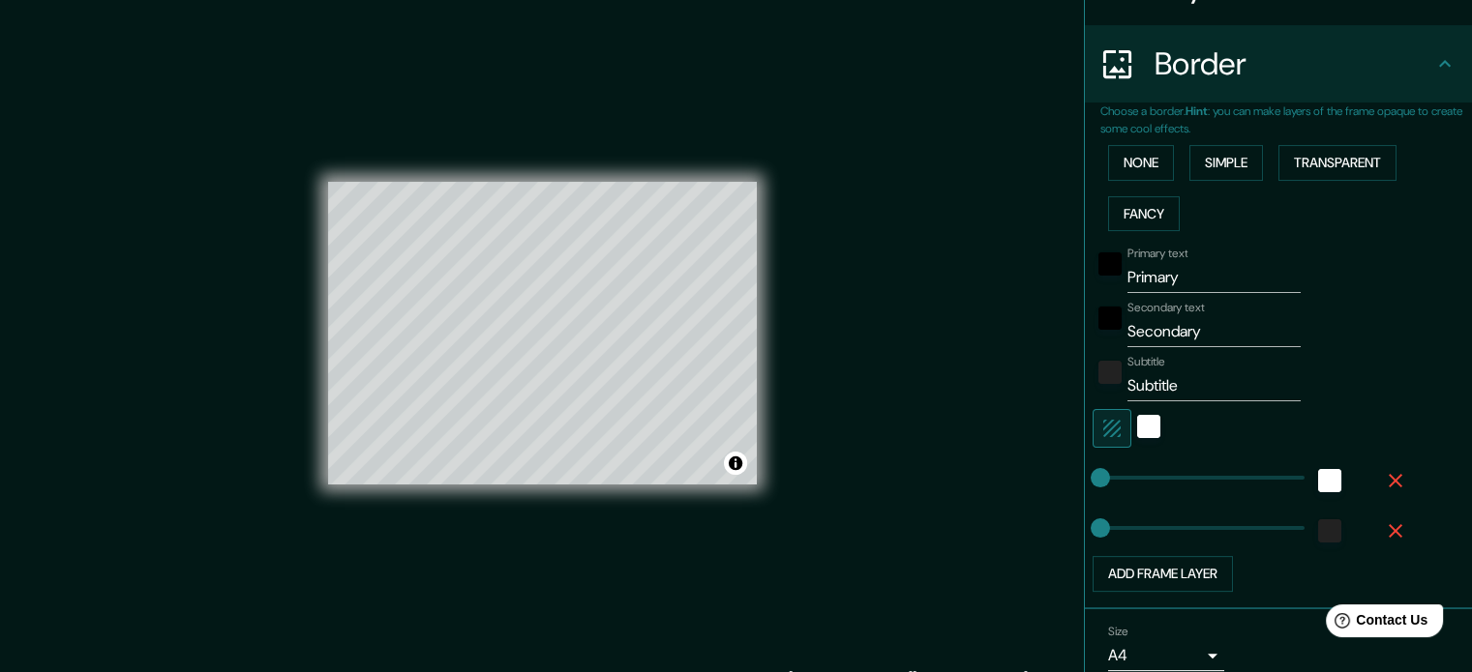
scroll to position [365, 0]
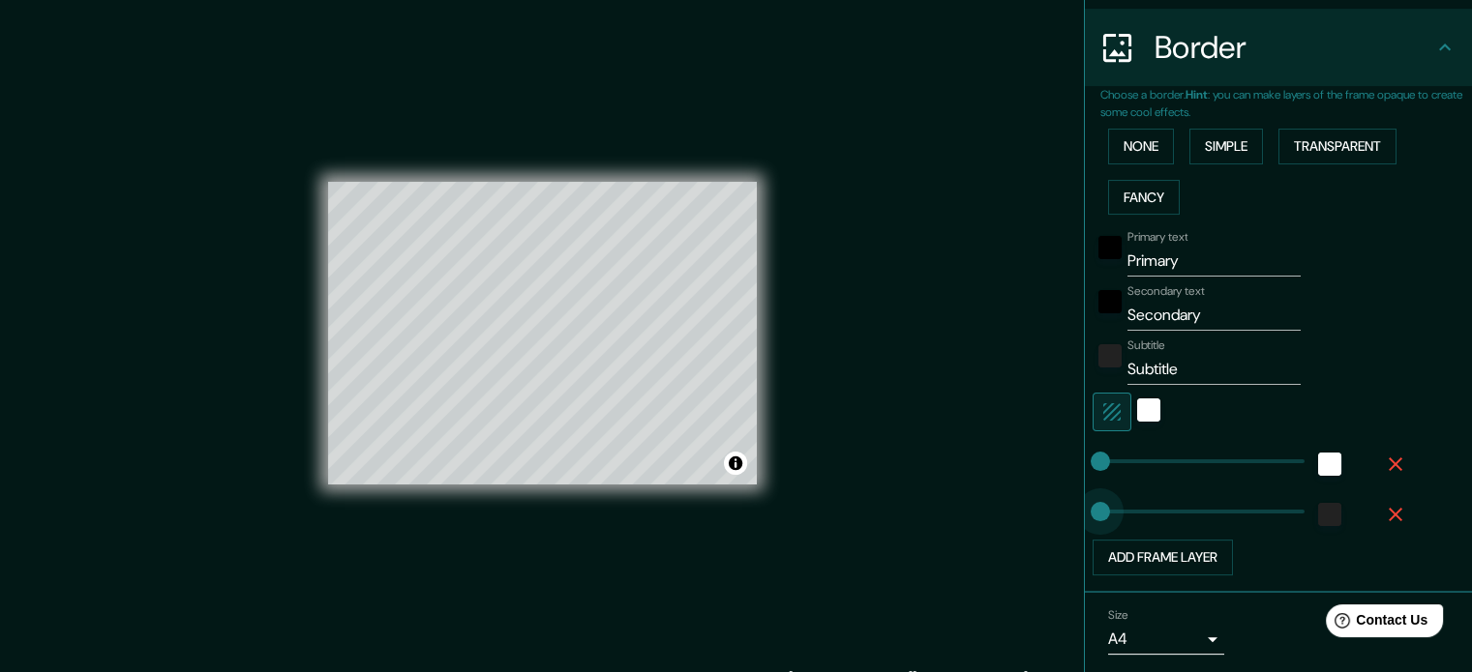
drag, startPoint x: 1084, startPoint y: 507, endPoint x: 1036, endPoint y: 520, distance: 49.3
click at [1036, 520] on div "Mappin Location Pins Style Layout Border Choose a border. Hint : you can make l…" at bounding box center [736, 349] width 1472 height 699
click at [1137, 409] on div "white" at bounding box center [1148, 410] width 23 height 23
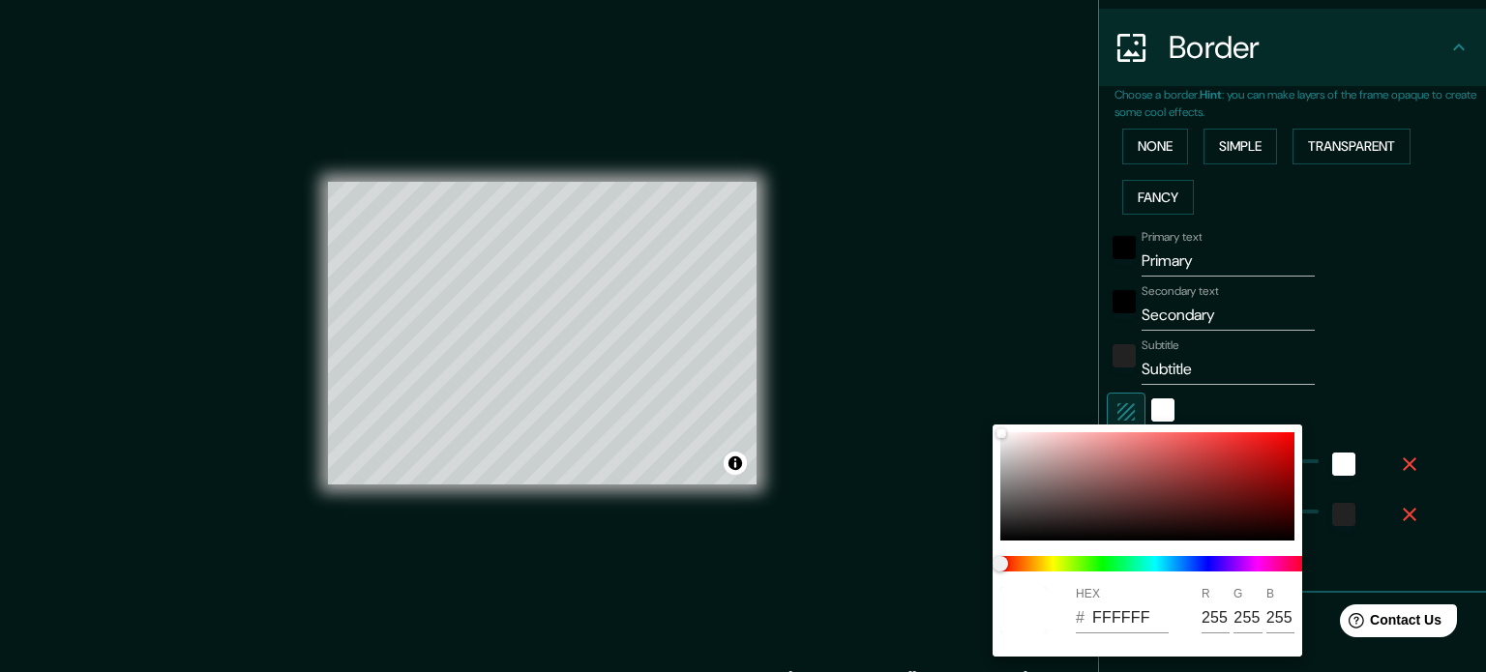
click at [1109, 404] on div at bounding box center [743, 336] width 1486 height 672
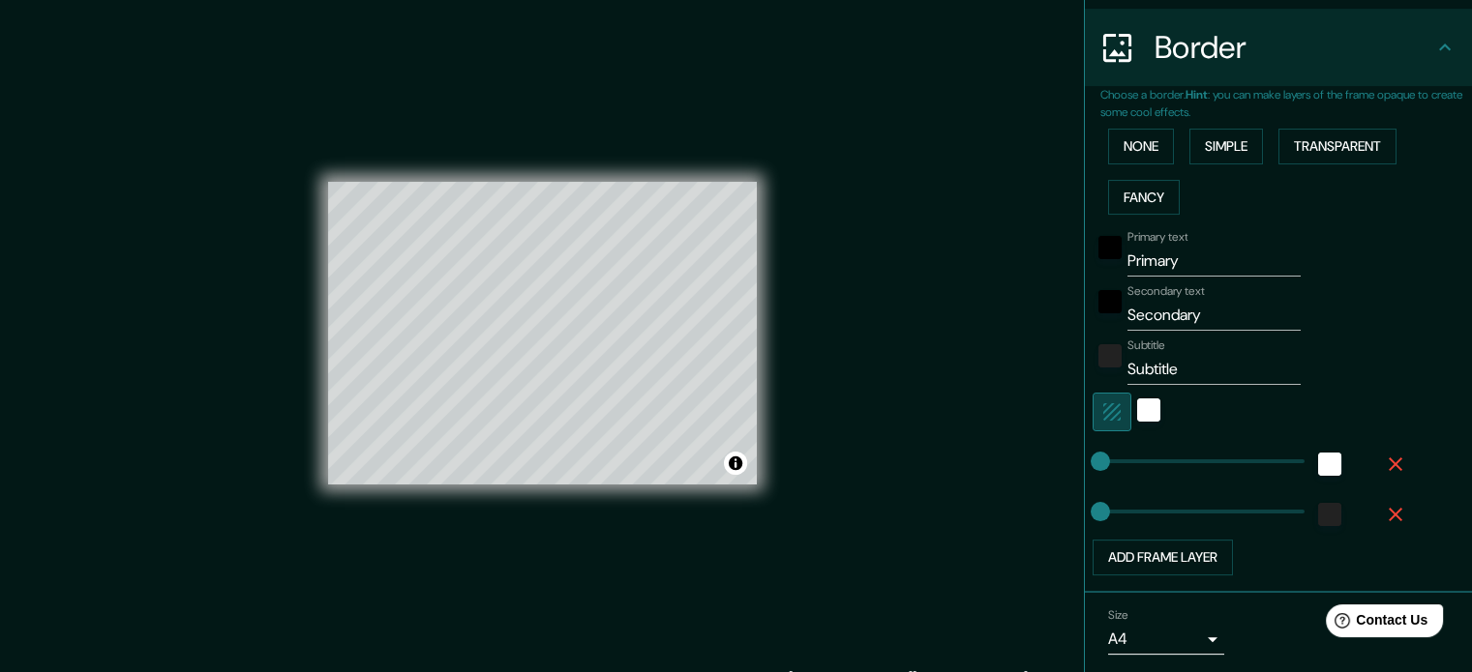
click at [1104, 405] on icon "button" at bounding box center [1111, 412] width 23 height 23
click at [1192, 254] on input "Primary" at bounding box center [1213, 261] width 173 height 31
click at [1196, 324] on input "Secondary" at bounding box center [1213, 315] width 173 height 31
click at [1192, 360] on input "Subtitle" at bounding box center [1213, 369] width 173 height 31
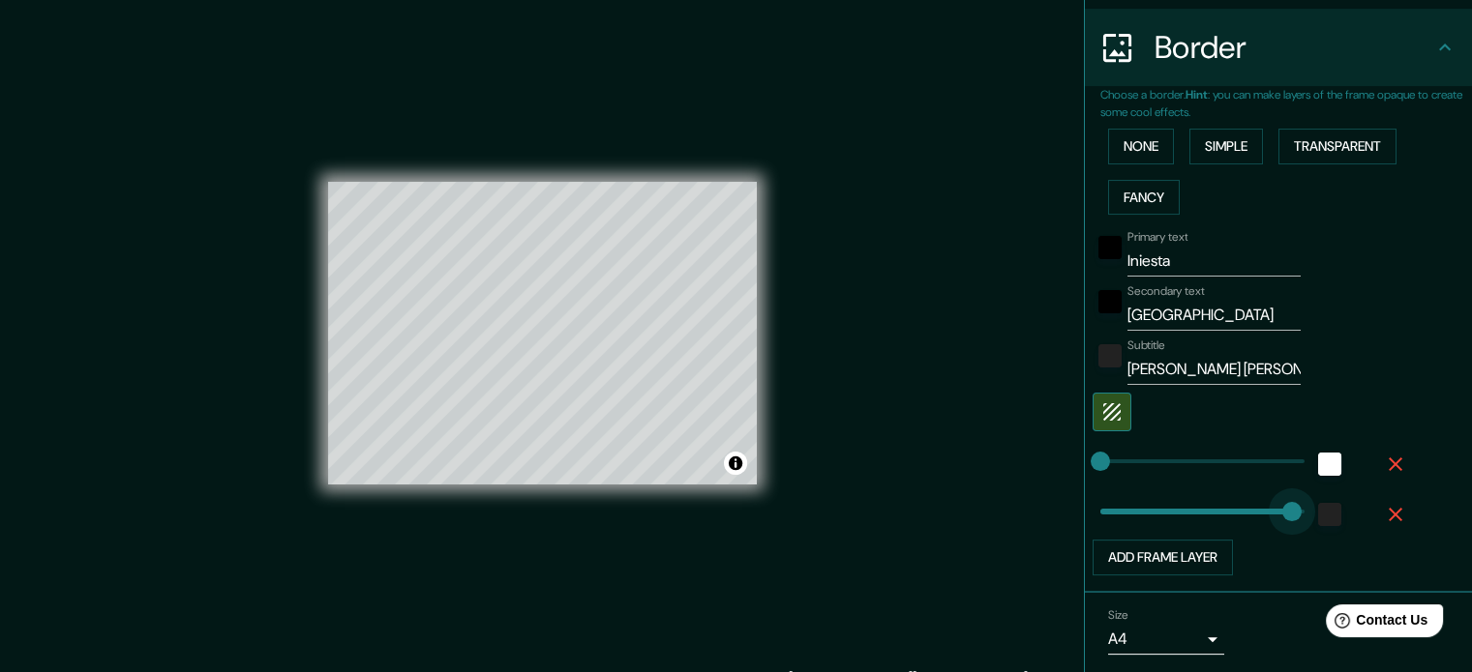
drag, startPoint x: 1098, startPoint y: 505, endPoint x: 1323, endPoint y: 491, distance: 225.8
click at [1273, 486] on div "Primary text Iniesta Secondary text cuenca Subtitle [PERSON_NAME] [PERSON_NAME]…" at bounding box center [1255, 399] width 310 height 353
drag, startPoint x: 1290, startPoint y: 515, endPoint x: 1068, endPoint y: 511, distance: 221.6
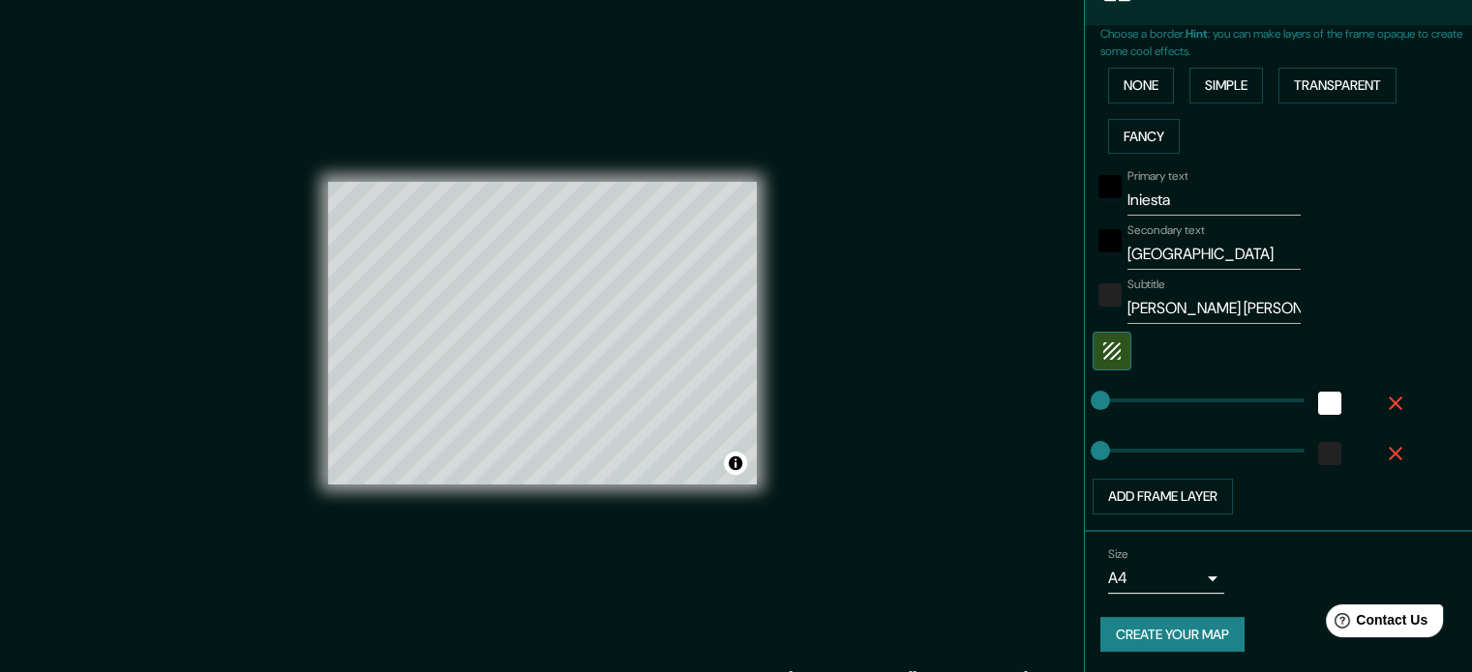
scroll to position [425, 0]
click at [741, 469] on button "Toggle attribution" at bounding box center [735, 463] width 23 height 23
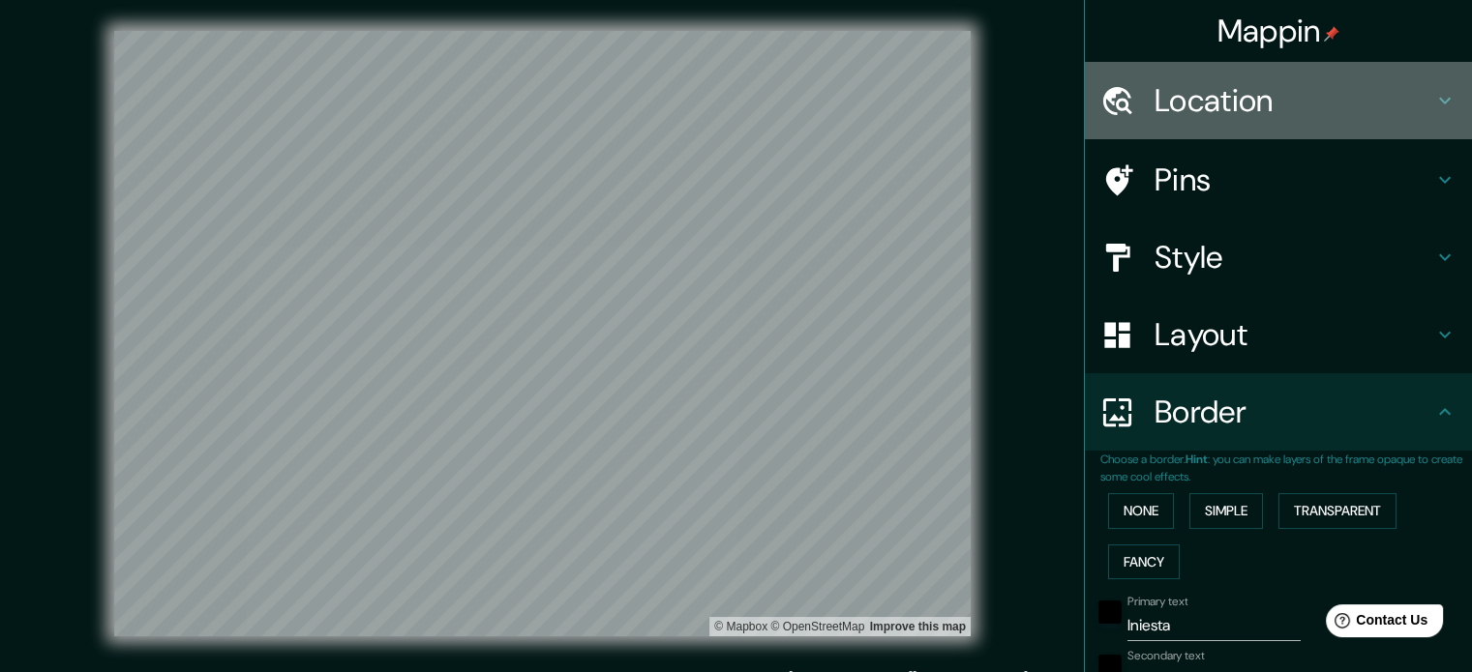
click at [1258, 83] on h4 "Location" at bounding box center [1293, 100] width 279 height 39
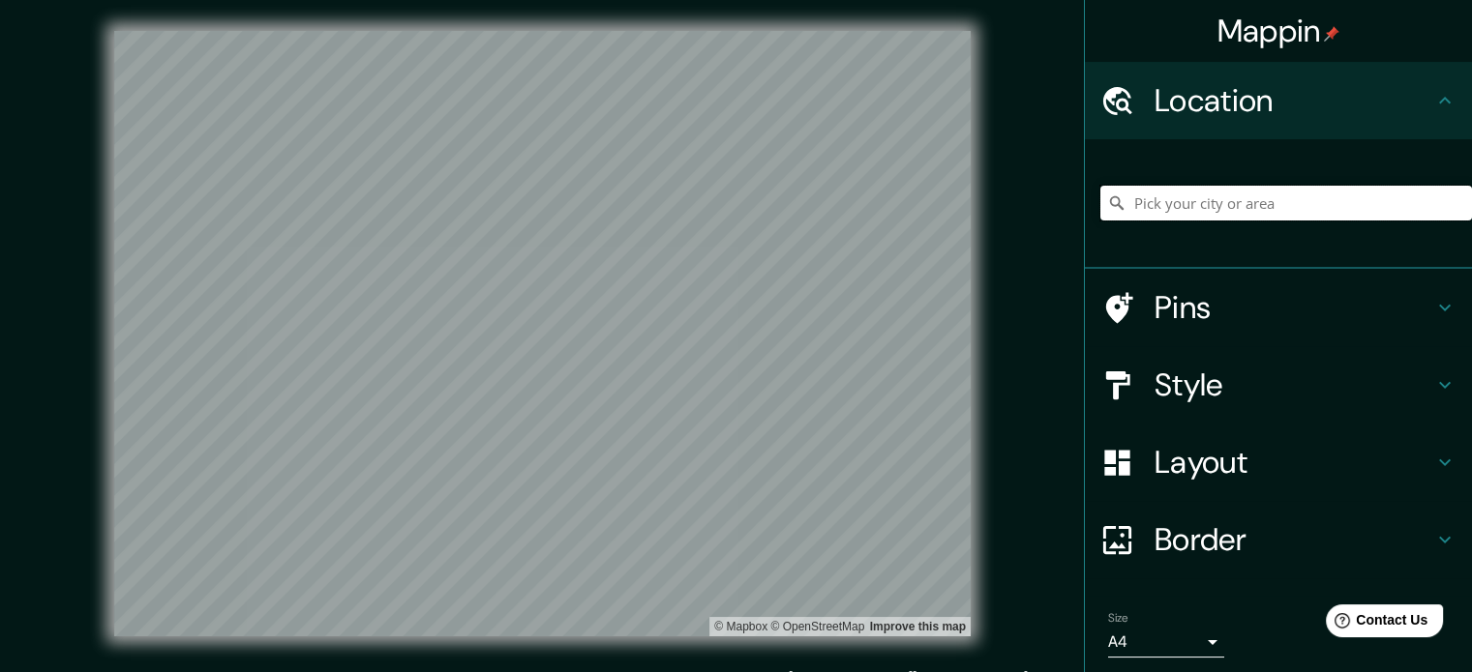
click at [1222, 199] on input "Pick your city or area" at bounding box center [1286, 203] width 372 height 35
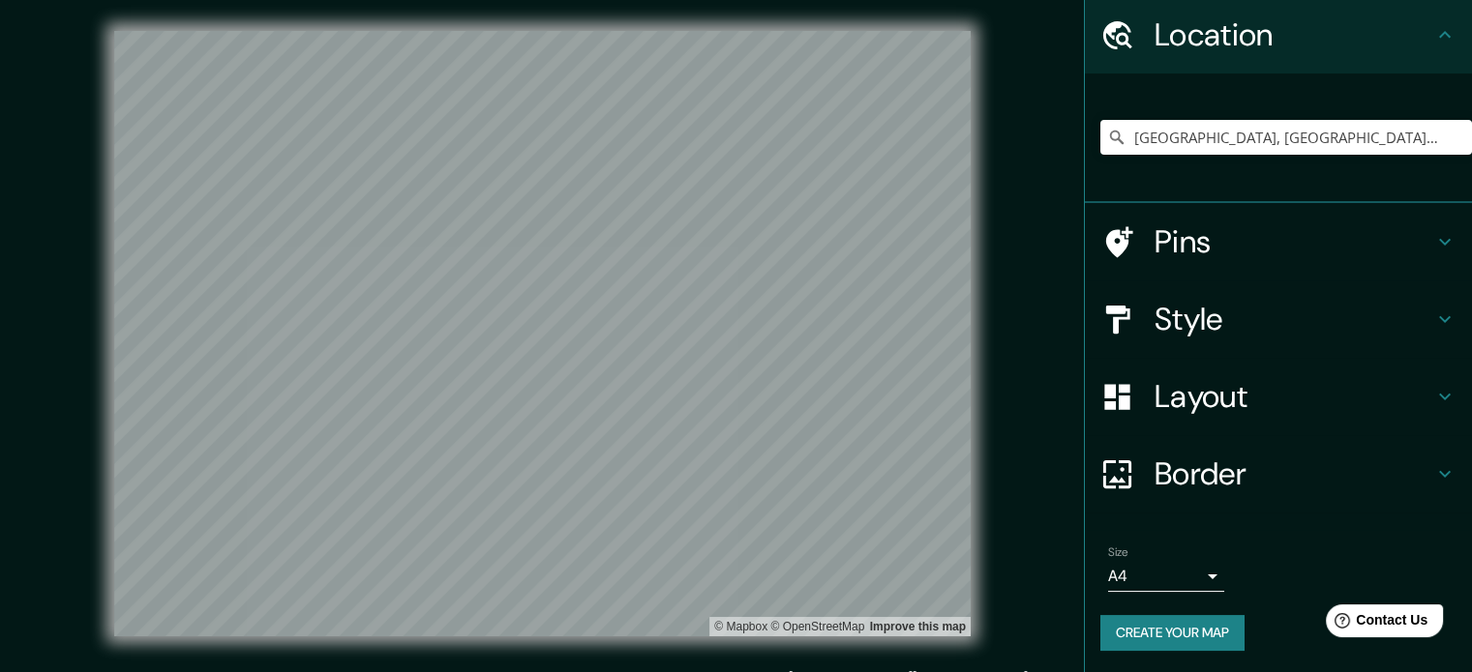
scroll to position [25, 0]
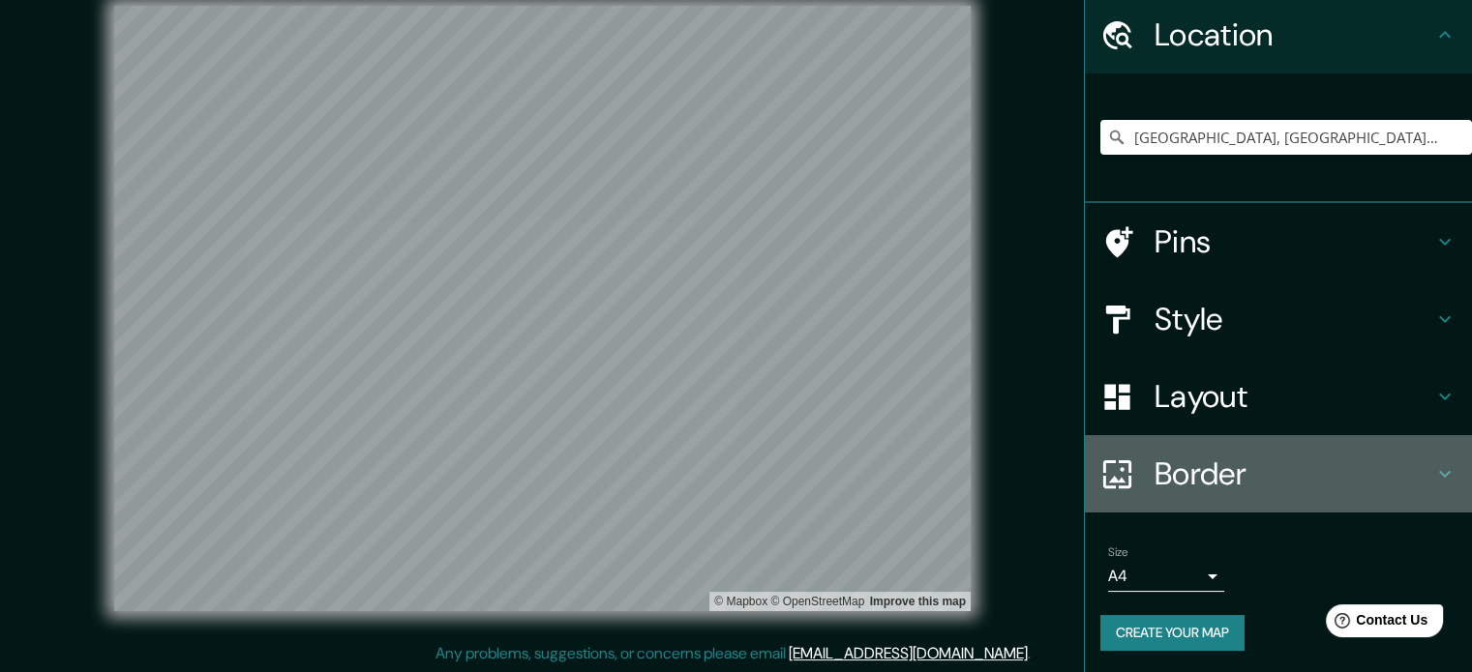
drag, startPoint x: 1107, startPoint y: 505, endPoint x: 1185, endPoint y: 427, distance: 110.8
click at [1185, 427] on ul "Location [GEOGRAPHIC_DATA], [GEOGRAPHIC_DATA][PERSON_NAME], [GEOGRAPHIC_DATA] P…" at bounding box center [1278, 335] width 387 height 678
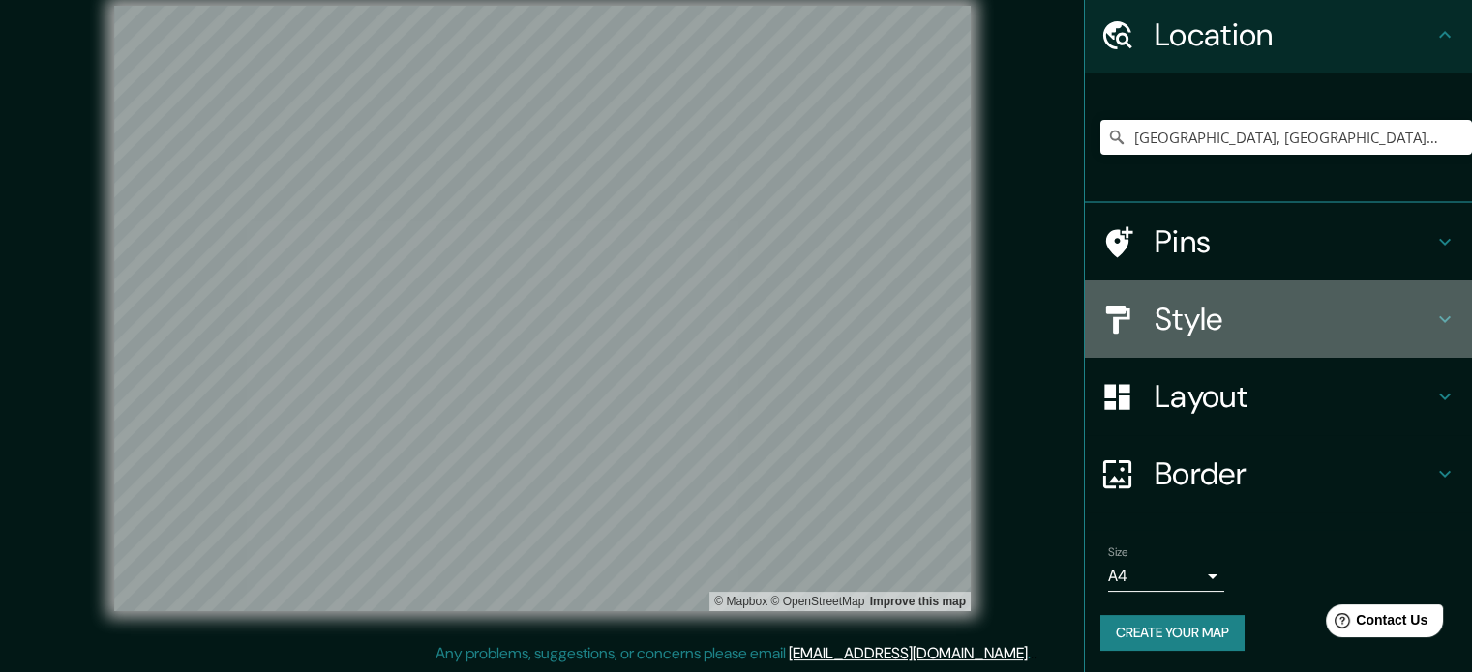
click at [1203, 335] on h4 "Style" at bounding box center [1293, 319] width 279 height 39
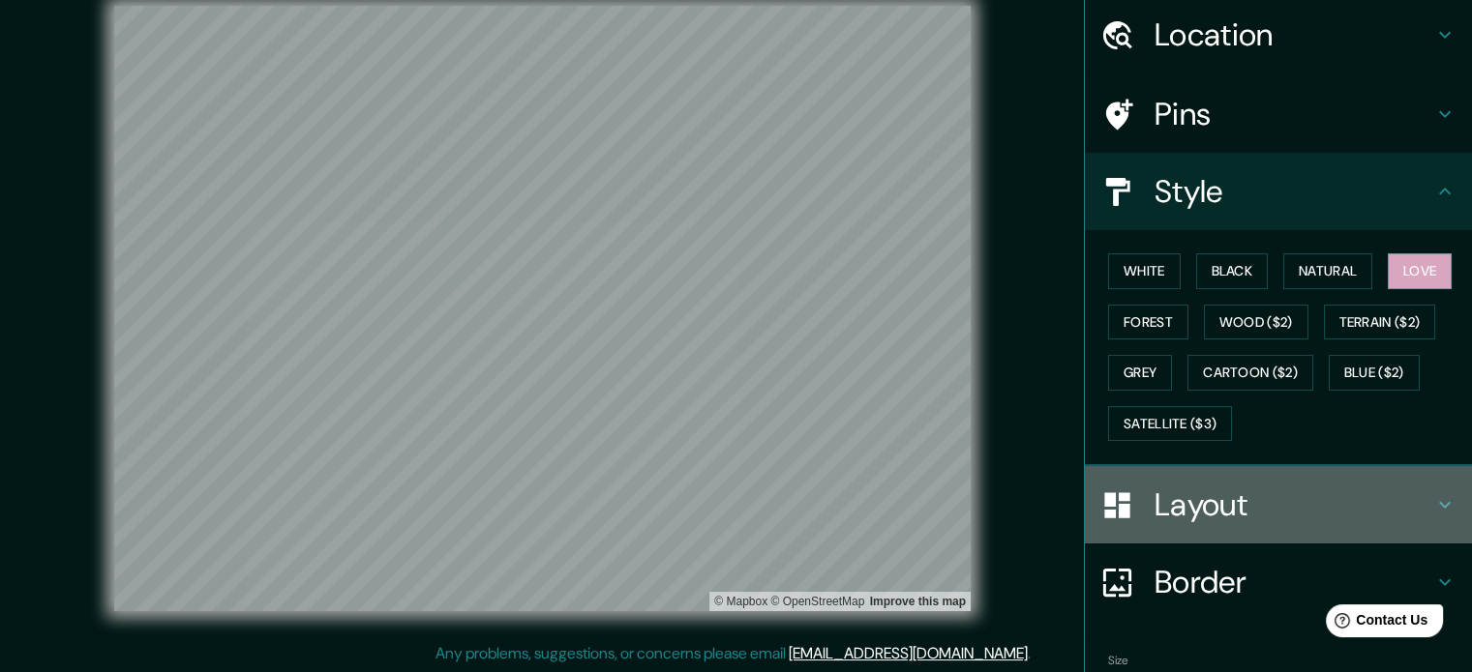
click at [1174, 472] on div "Layout" at bounding box center [1278, 504] width 387 height 77
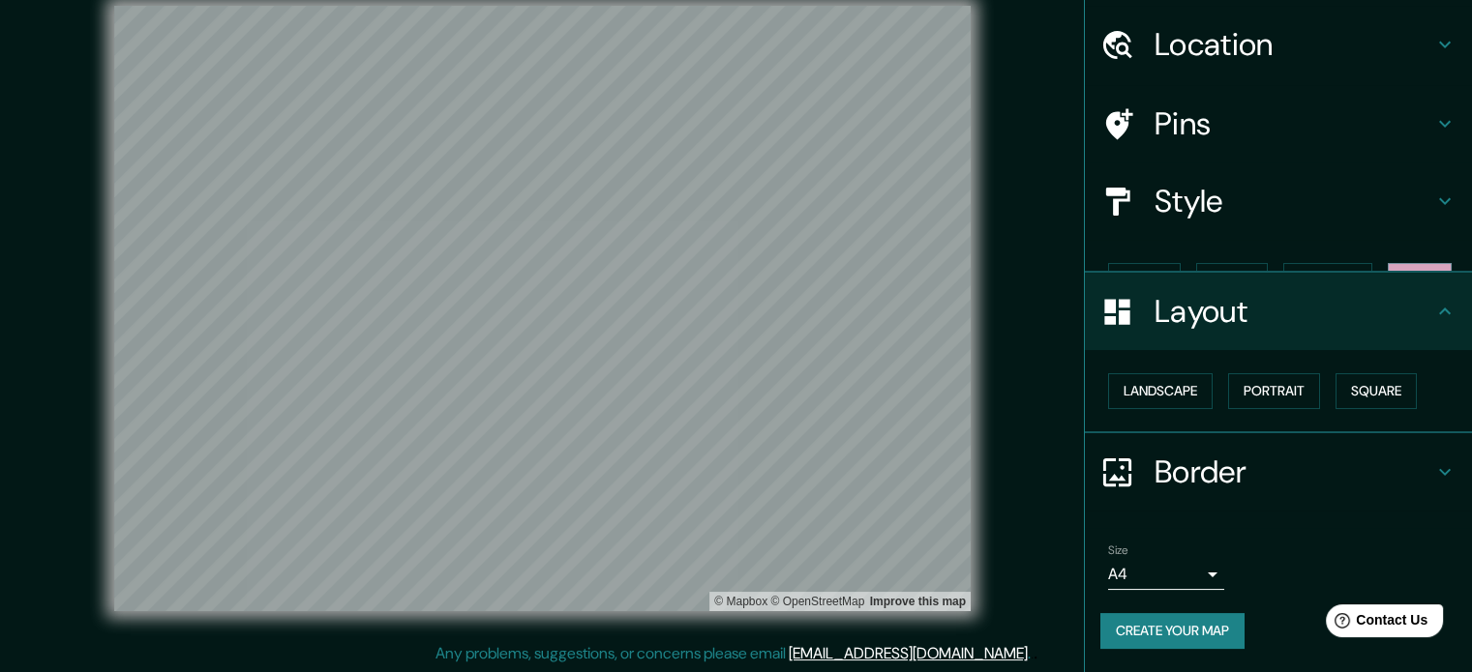
scroll to position [21, 0]
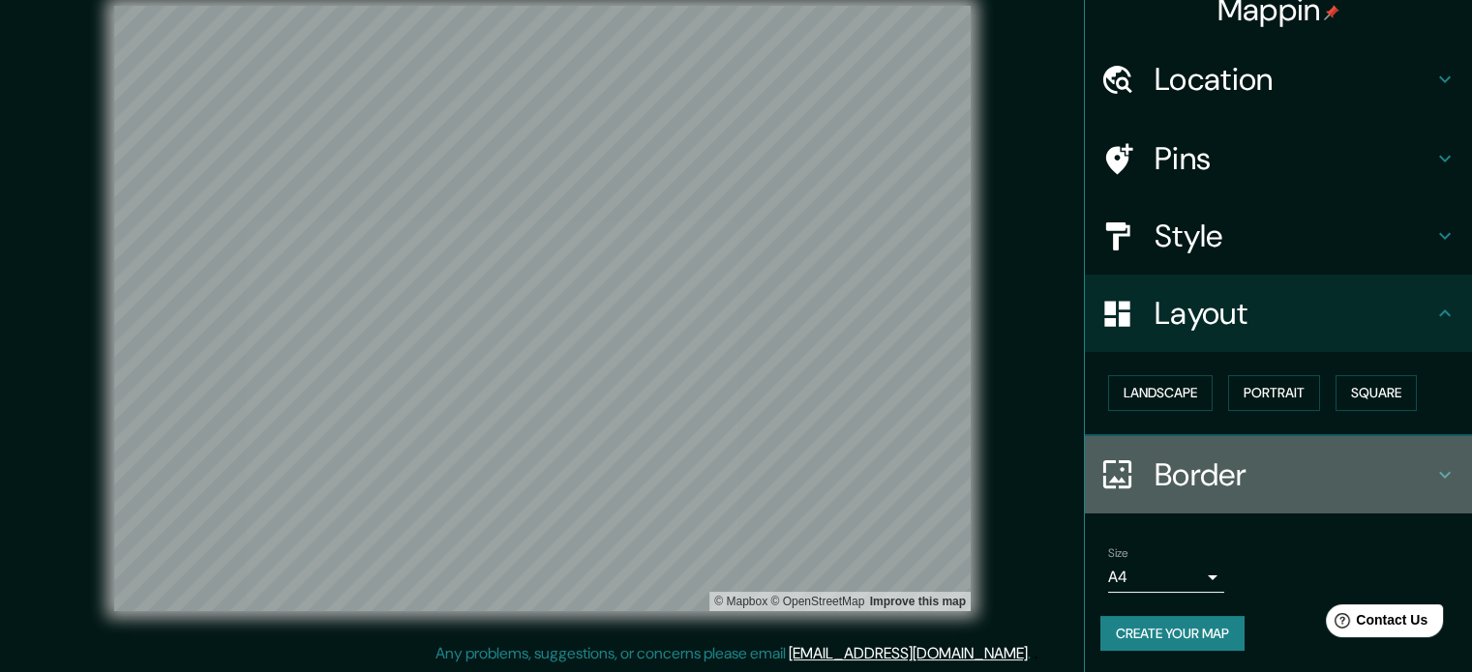
click at [1158, 473] on h4 "Border" at bounding box center [1293, 475] width 279 height 39
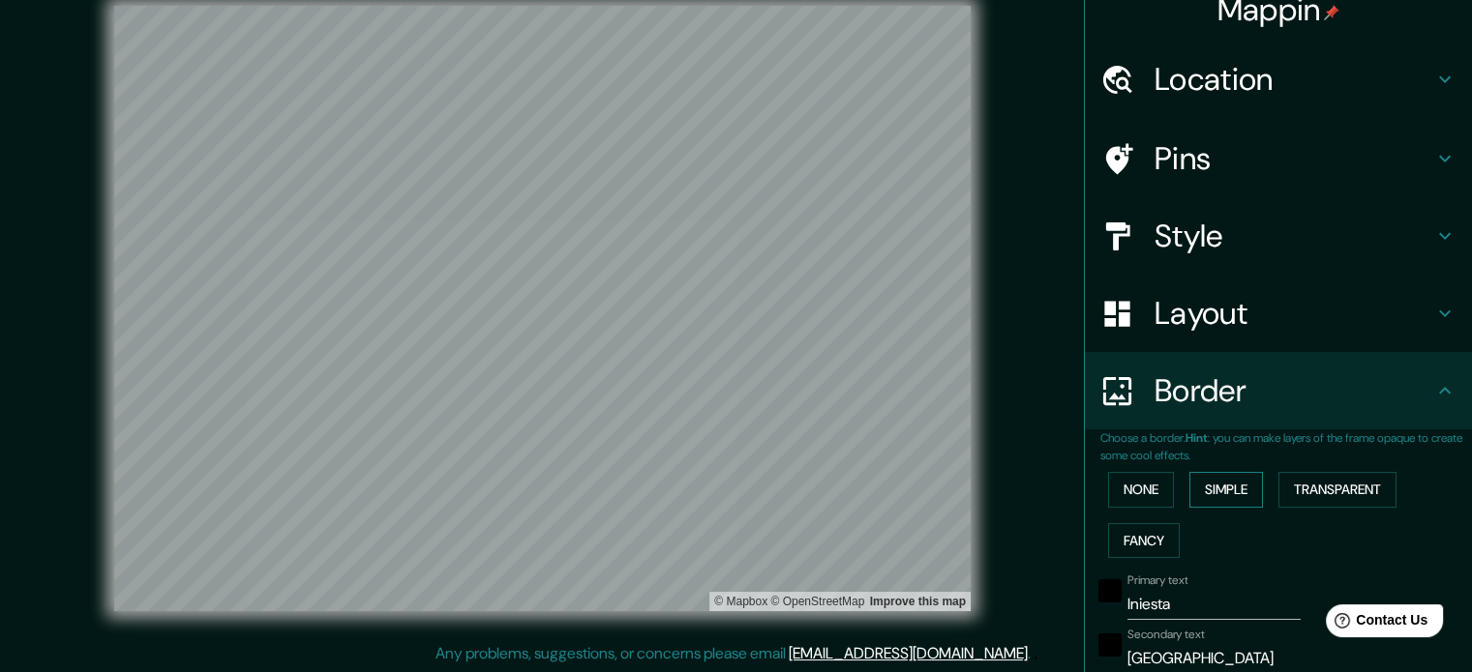
click at [1219, 491] on button "Simple" at bounding box center [1226, 490] width 74 height 36
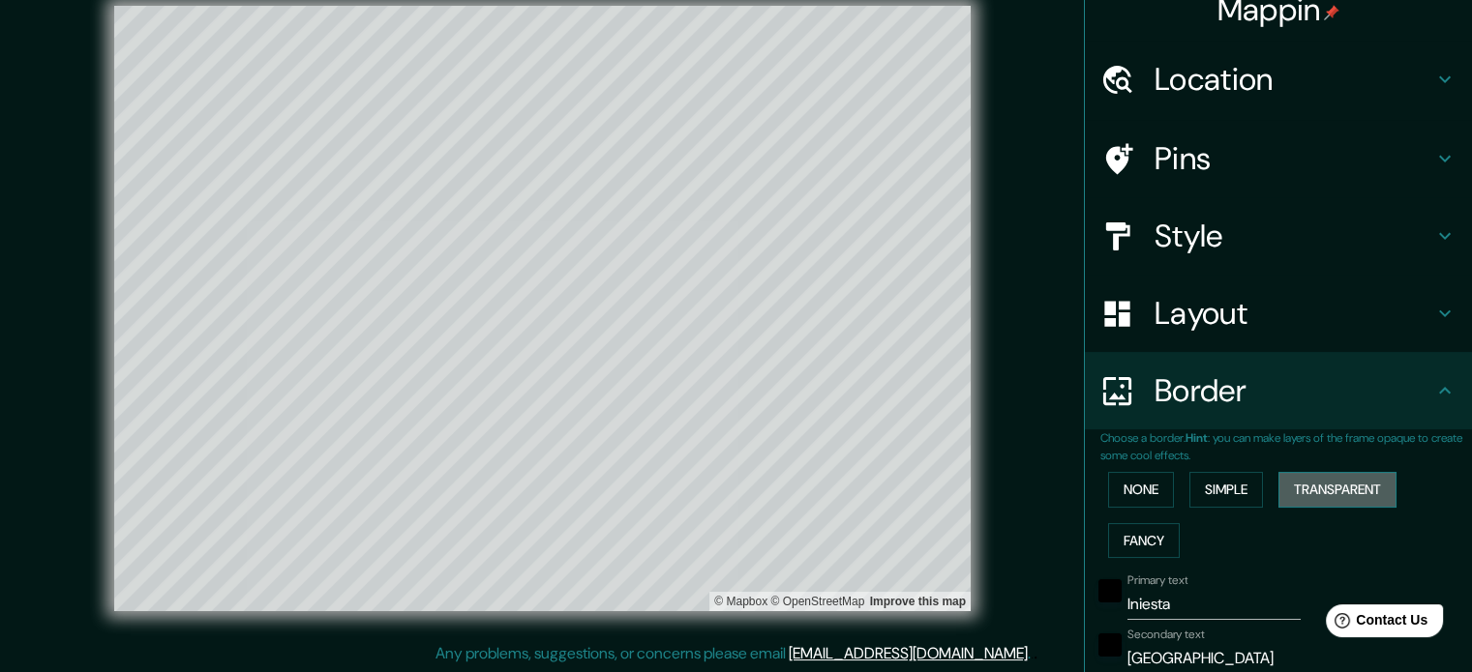
click at [1288, 481] on button "Transparent" at bounding box center [1337, 490] width 118 height 36
click at [1112, 545] on button "Fancy" at bounding box center [1144, 541] width 72 height 36
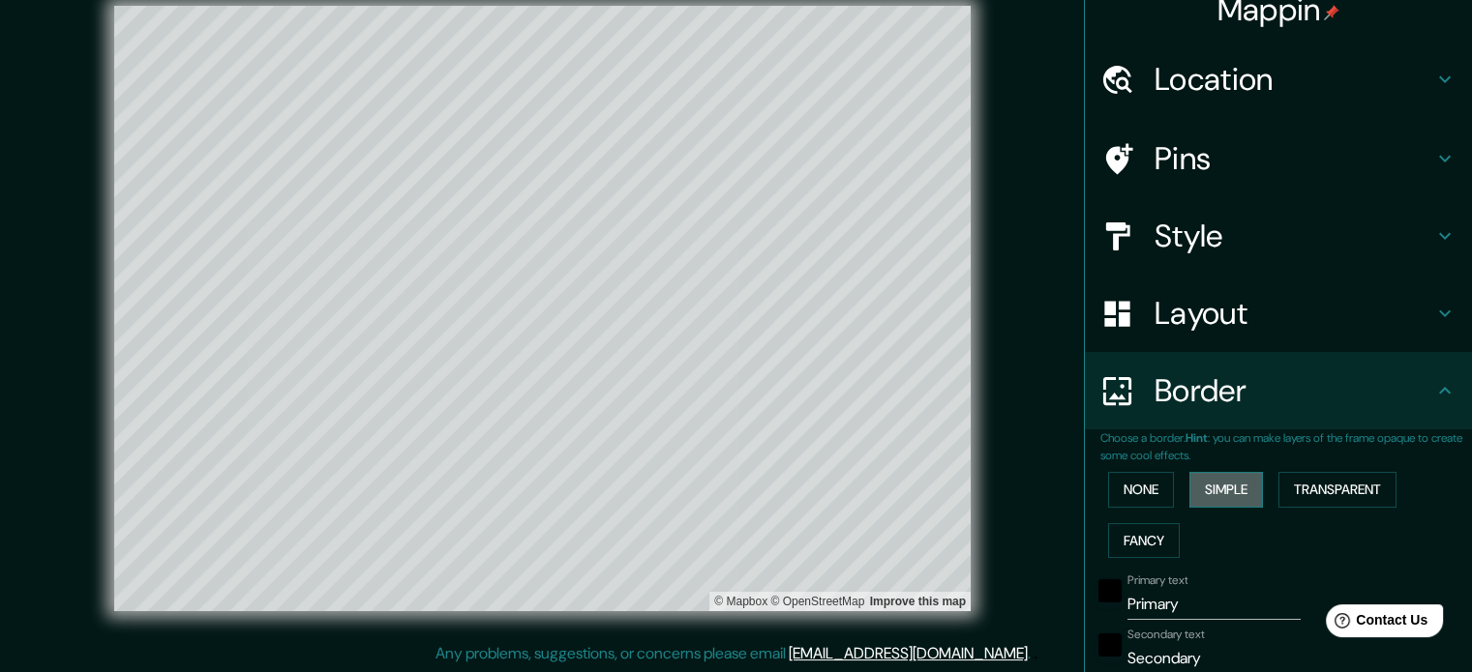
click at [1216, 483] on button "Simple" at bounding box center [1226, 490] width 74 height 36
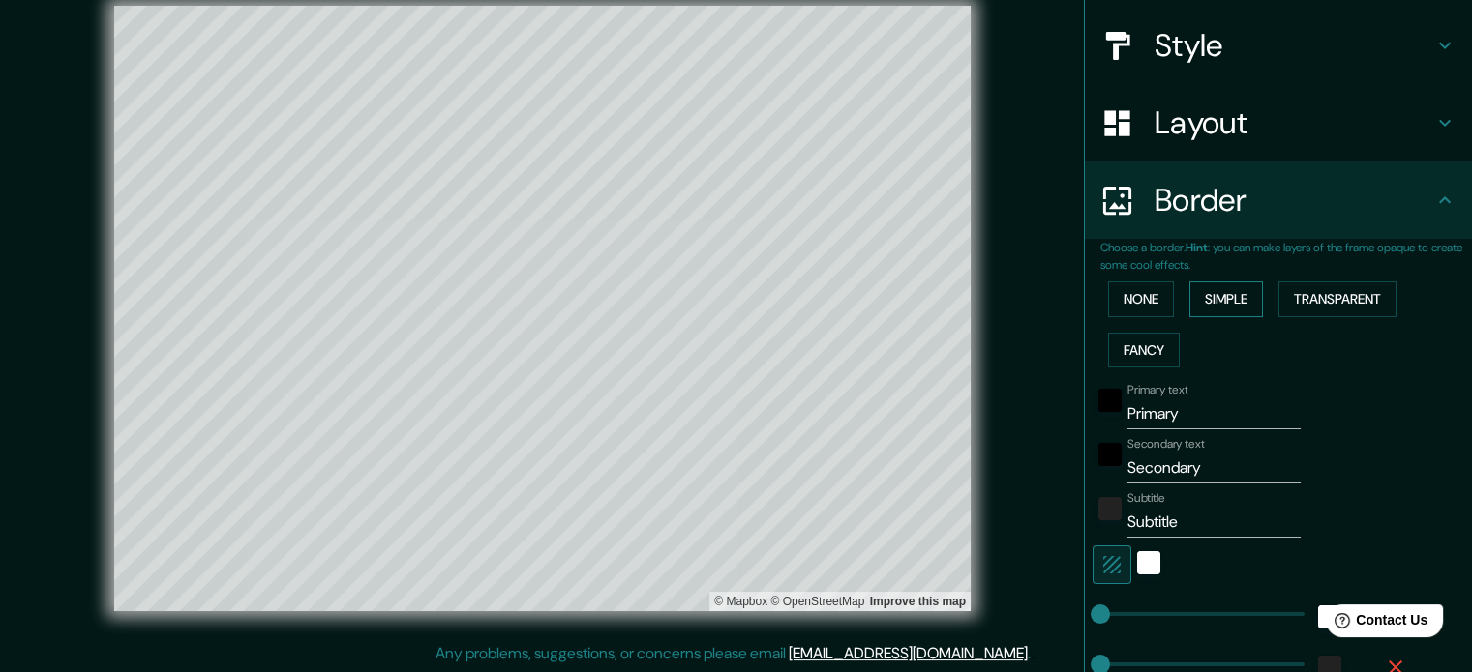
scroll to position [213, 0]
click at [1180, 417] on input "Primary" at bounding box center [1213, 413] width 173 height 31
click at [1174, 459] on input "Secondary" at bounding box center [1213, 467] width 173 height 31
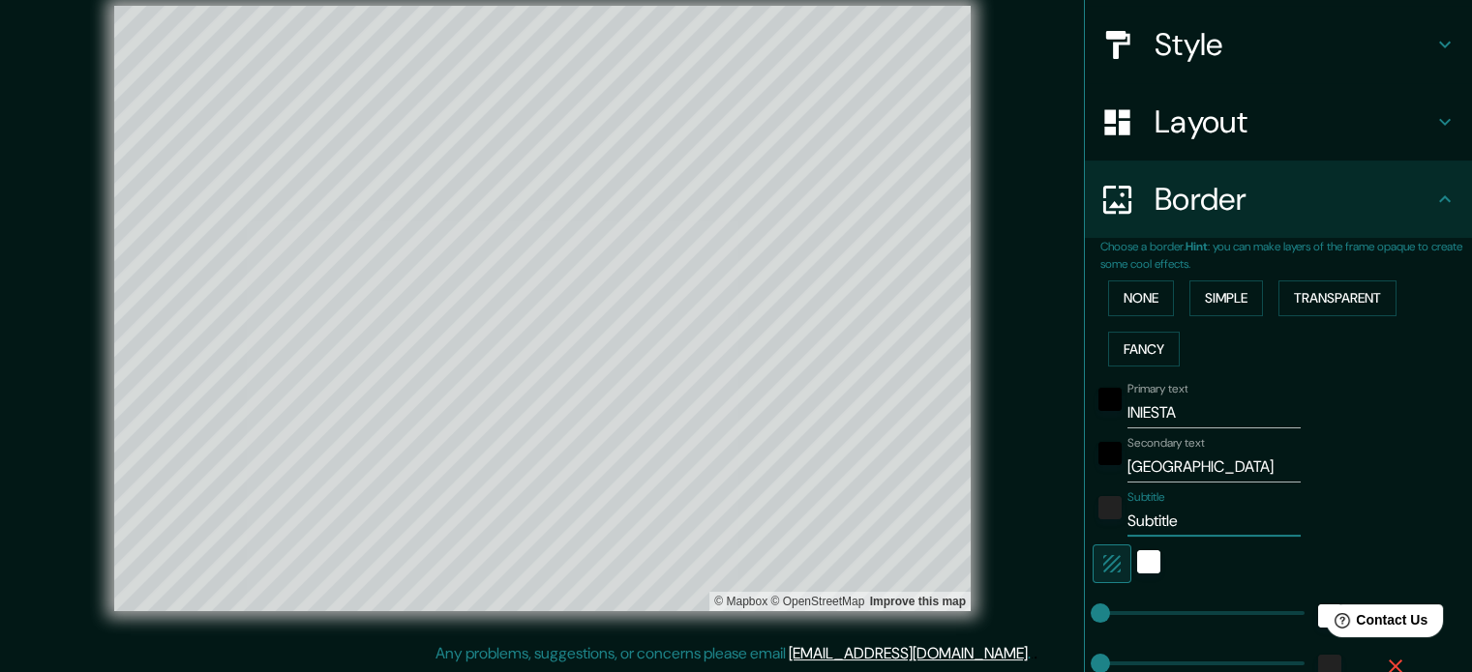
click at [1174, 513] on input "Subtitle" at bounding box center [1213, 521] width 173 height 31
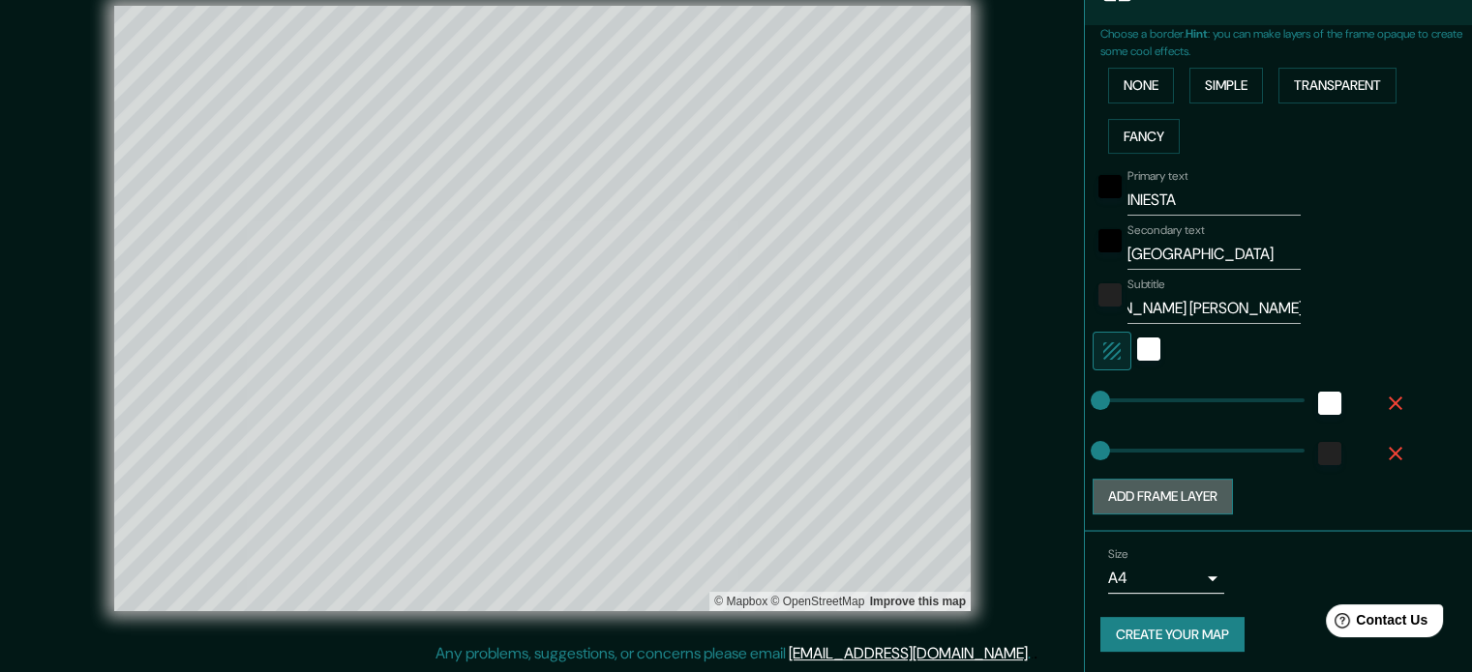
scroll to position [0, 0]
click at [1176, 500] on button "Add frame layer" at bounding box center [1162, 497] width 140 height 36
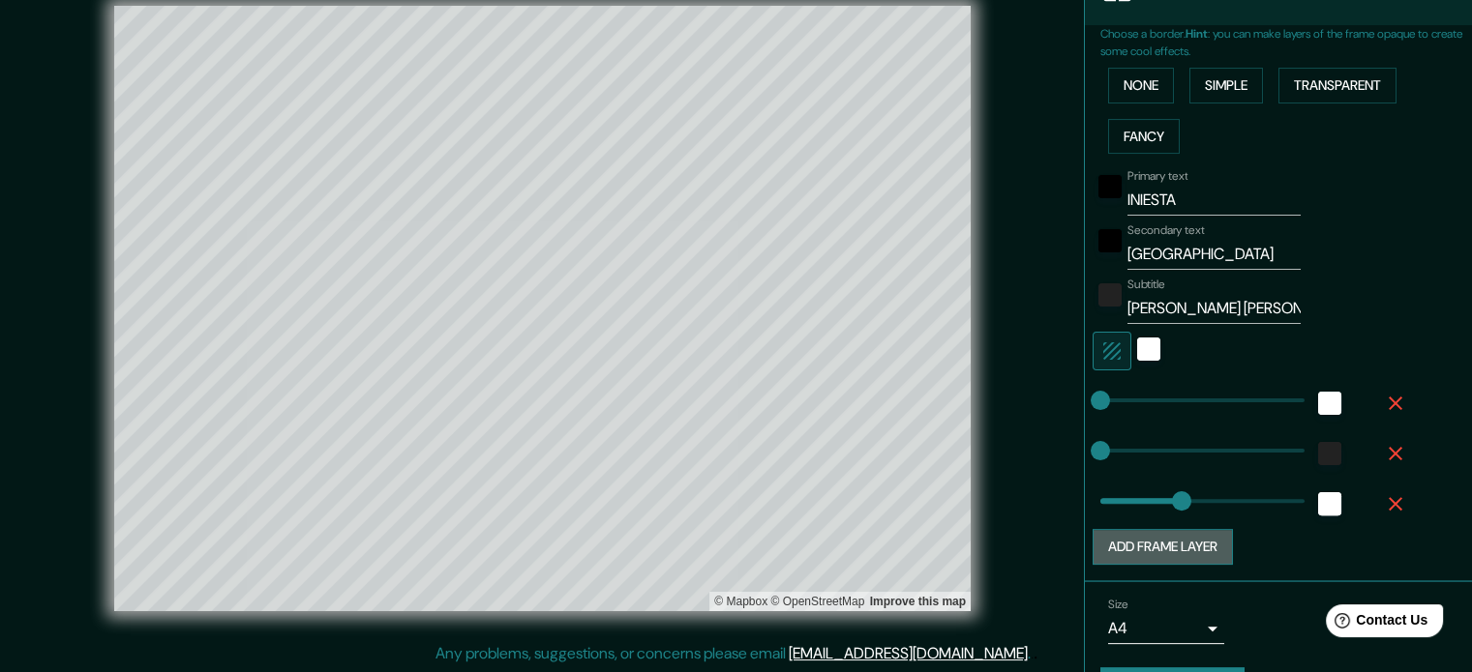
click at [1162, 545] on button "Add frame layer" at bounding box center [1162, 547] width 140 height 36
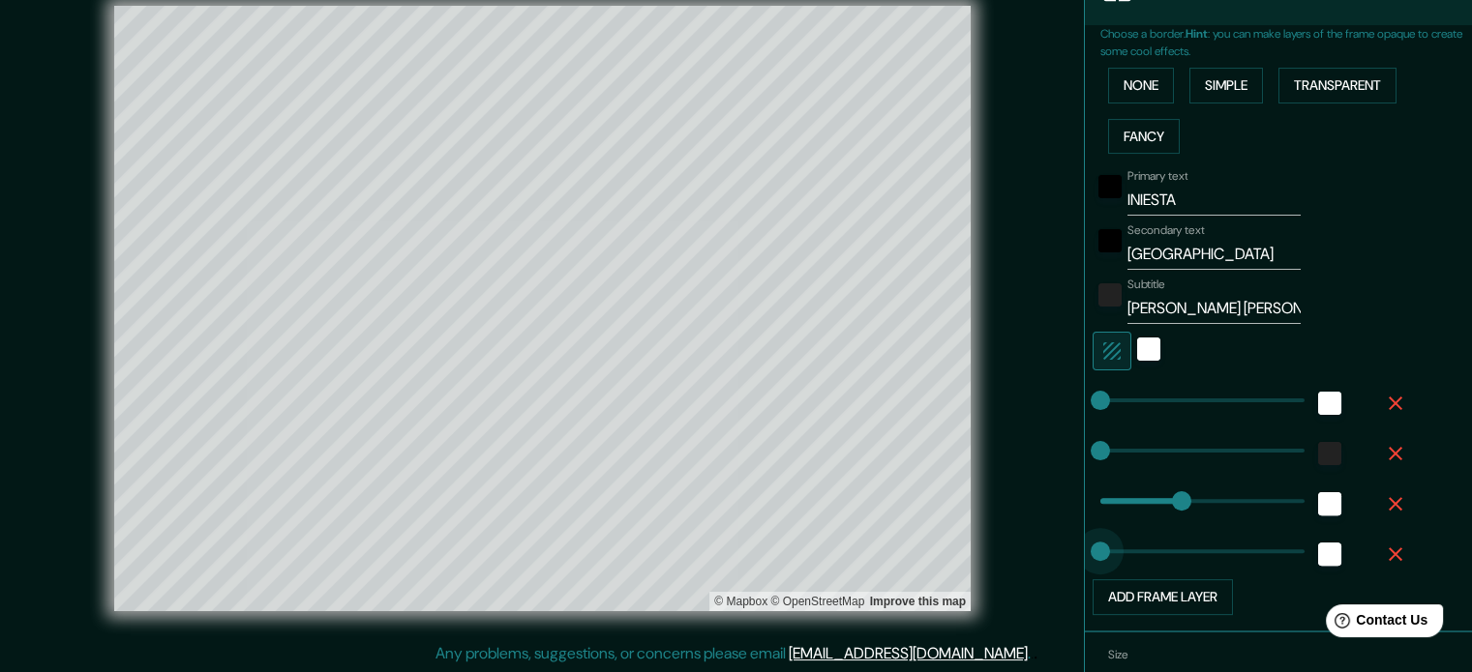
drag, startPoint x: 1156, startPoint y: 553, endPoint x: 1002, endPoint y: 545, distance: 154.1
drag, startPoint x: 1169, startPoint y: 487, endPoint x: 1010, endPoint y: 470, distance: 159.5
click at [1383, 543] on icon "button" at bounding box center [1394, 554] width 23 height 23
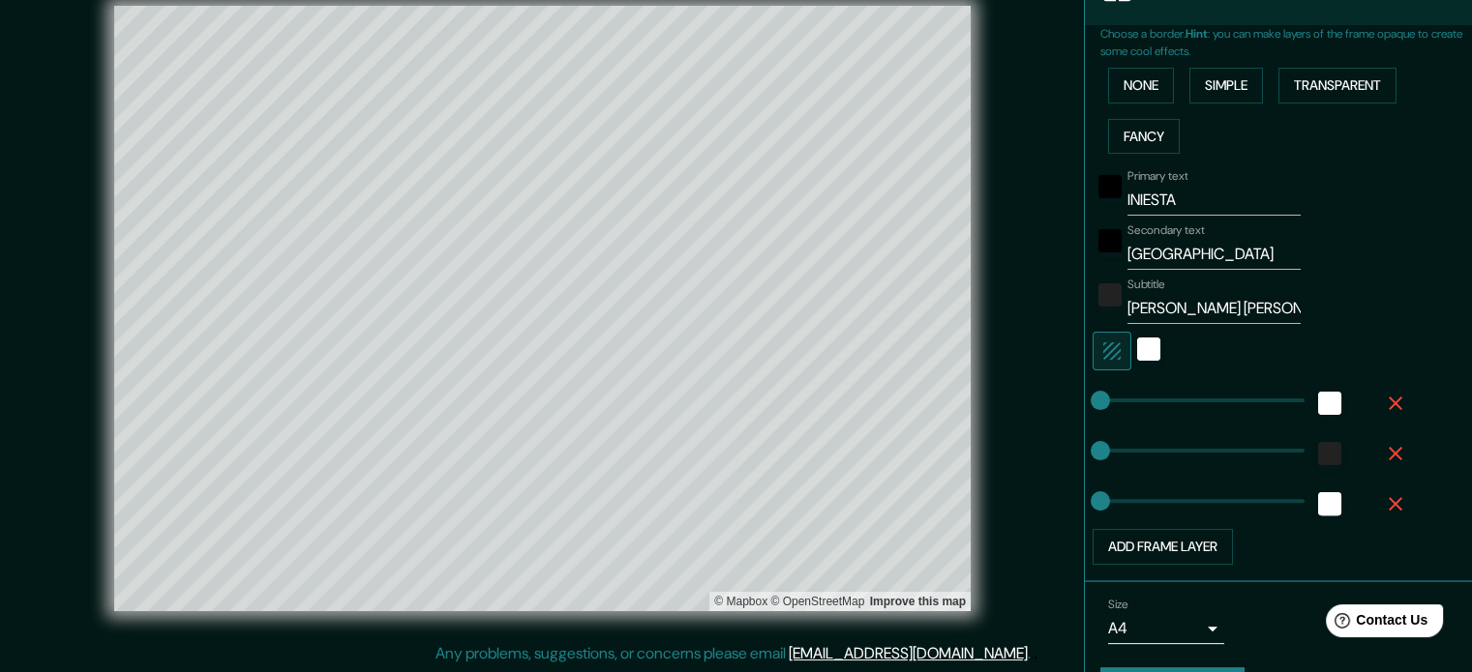
click at [1388, 501] on icon "button" at bounding box center [1395, 504] width 14 height 14
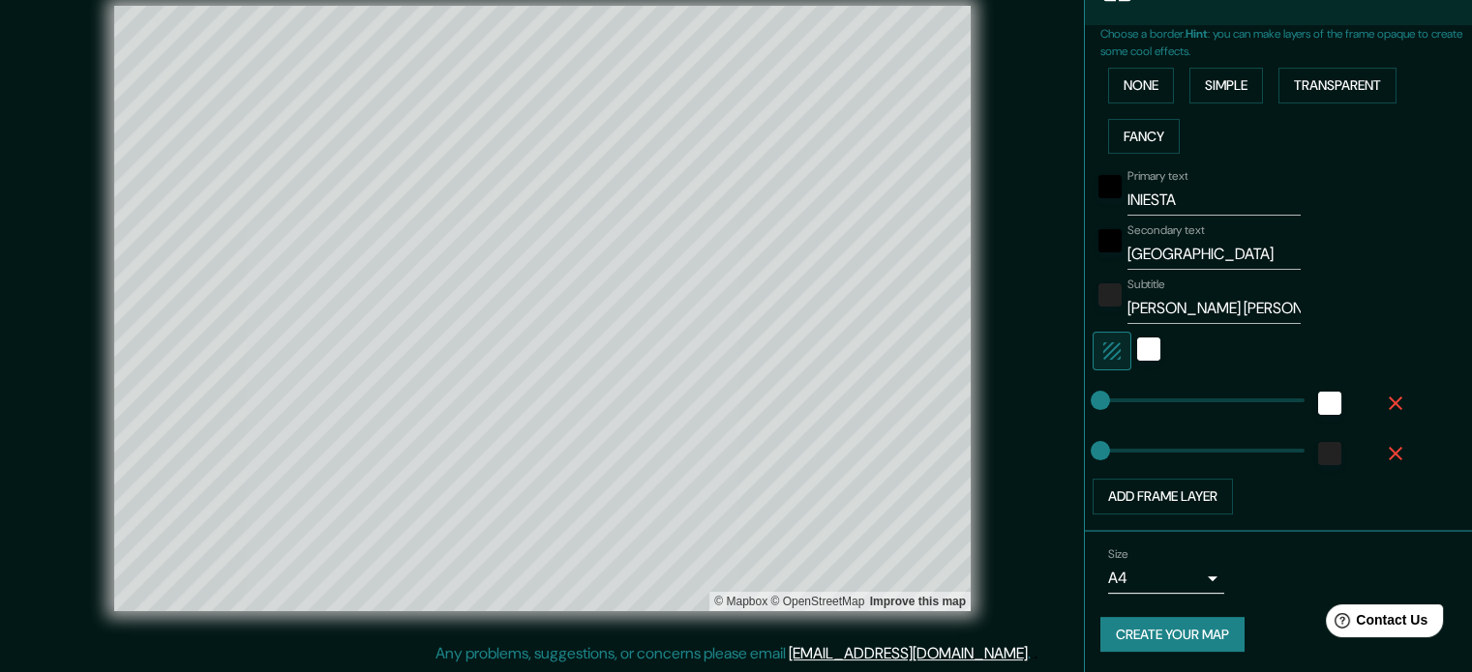
click at [1383, 447] on icon "button" at bounding box center [1394, 453] width 23 height 23
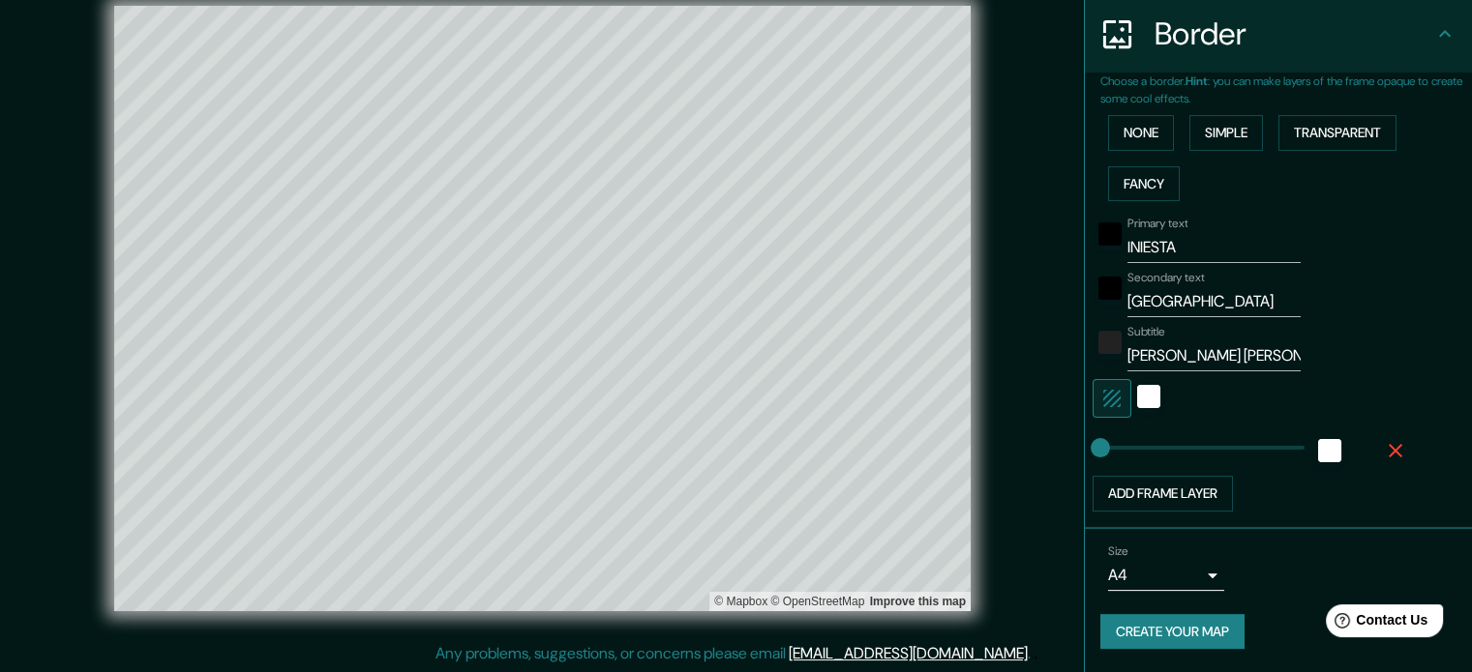
scroll to position [375, 0]
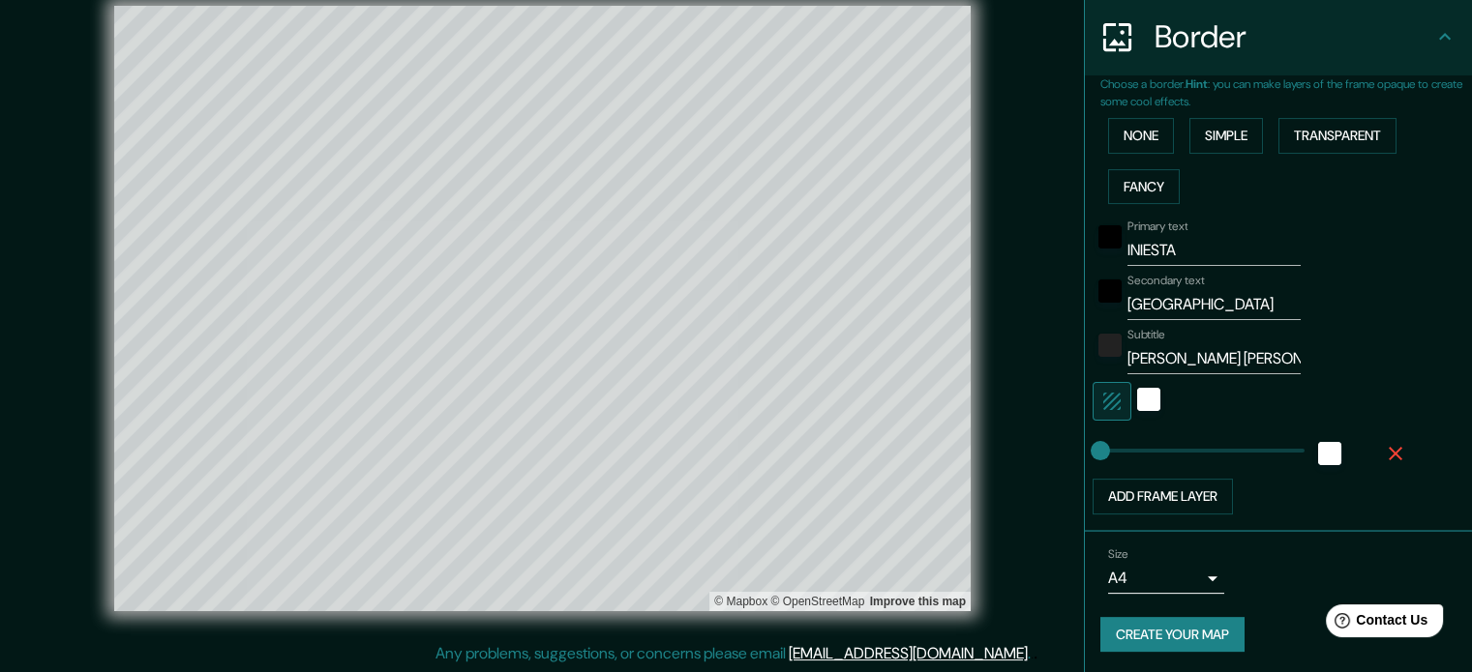
click at [1383, 444] on icon "button" at bounding box center [1394, 453] width 23 height 23
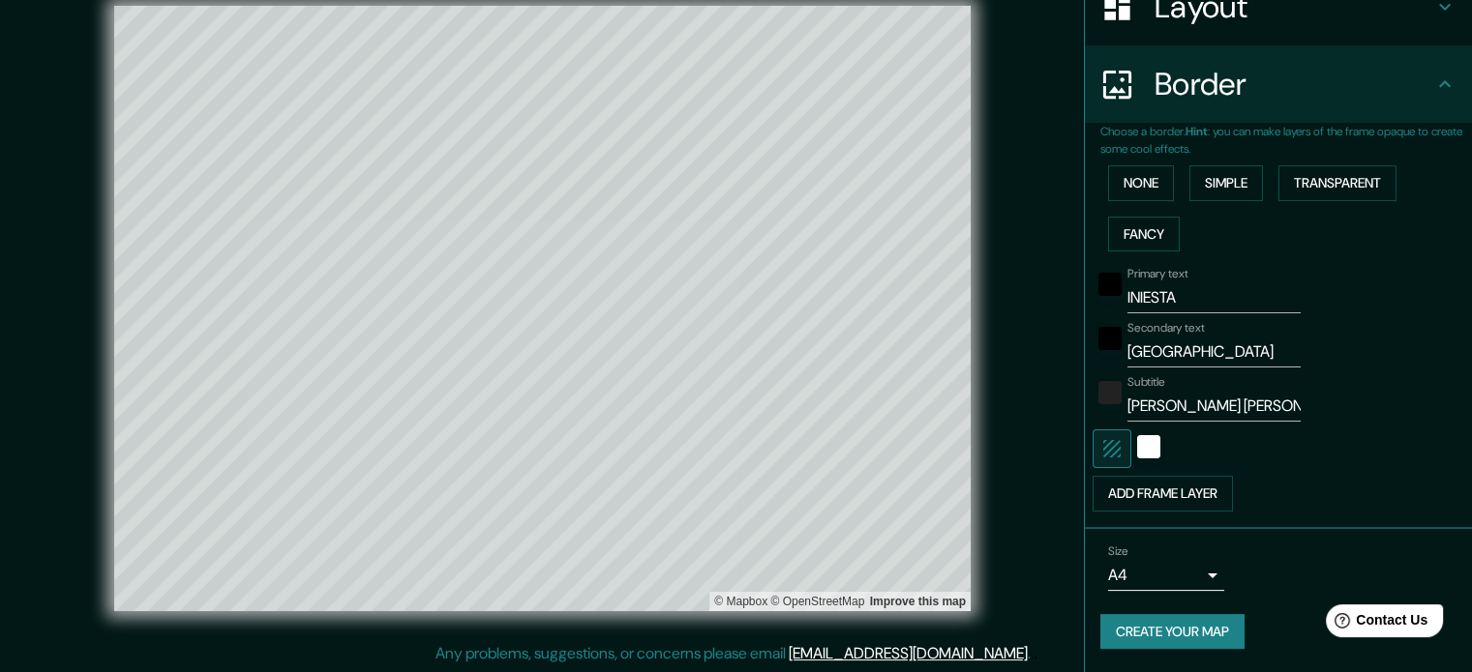
scroll to position [325, 0]
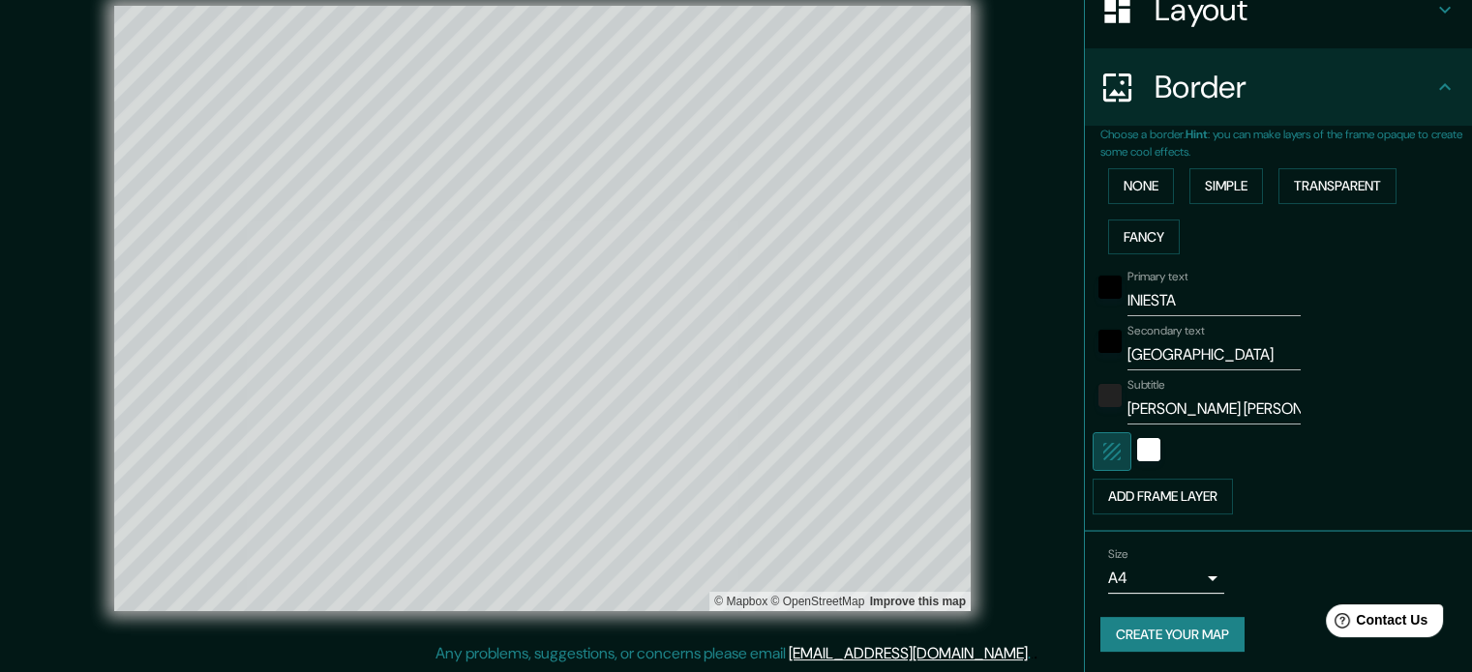
click at [1103, 447] on icon "button" at bounding box center [1111, 451] width 17 height 17
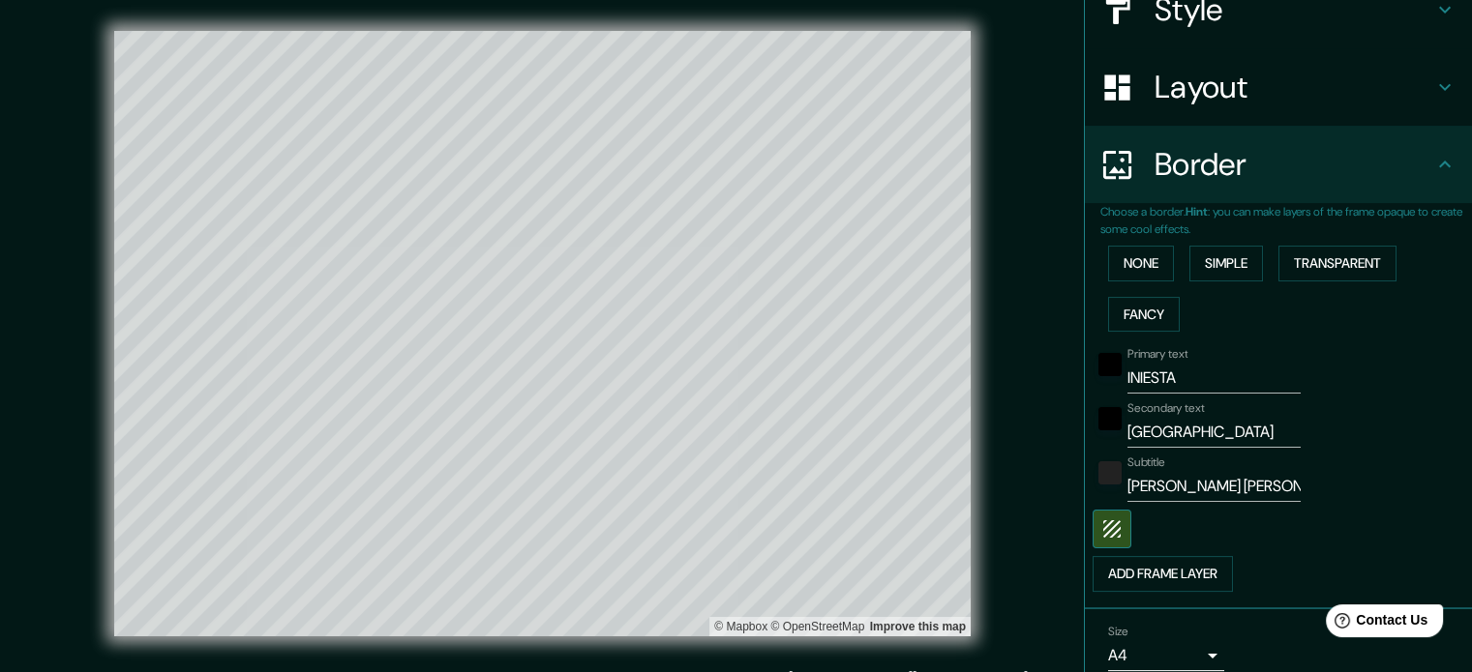
scroll to position [273, 0]
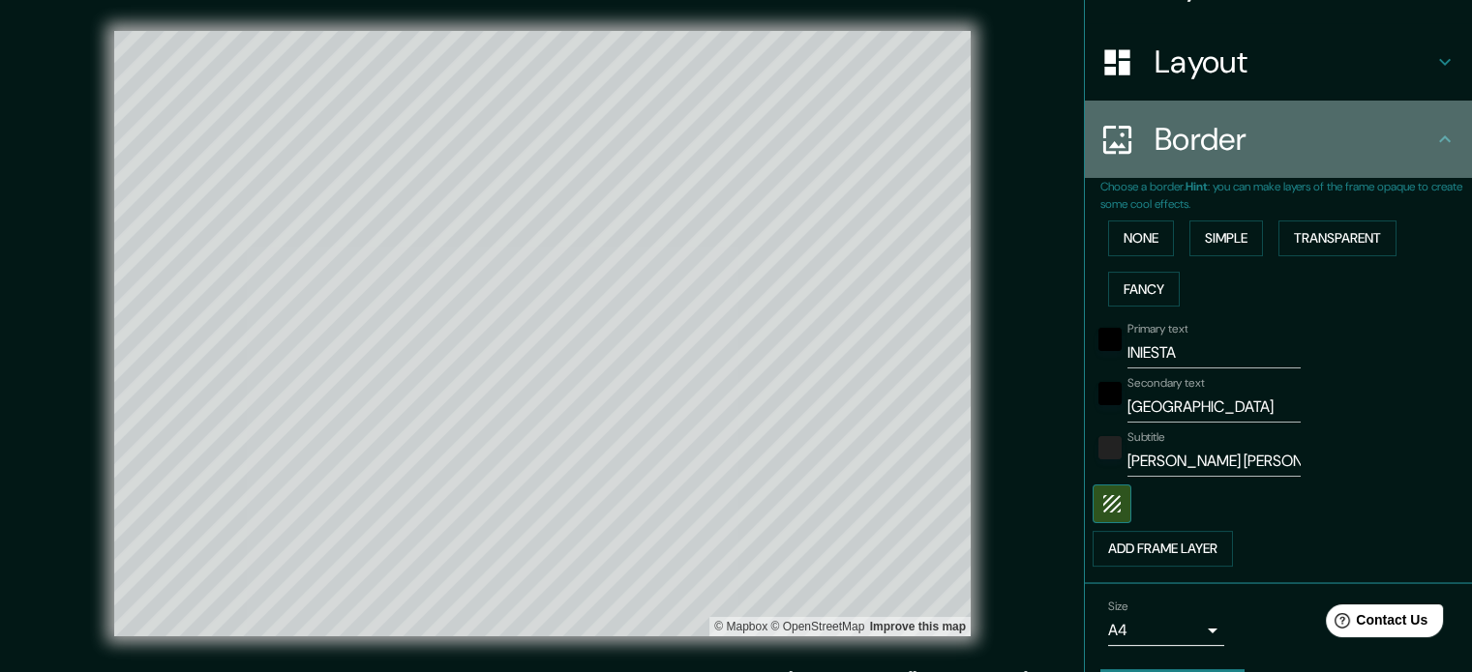
click at [1408, 129] on h4 "Border" at bounding box center [1293, 139] width 279 height 39
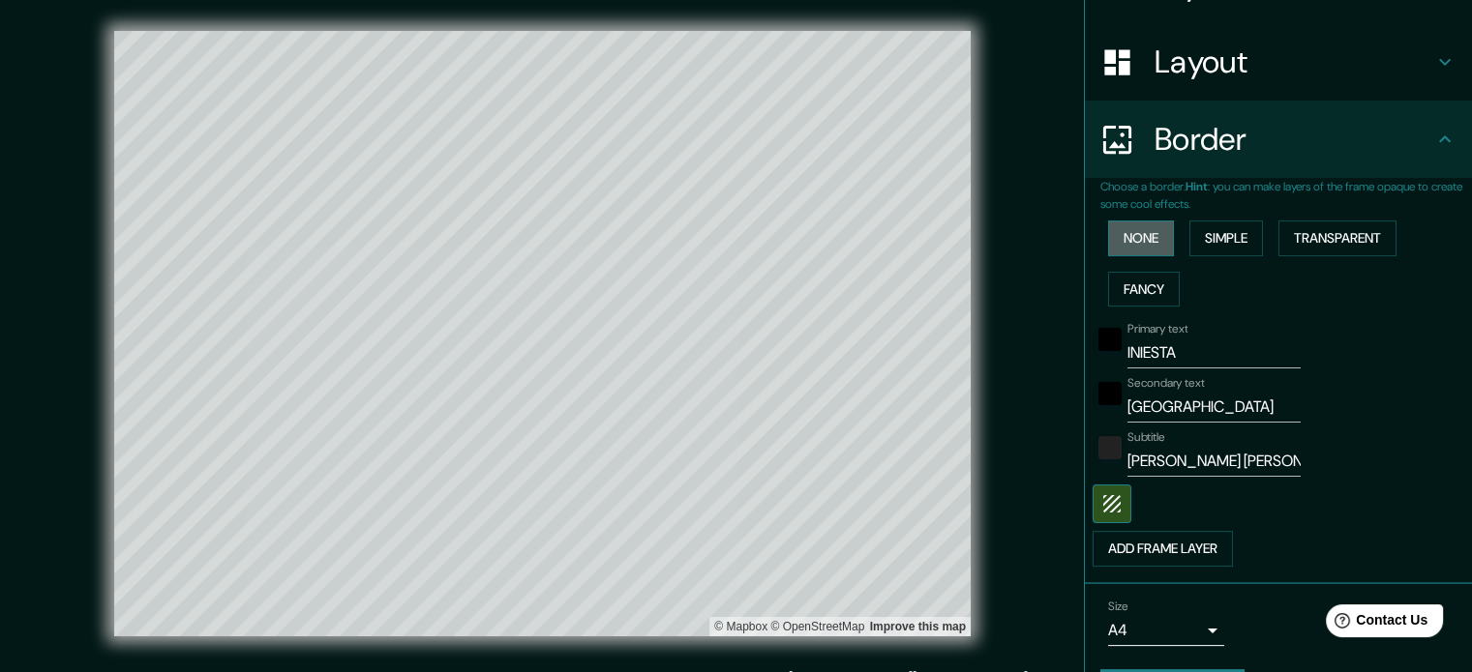
click at [1121, 223] on button "None" at bounding box center [1141, 239] width 66 height 36
